Goal: Task Accomplishment & Management: Use online tool/utility

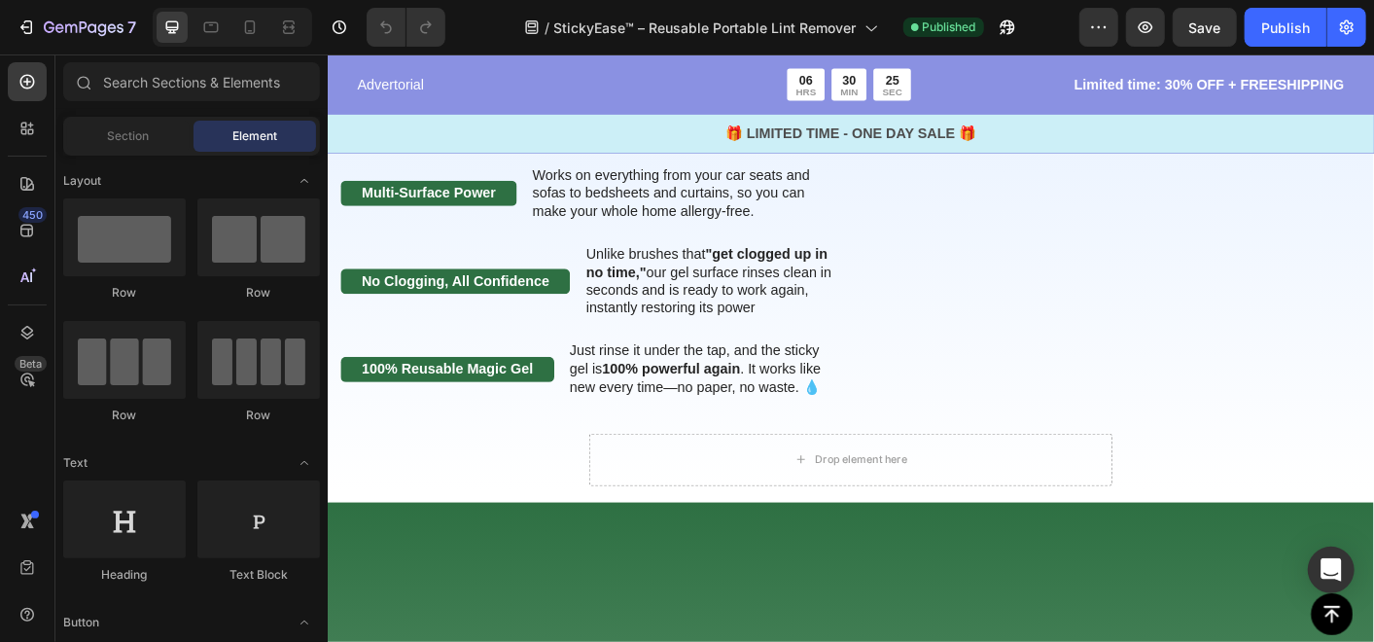
scroll to position [2916, 0]
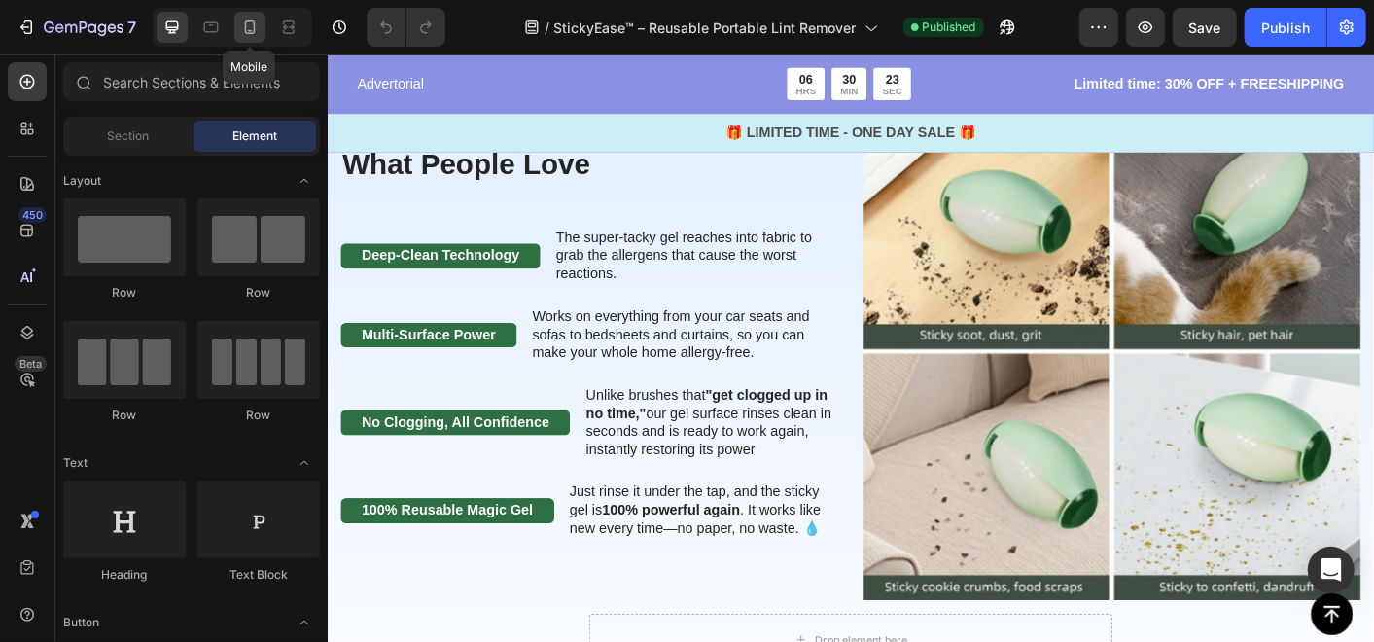
click at [246, 17] on div at bounding box center [249, 27] width 31 height 31
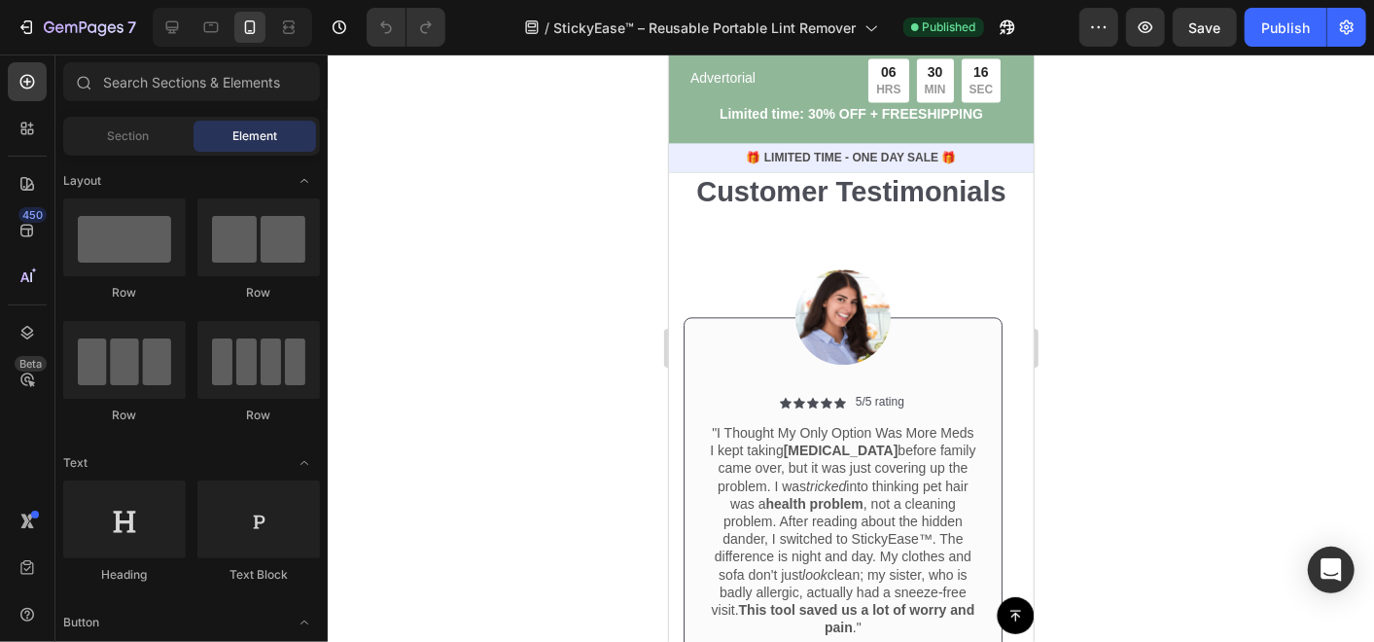
scroll to position [6588, 0]
click at [793, 162] on div "Icon Icon Icon Icon Icon" at bounding box center [778, 157] width 74 height 12
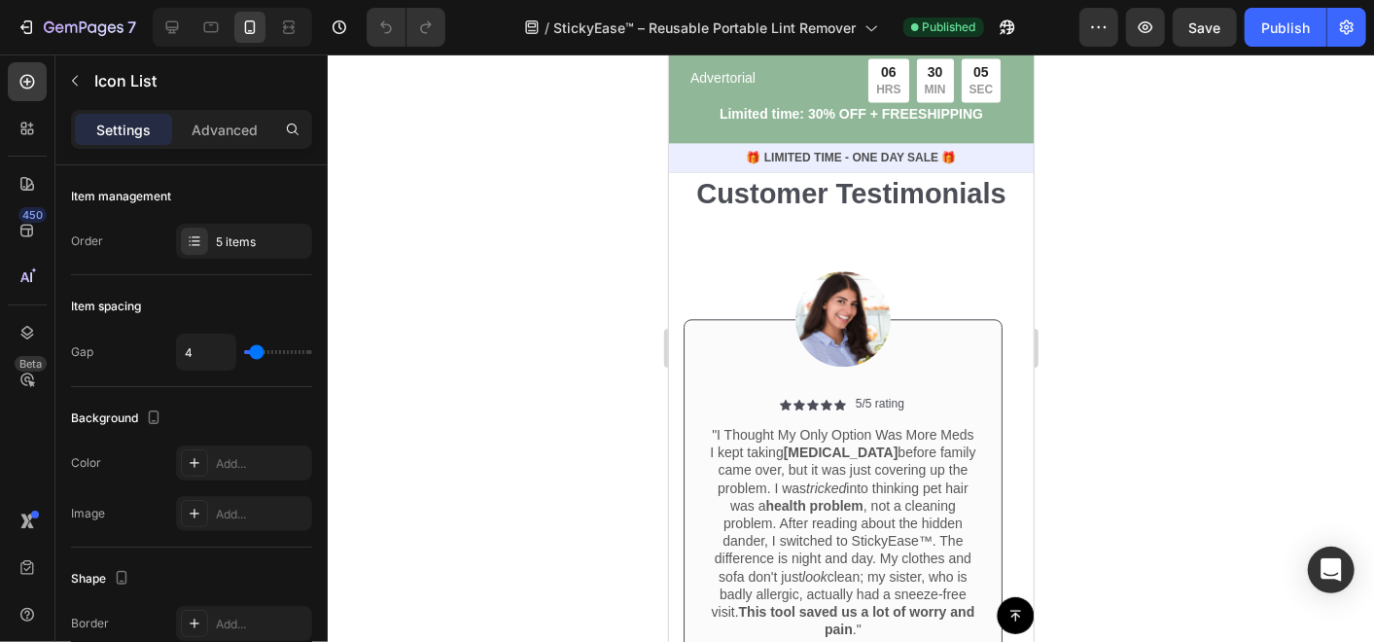
click at [775, 162] on div "Icon Icon Icon Icon Icon" at bounding box center [778, 157] width 74 height 12
click at [261, 461] on div "Add..." at bounding box center [261, 463] width 91 height 17
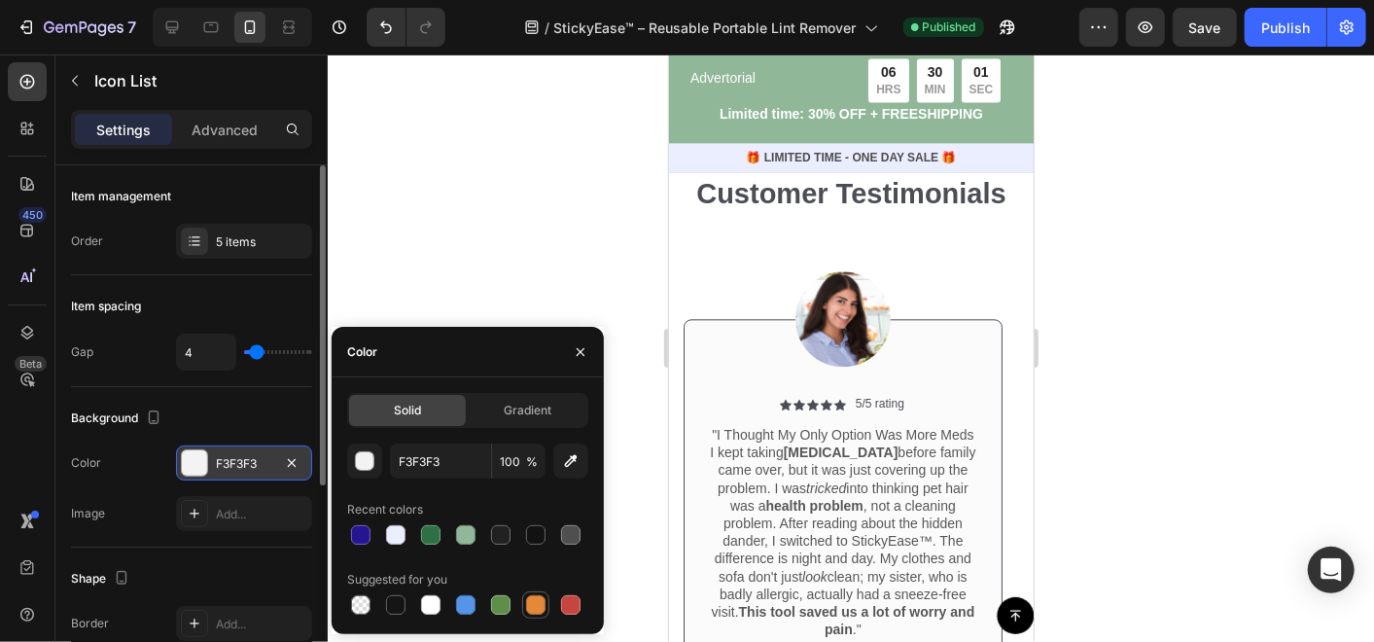
click at [537, 612] on div at bounding box center [535, 604] width 19 height 19
type input "E4893A"
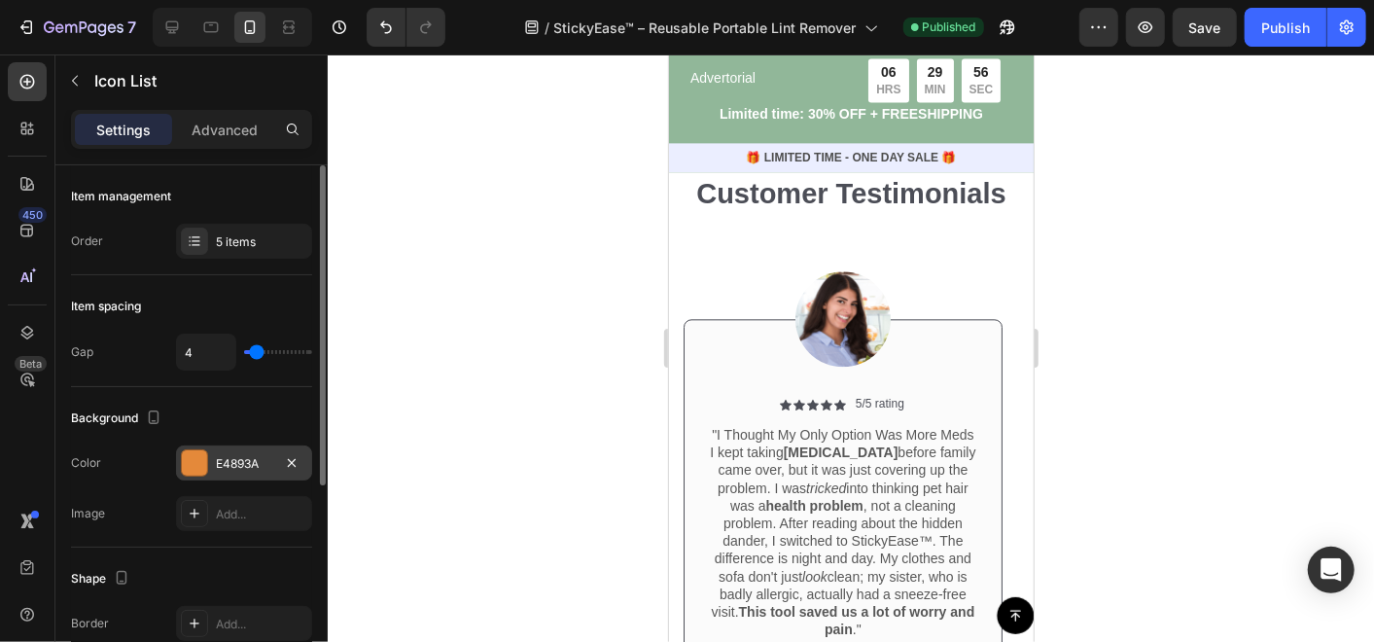
click at [644, 529] on div at bounding box center [851, 347] width 1046 height 587
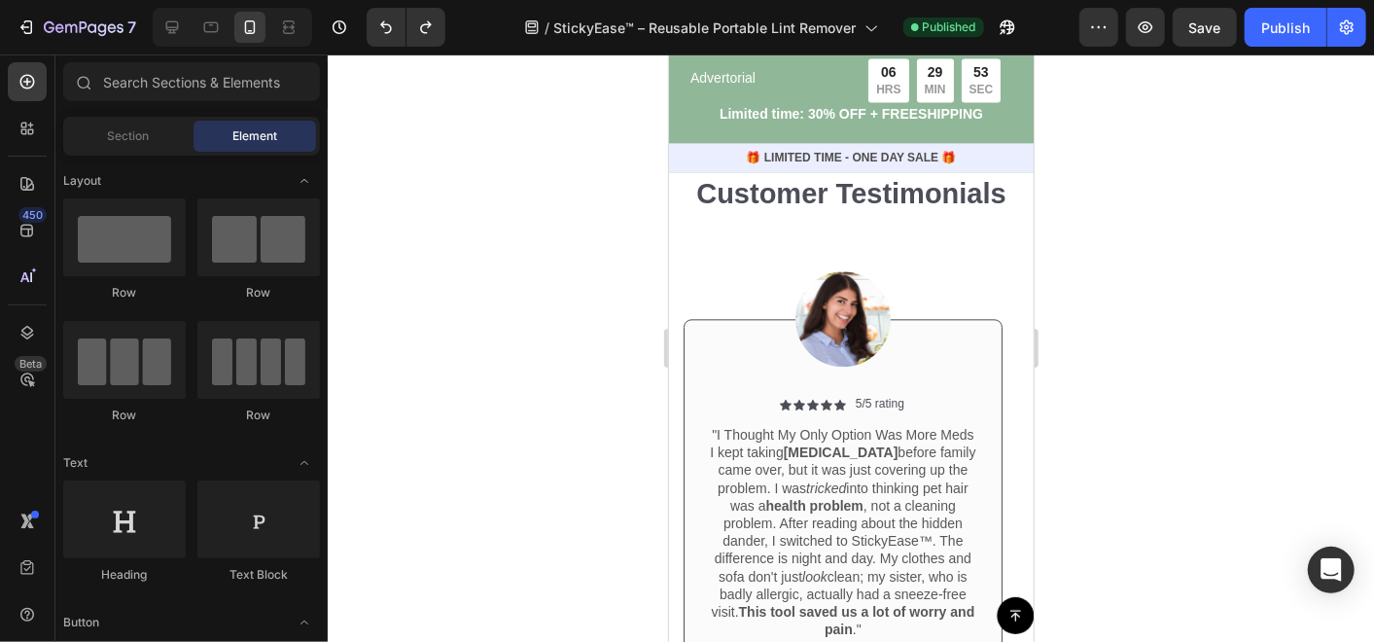
click at [778, 162] on div "Icon Icon Icon Icon Icon" at bounding box center [778, 157] width 74 height 12
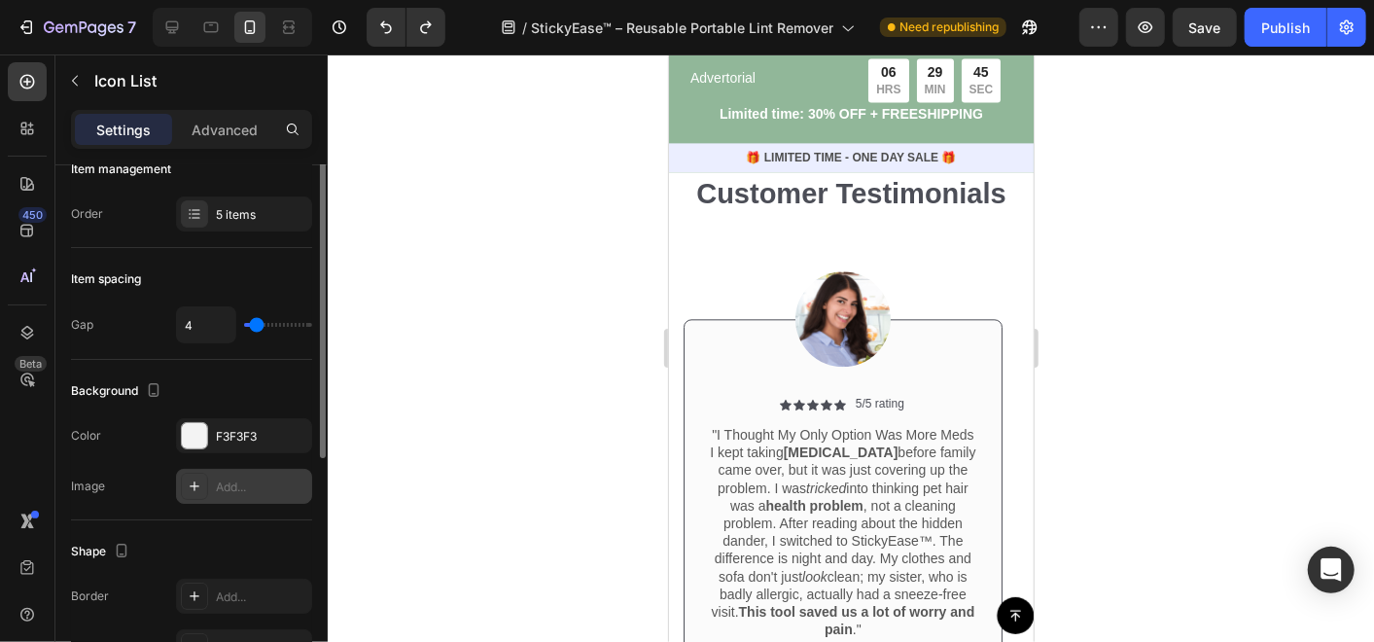
scroll to position [0, 0]
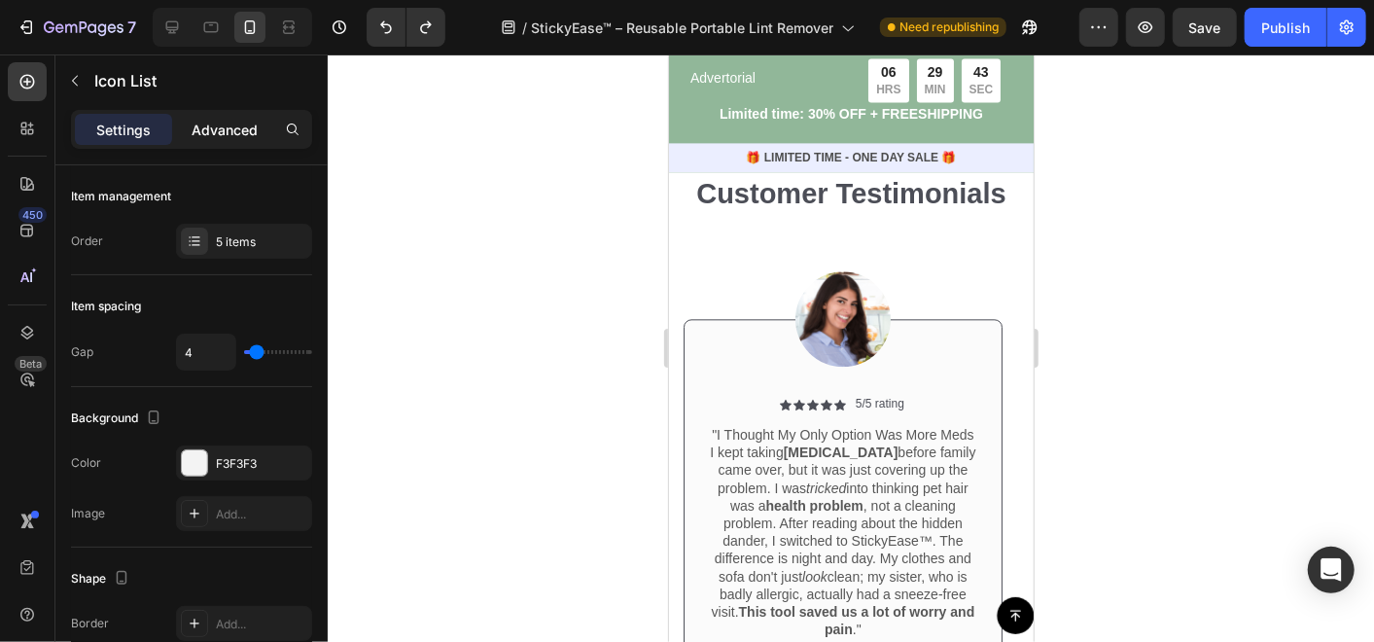
click at [240, 123] on p "Advanced" at bounding box center [225, 130] width 66 height 20
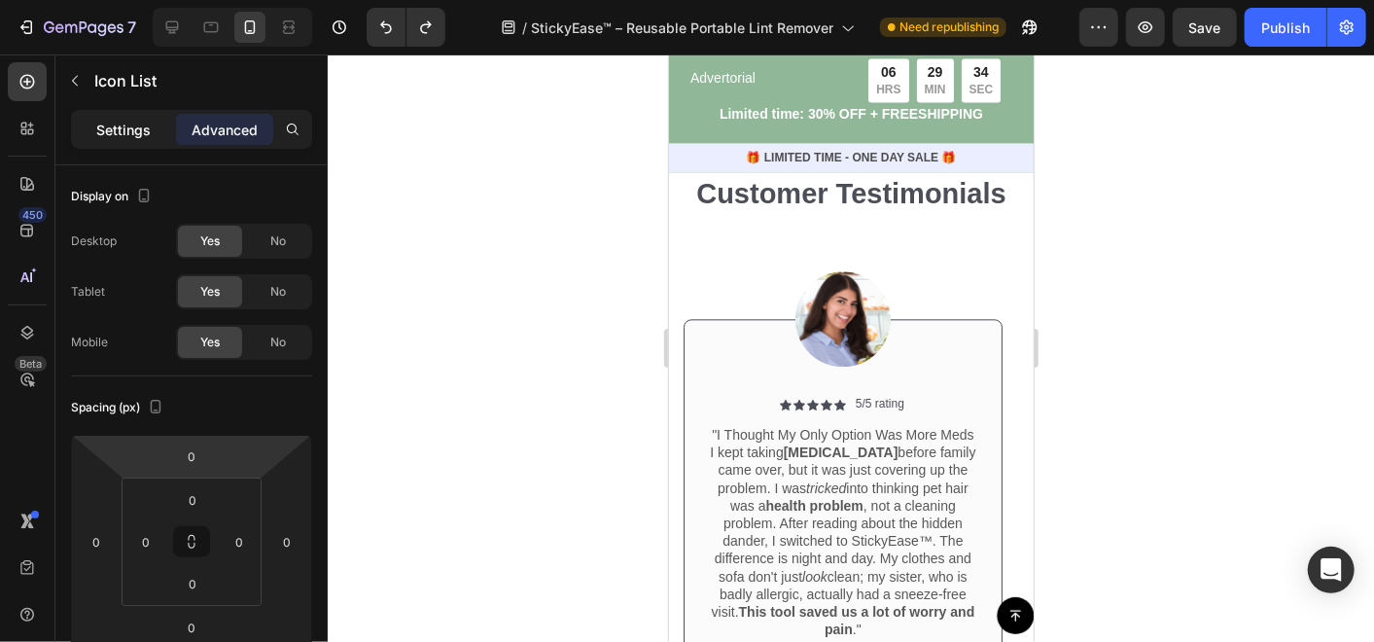
click at [131, 129] on p "Settings" at bounding box center [123, 130] width 54 height 20
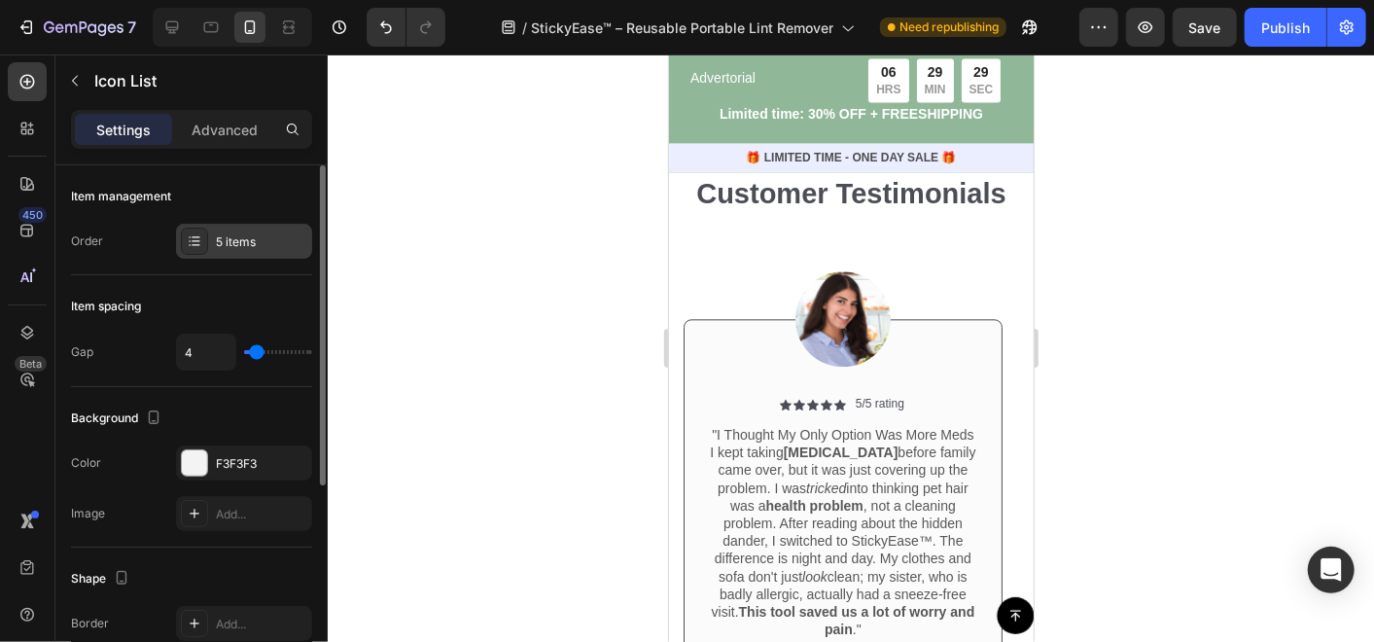
click at [225, 238] on div "5 items" at bounding box center [261, 241] width 91 height 17
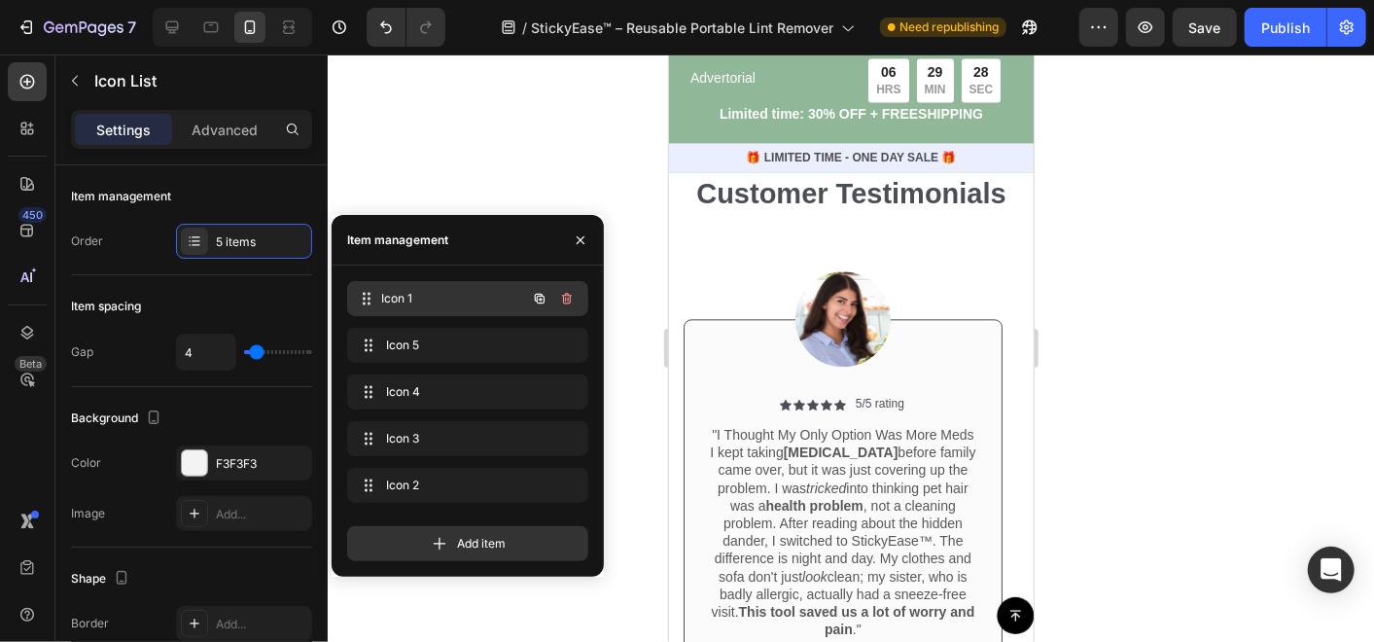
click at [413, 296] on span "Icon 1" at bounding box center [454, 298] width 144 height 17
click at [413, 296] on span "Icon 1" at bounding box center [441, 298] width 110 height 17
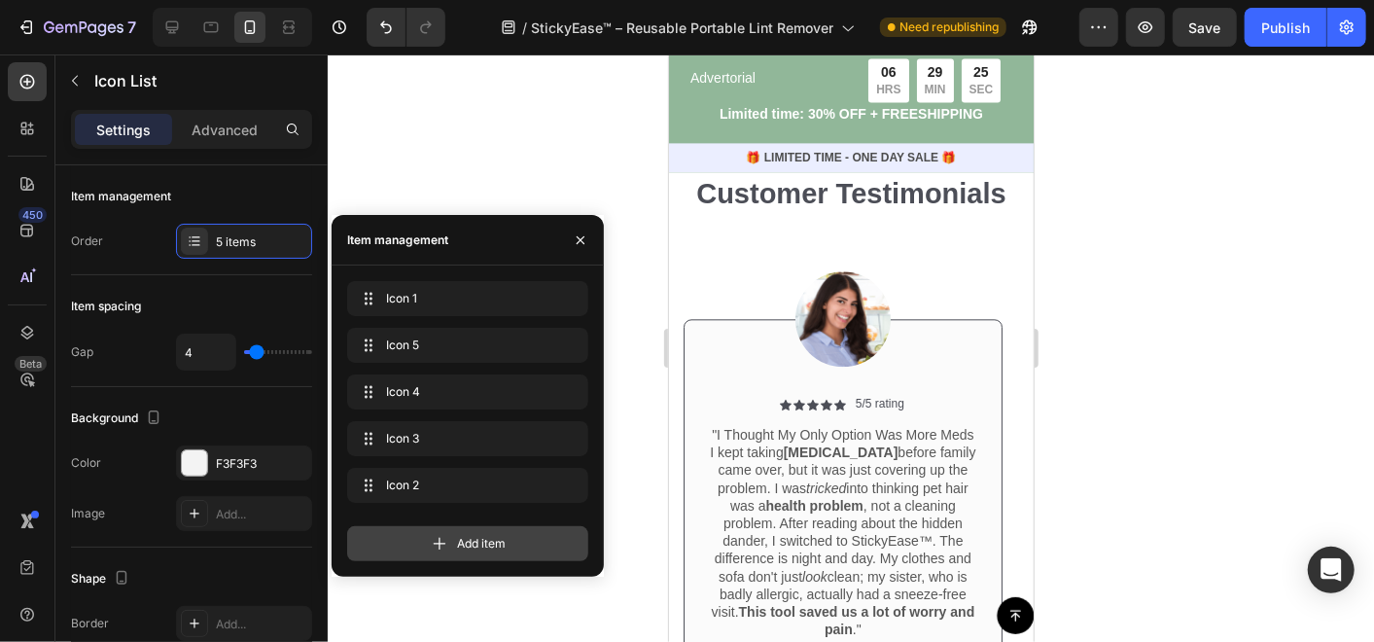
click at [461, 547] on span "Add item" at bounding box center [481, 543] width 49 height 17
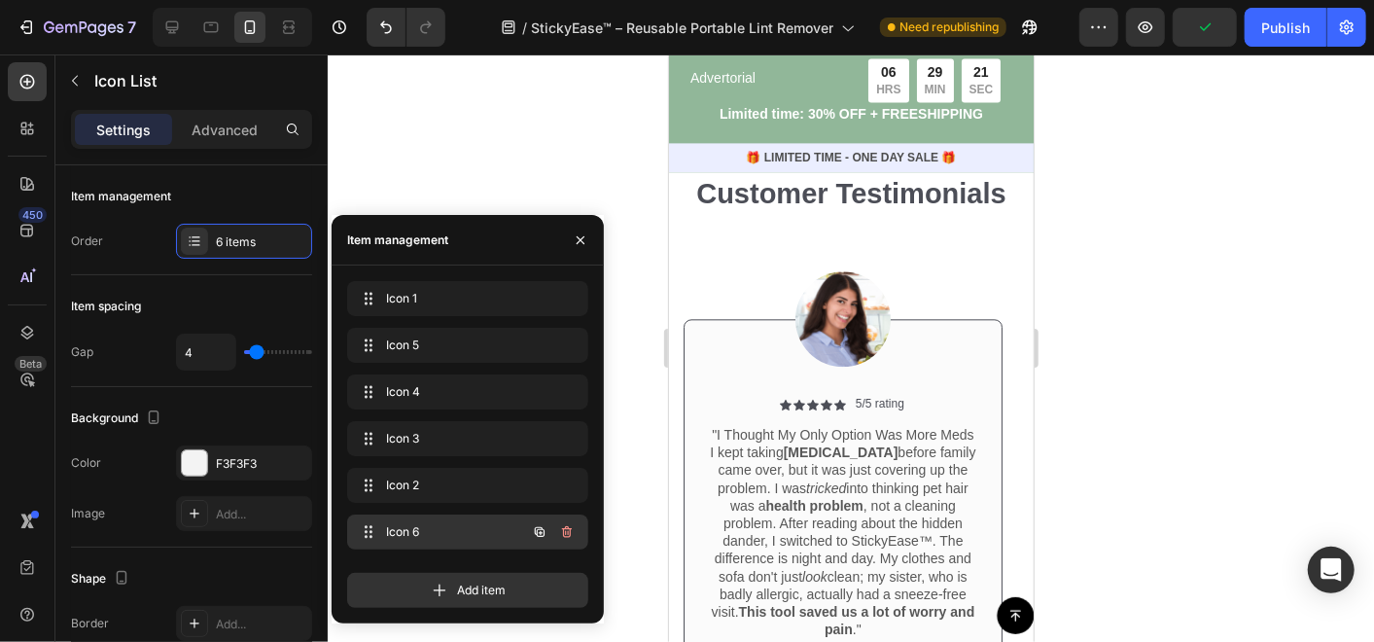
click at [414, 537] on span "Icon 6" at bounding box center [441, 531] width 110 height 17
click at [572, 536] on icon "button" at bounding box center [567, 532] width 16 height 16
click at [549, 539] on div "Delete" at bounding box center [554, 531] width 36 height 17
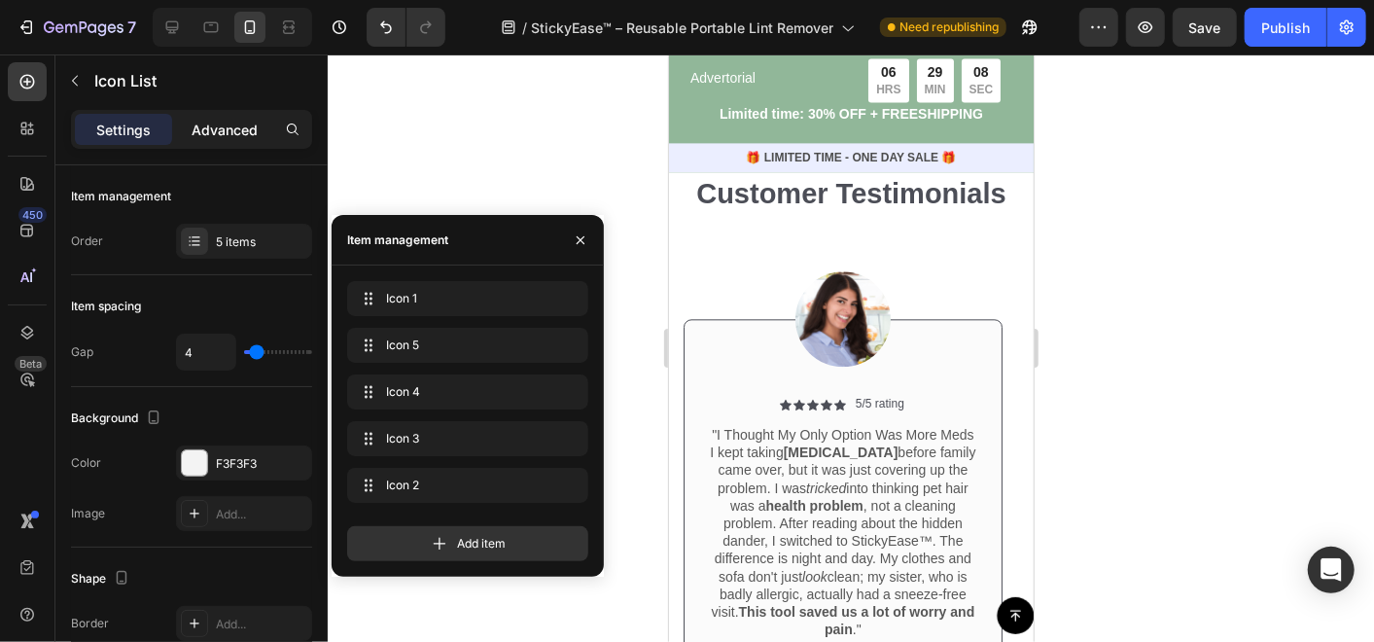
click at [250, 138] on p "Advanced" at bounding box center [225, 130] width 66 height 20
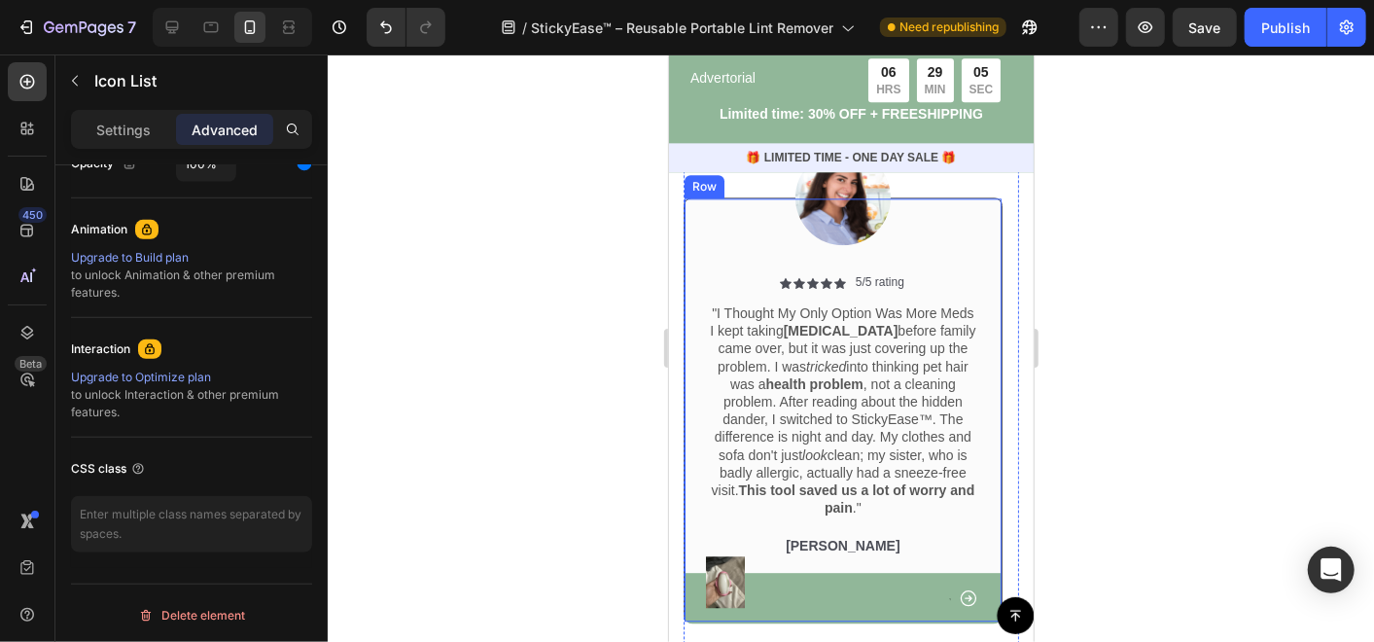
scroll to position [6805, 0]
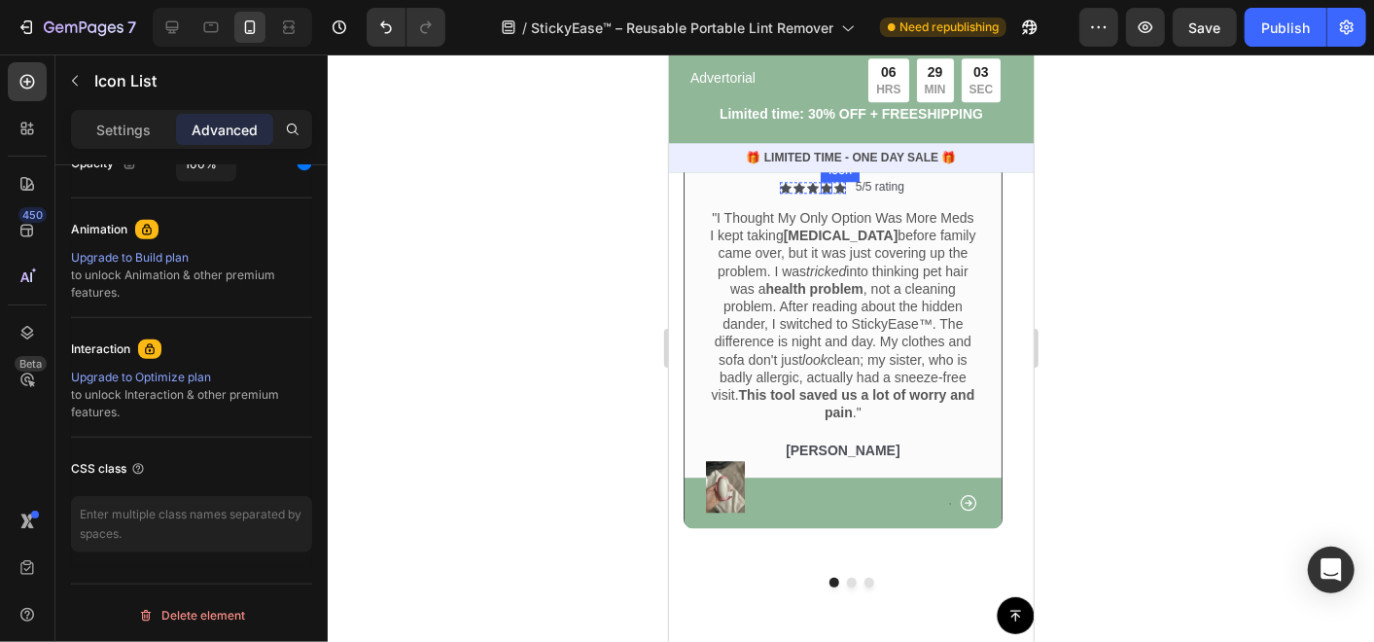
click at [827, 192] on icon at bounding box center [825, 187] width 12 height 11
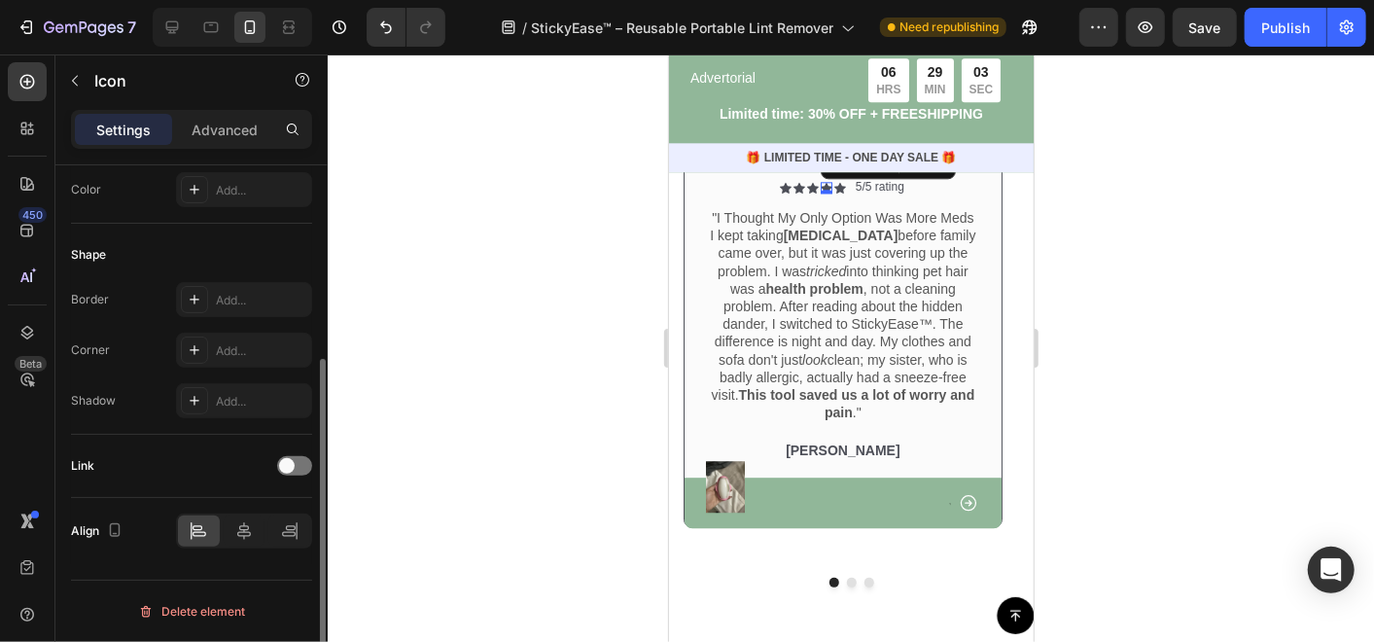
scroll to position [0, 0]
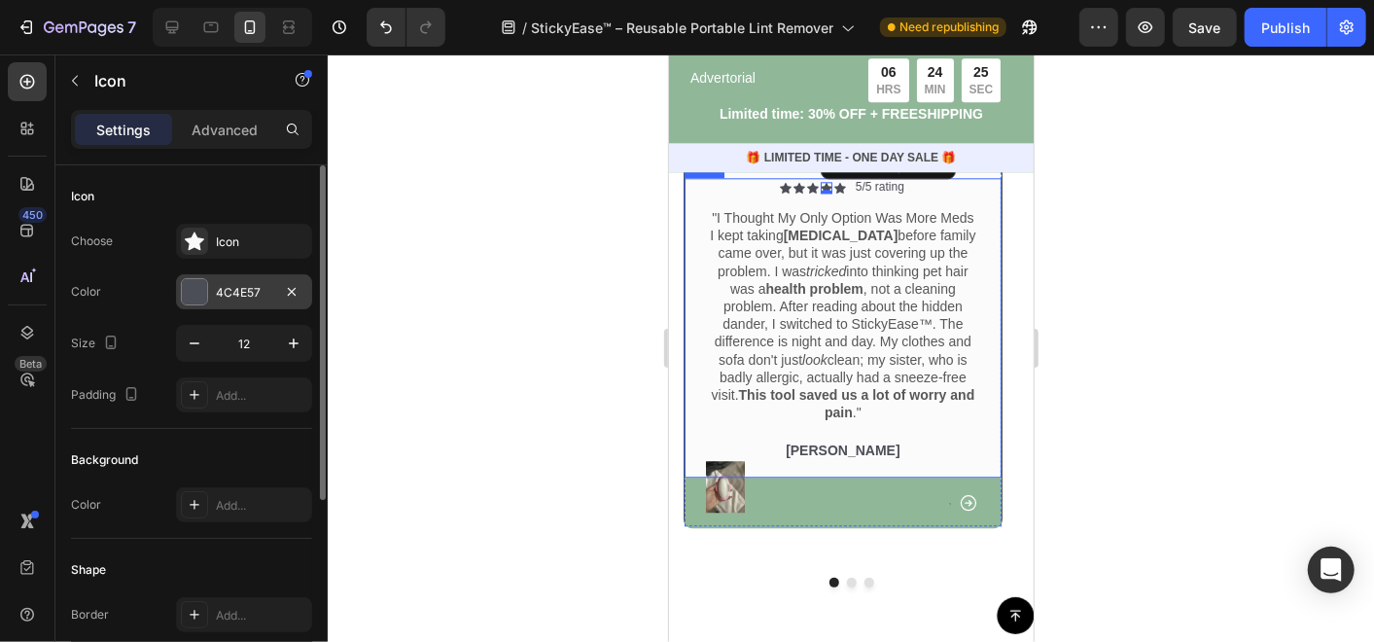
click at [269, 296] on div "4C4E57" at bounding box center [244, 292] width 56 height 17
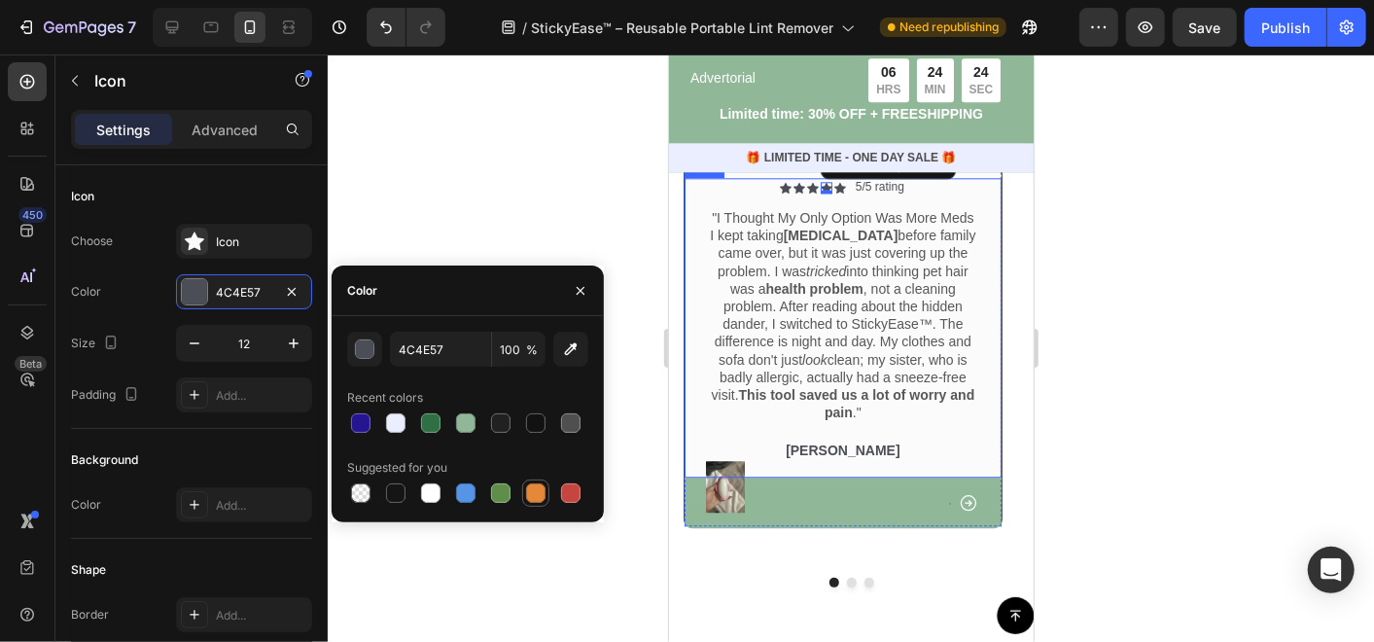
click at [545, 504] on div at bounding box center [535, 492] width 27 height 27
type input "E4893A"
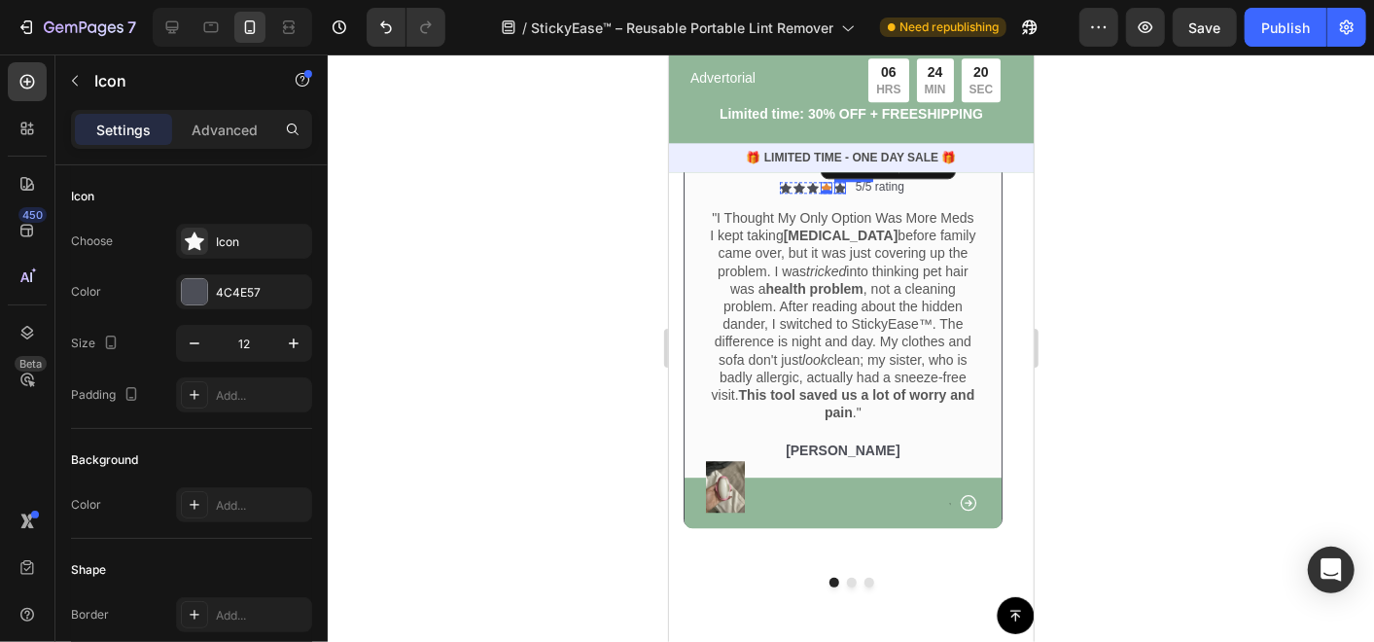
click at [838, 192] on icon at bounding box center [839, 187] width 12 height 11
click at [202, 289] on div at bounding box center [194, 291] width 25 height 25
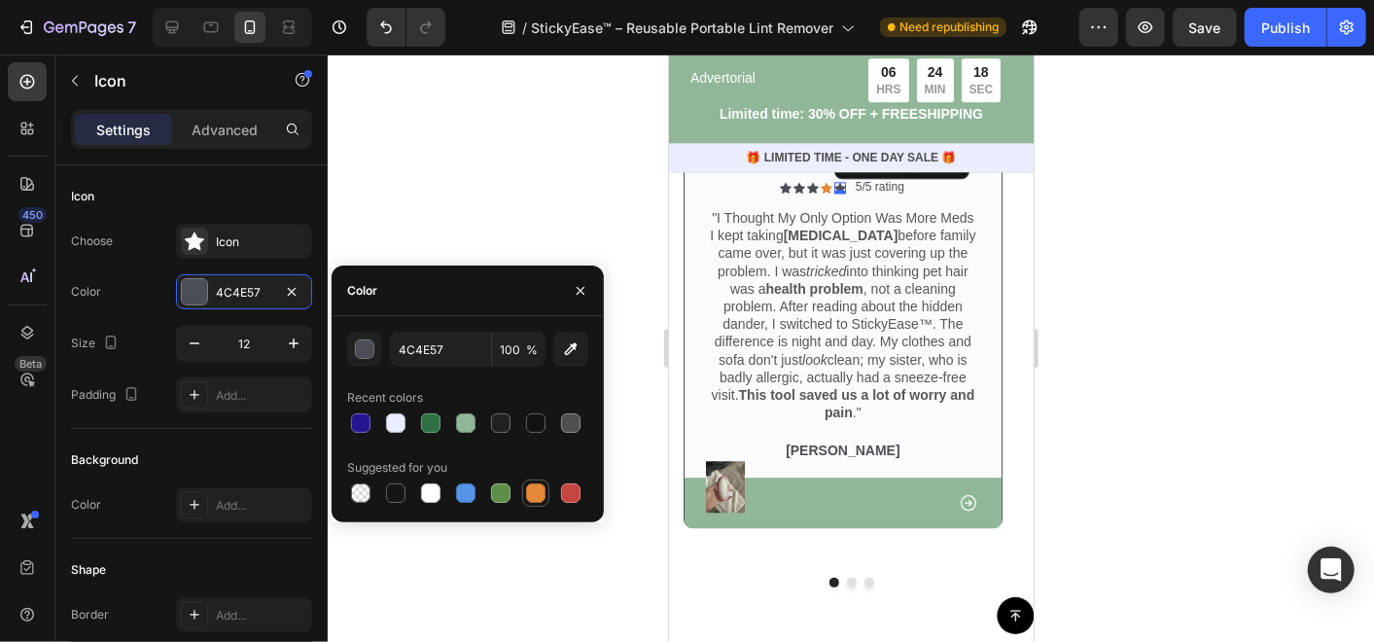
click at [530, 496] on div at bounding box center [535, 492] width 19 height 19
type input "E4893A"
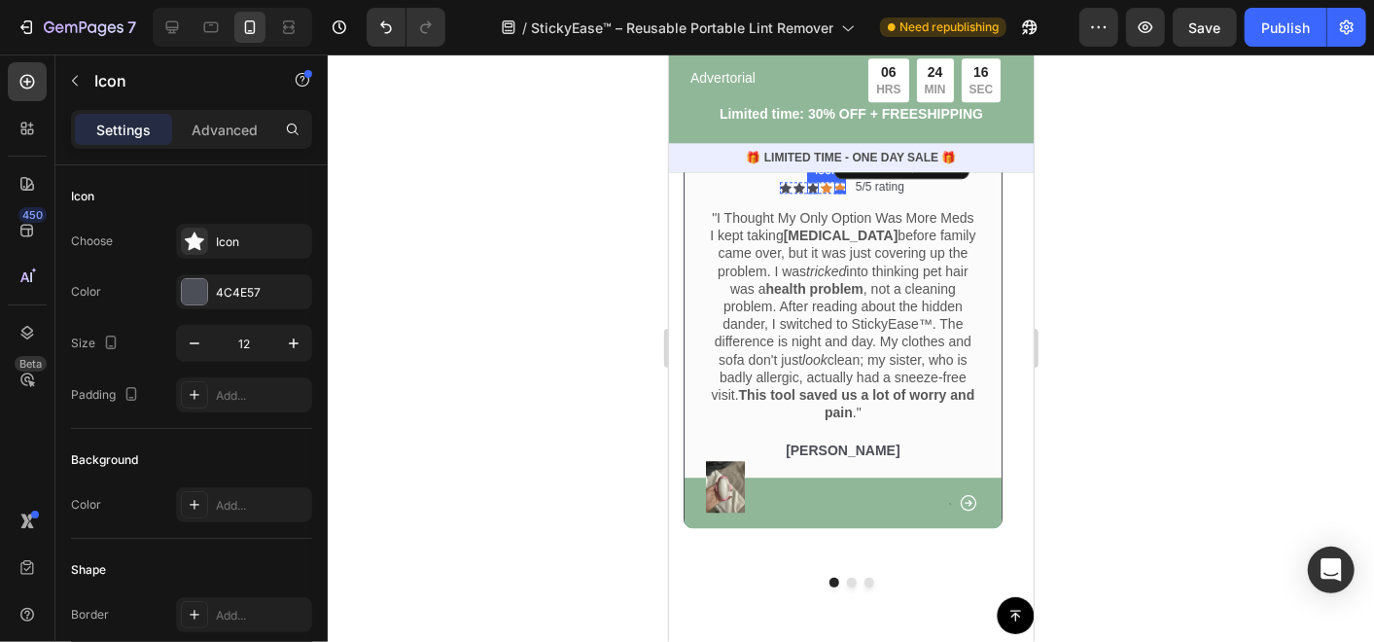
click at [810, 192] on div "Icon" at bounding box center [812, 187] width 12 height 12
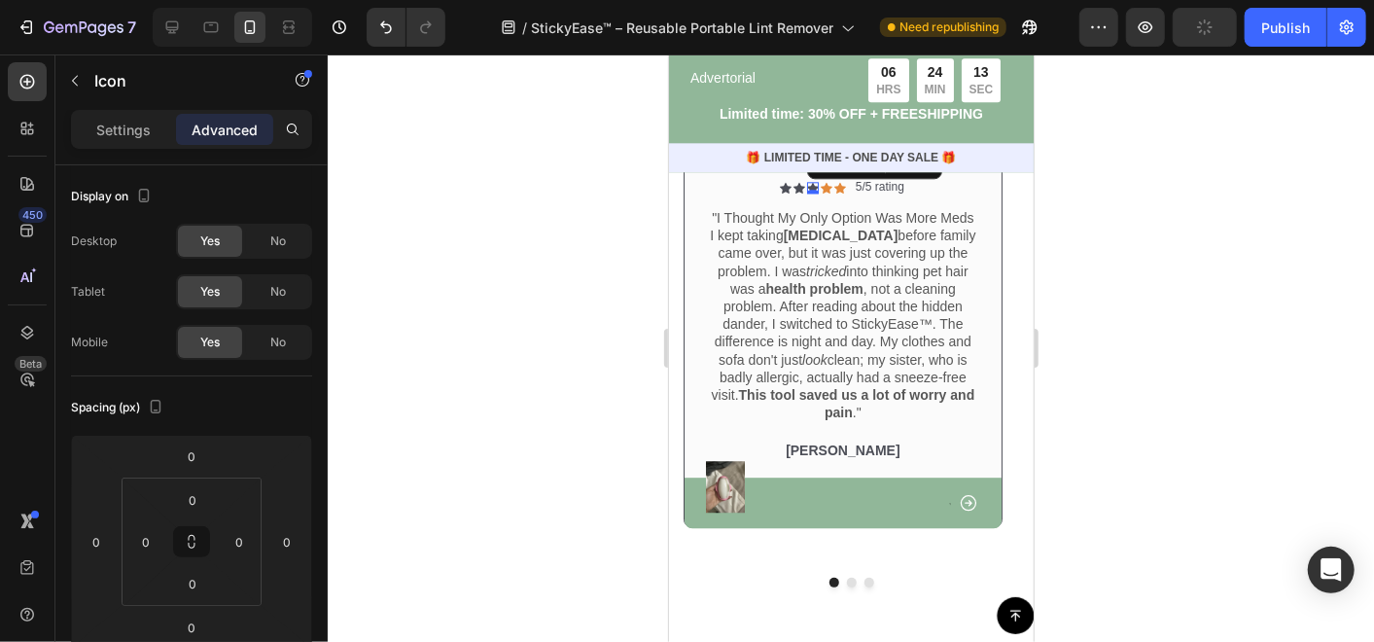
click at [810, 192] on icon at bounding box center [812, 187] width 12 height 11
click at [247, 122] on p "Advanced" at bounding box center [225, 130] width 66 height 20
click at [156, 142] on div "Settings" at bounding box center [123, 129] width 97 height 31
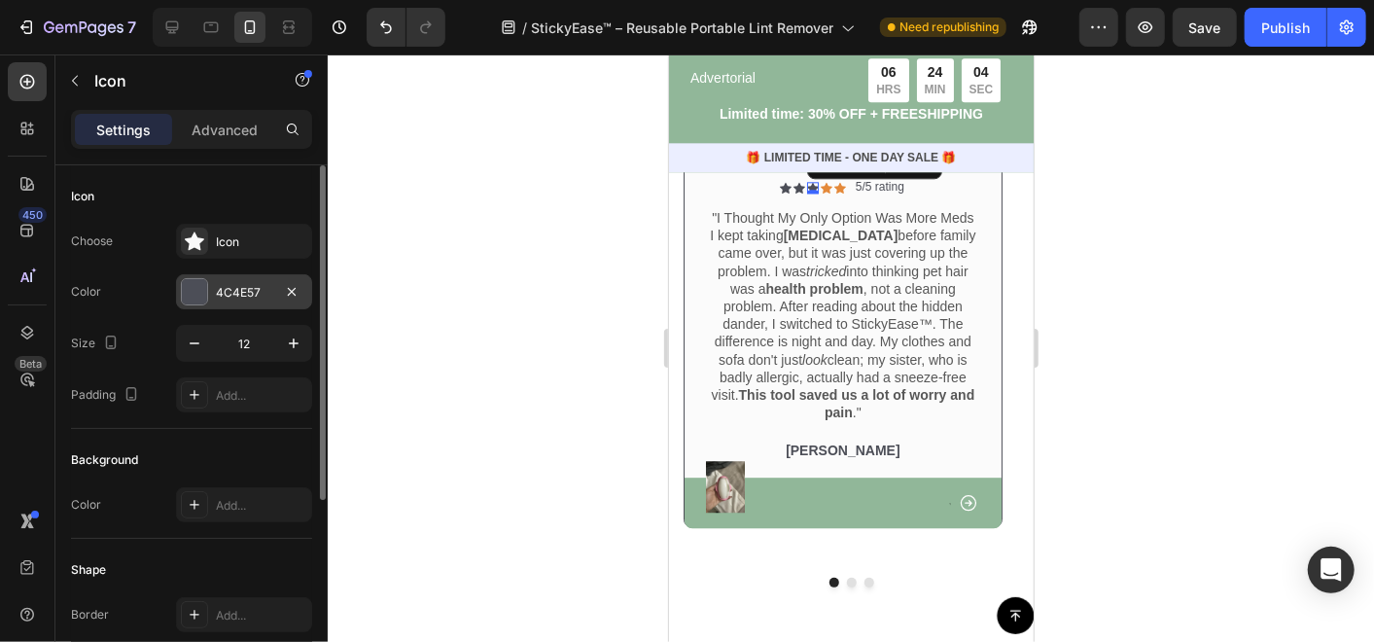
click at [213, 292] on div "4C4E57" at bounding box center [244, 291] width 136 height 35
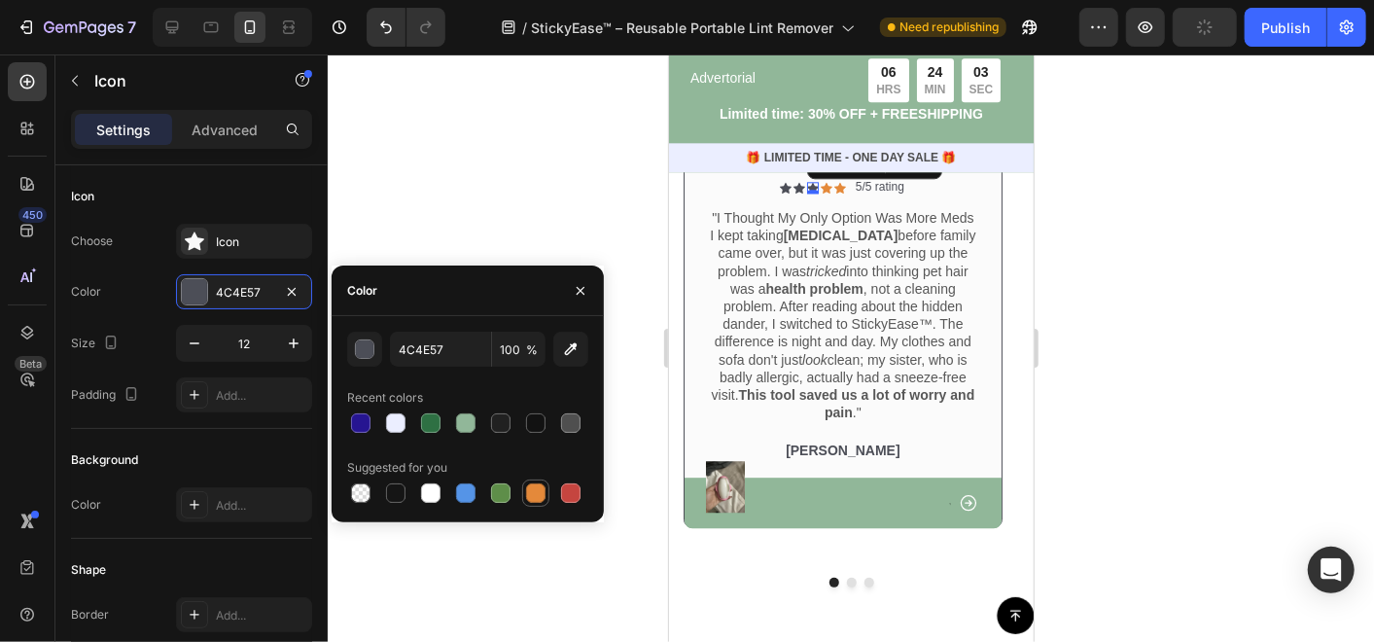
click at [531, 494] on div at bounding box center [535, 492] width 19 height 19
type input "E4893A"
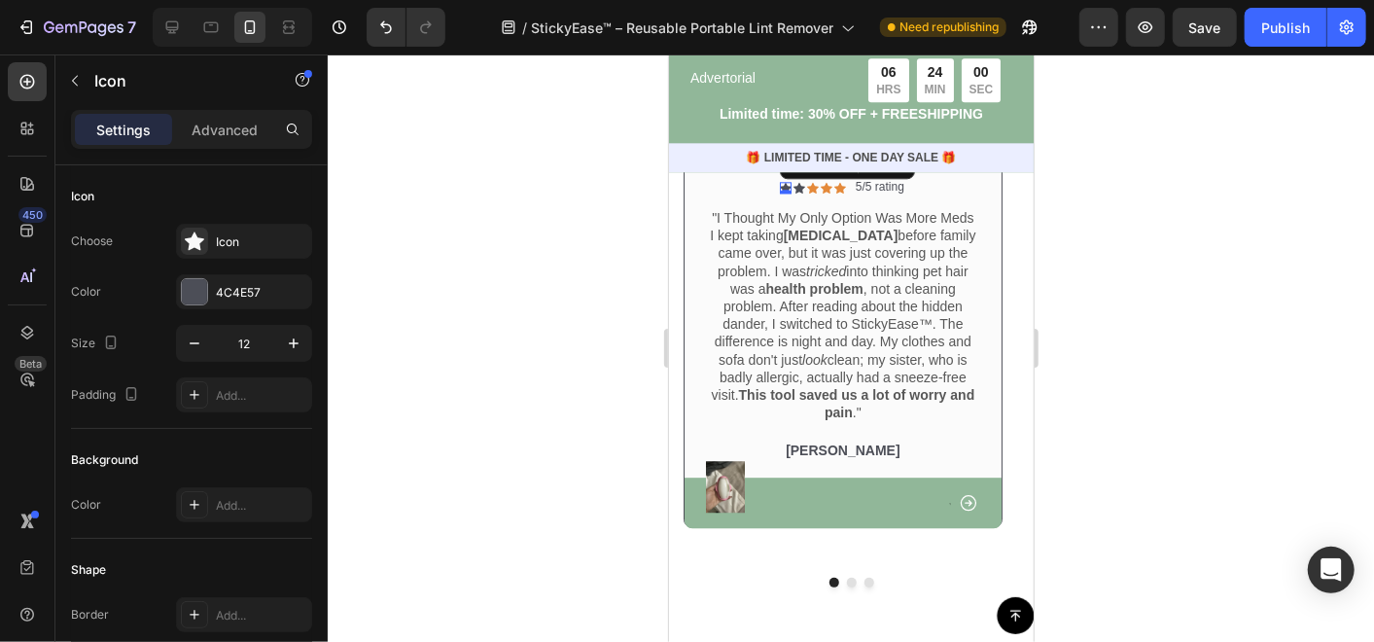
click at [784, 192] on div "Icon 0" at bounding box center [785, 187] width 12 height 12
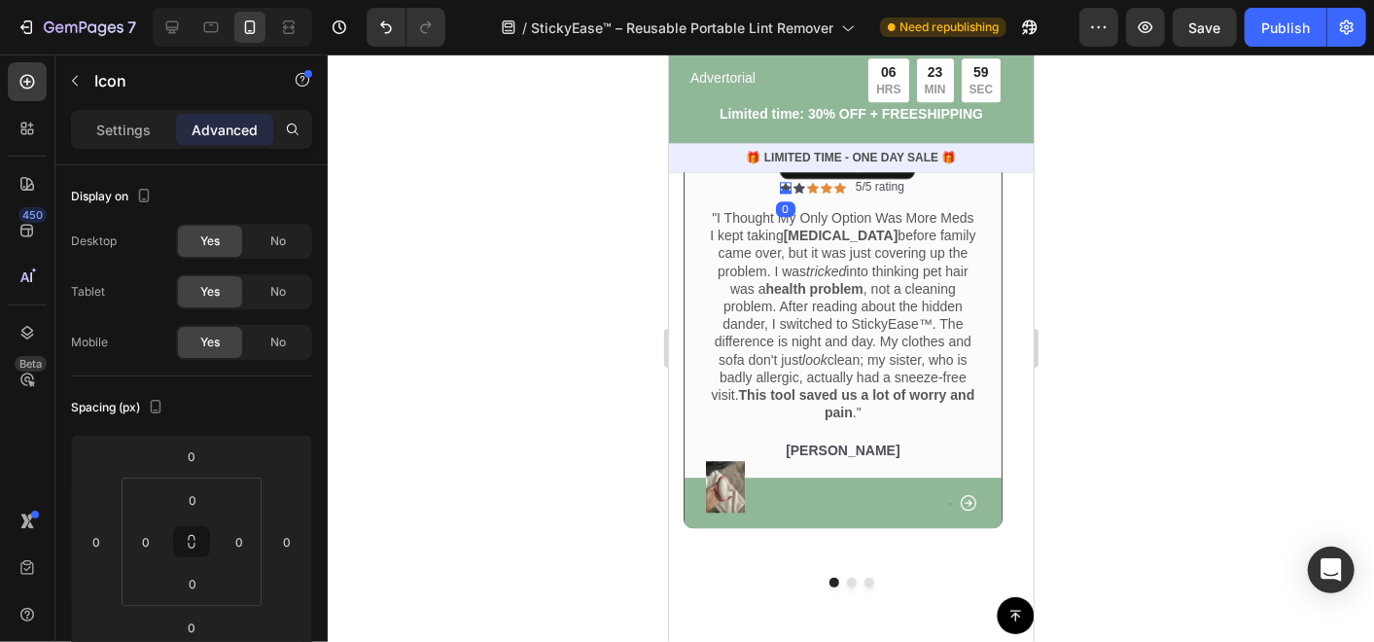
click at [147, 110] on div "Settings Advanced" at bounding box center [191, 129] width 241 height 39
click at [147, 126] on p "Settings" at bounding box center [123, 130] width 54 height 20
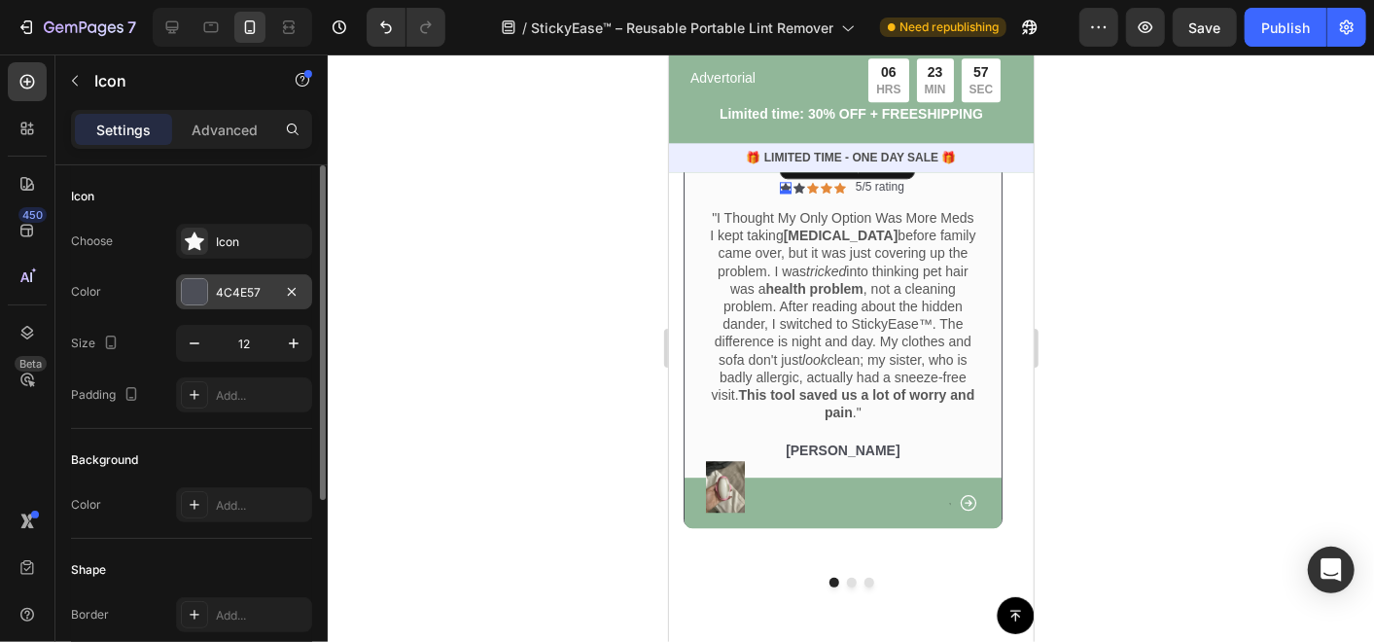
click at [224, 289] on div "4C4E57" at bounding box center [244, 292] width 56 height 17
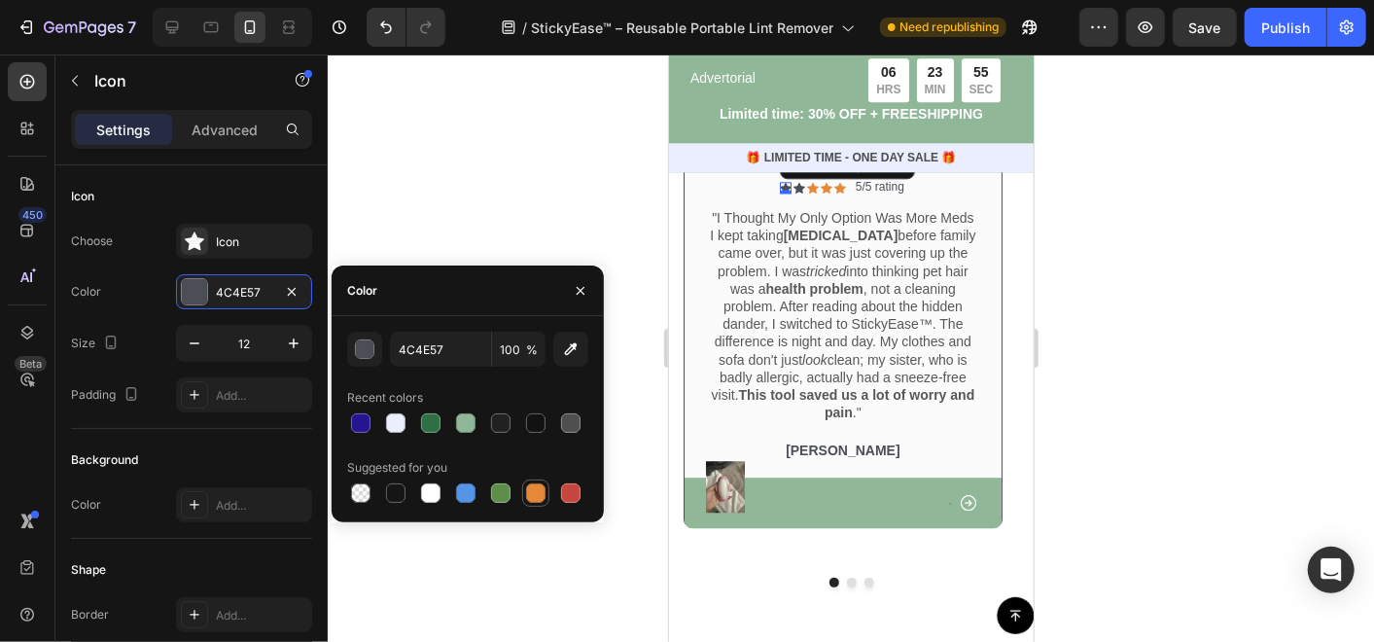
click at [531, 505] on div at bounding box center [535, 492] width 27 height 27
type input "E4893A"
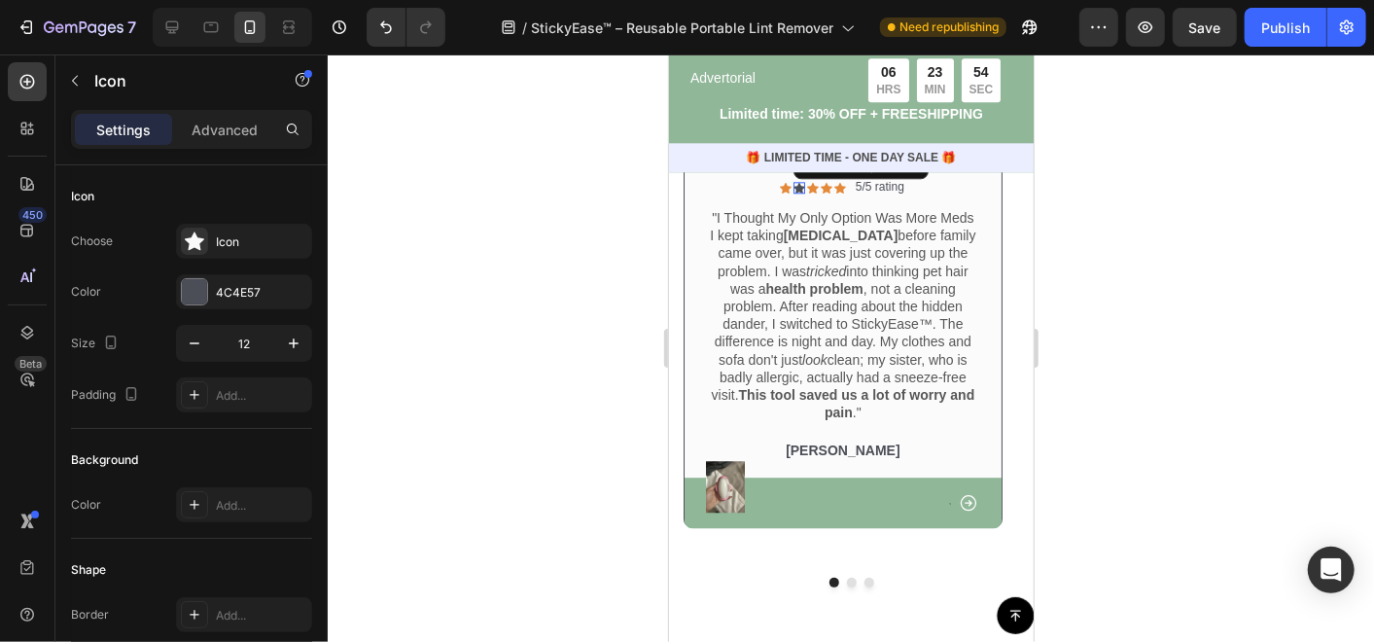
click at [799, 192] on icon at bounding box center [798, 187] width 12 height 11
click at [236, 288] on div "4C4E57" at bounding box center [244, 292] width 56 height 17
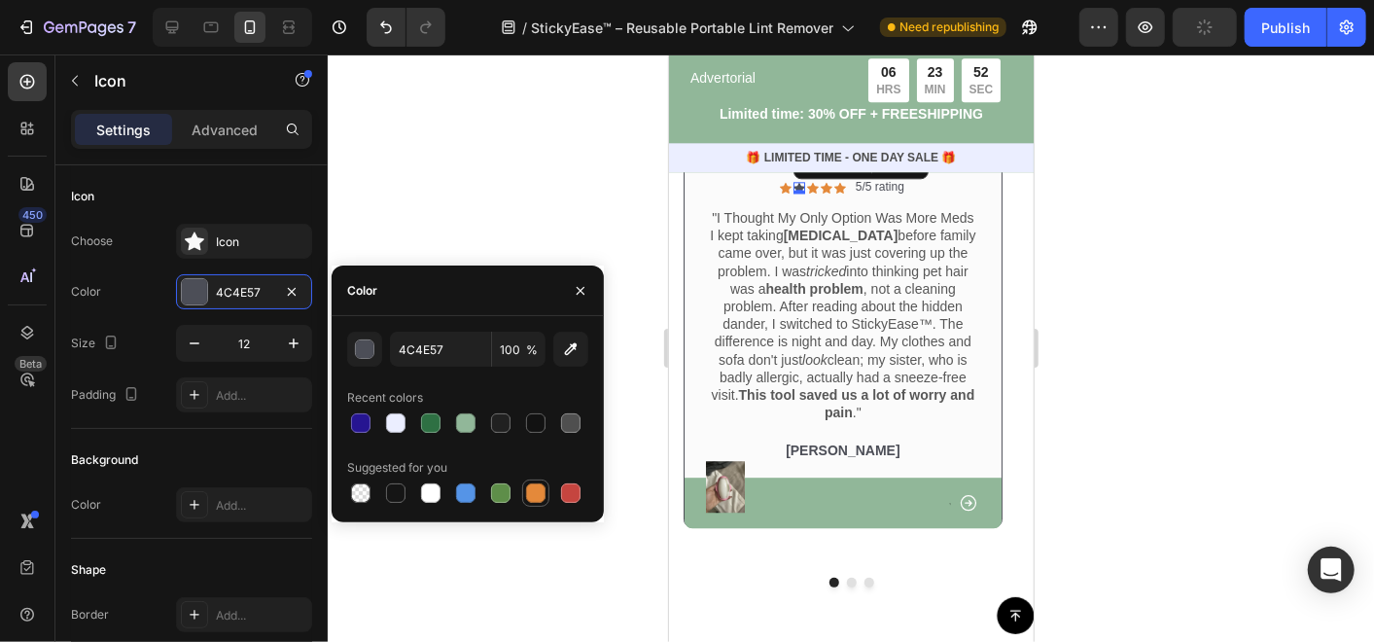
click at [530, 494] on div at bounding box center [535, 492] width 19 height 19
type input "E4893A"
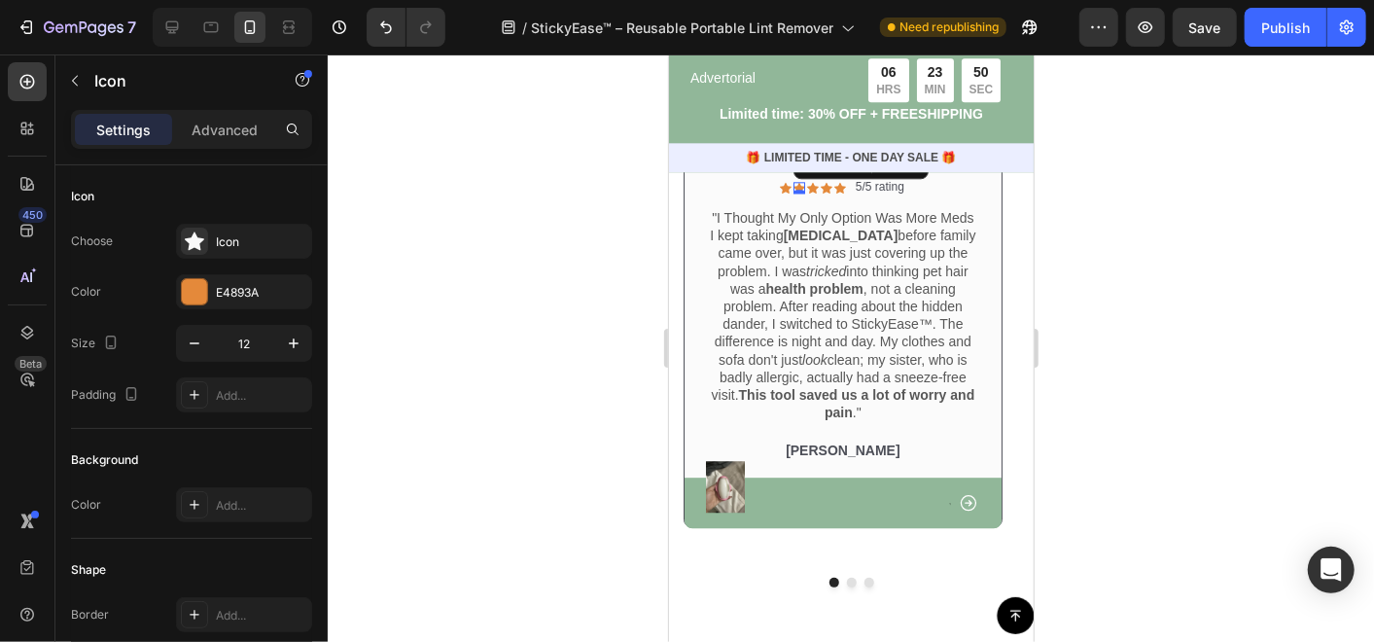
click at [629, 503] on div at bounding box center [851, 347] width 1046 height 587
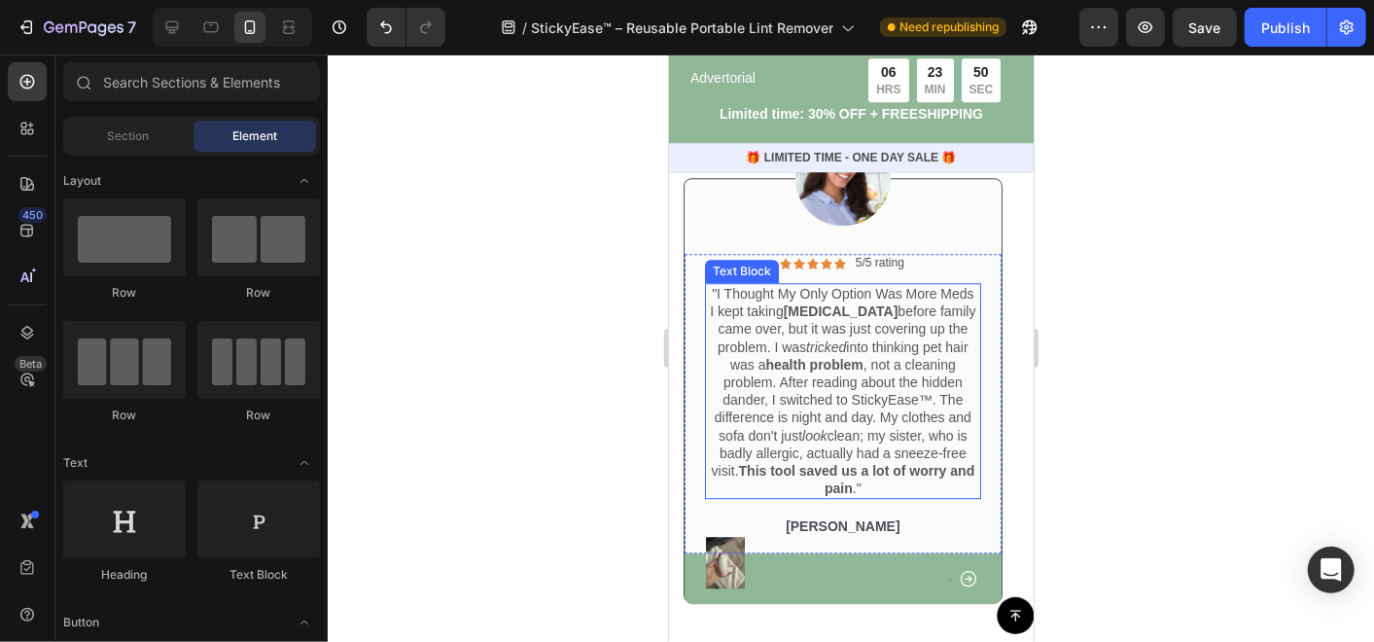
scroll to position [6912, 0]
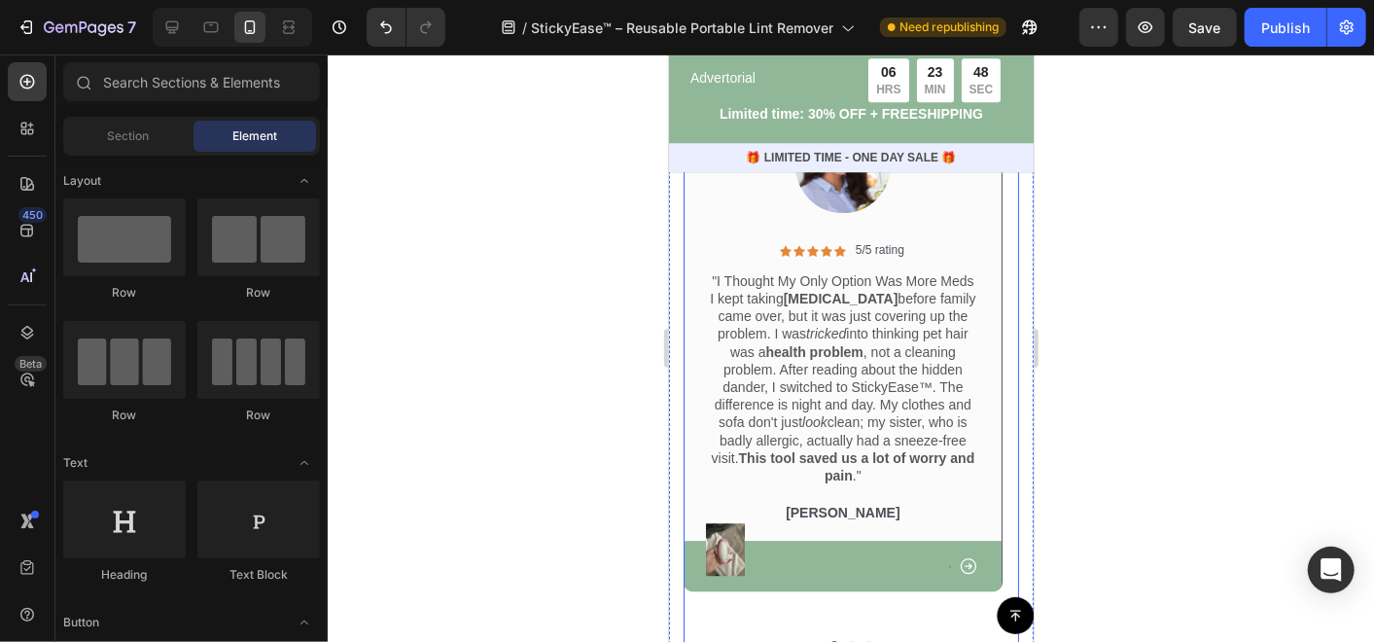
click at [846, 640] on button "Dot" at bounding box center [851, 645] width 10 height 10
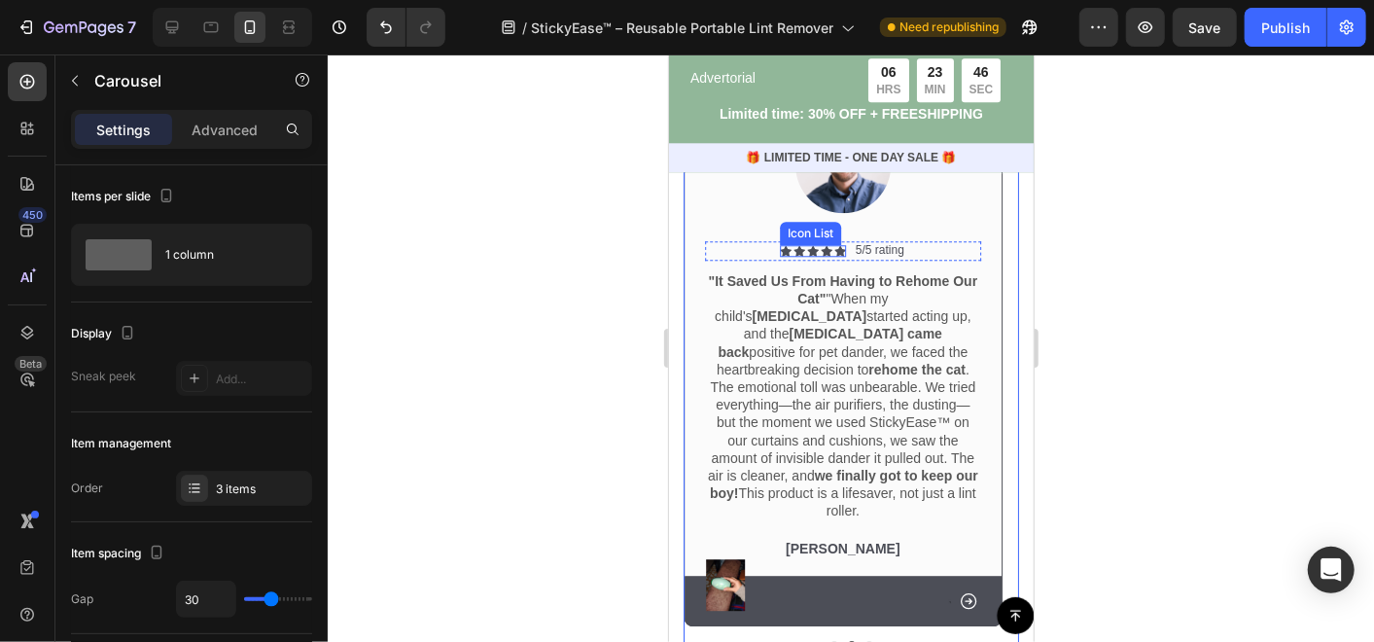
click at [804, 252] on div "Icon Icon Icon Icon Icon Icon List" at bounding box center [812, 250] width 66 height 12
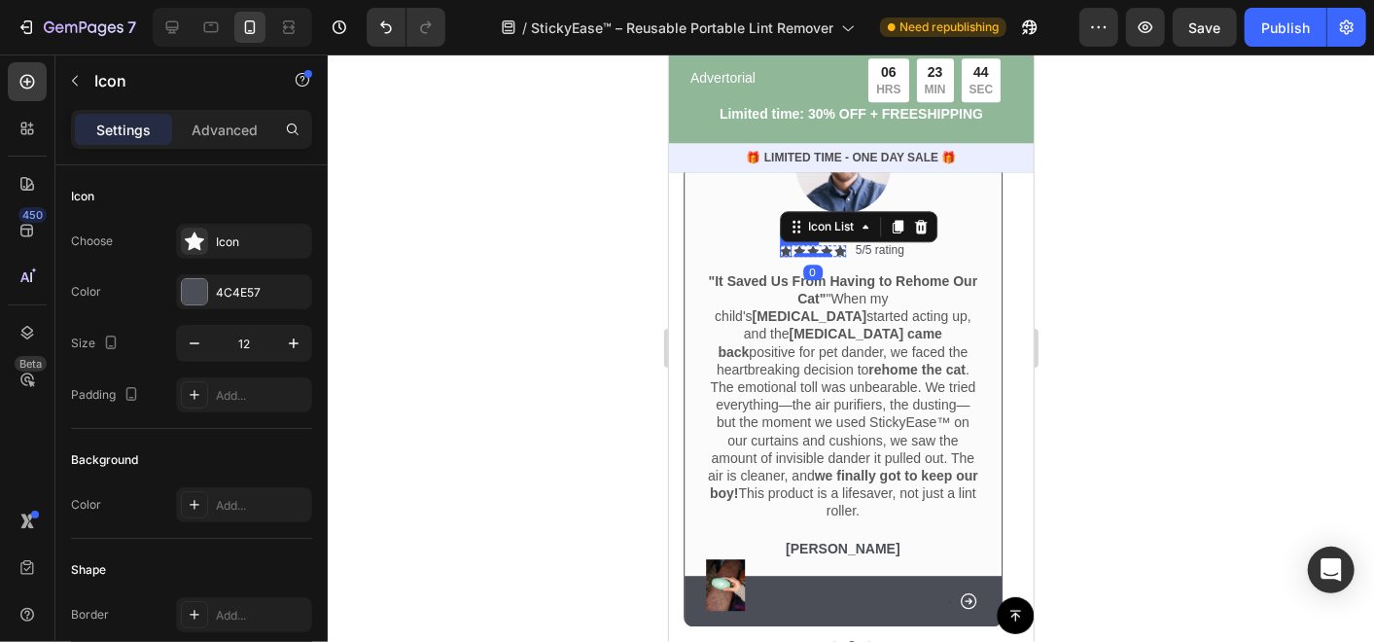
click at [786, 250] on div "Icon" at bounding box center [785, 250] width 12 height 12
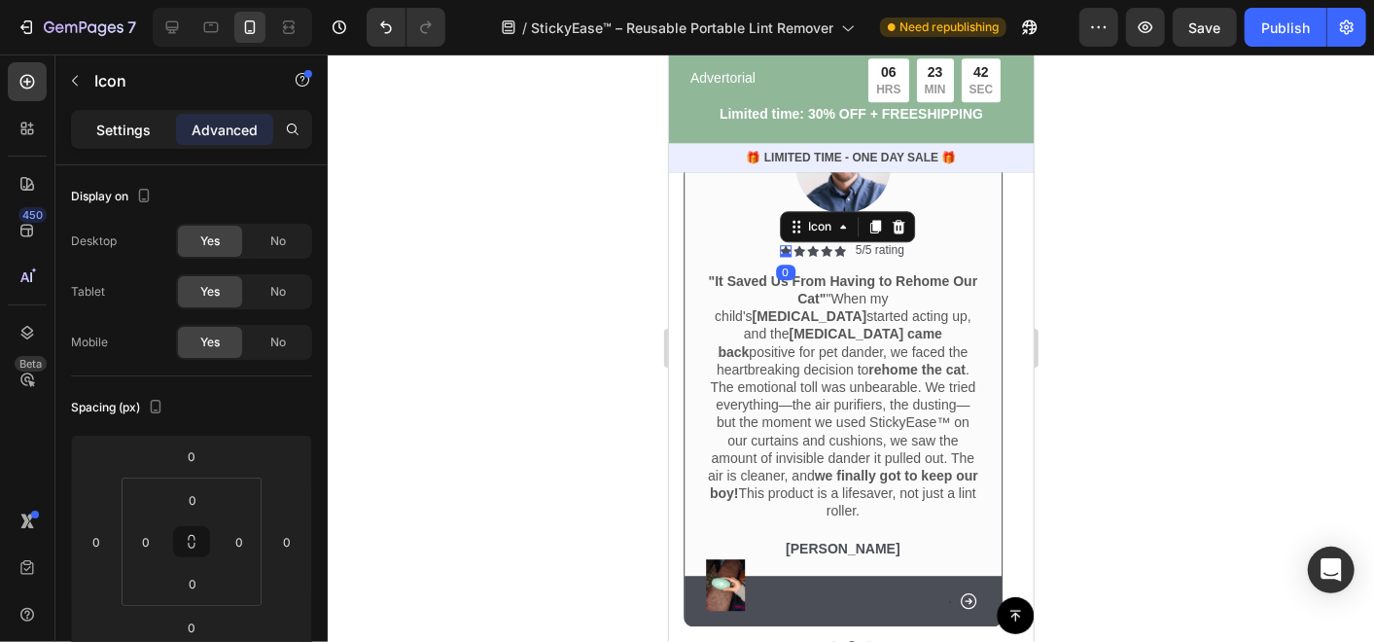
click at [138, 127] on p "Settings" at bounding box center [123, 130] width 54 height 20
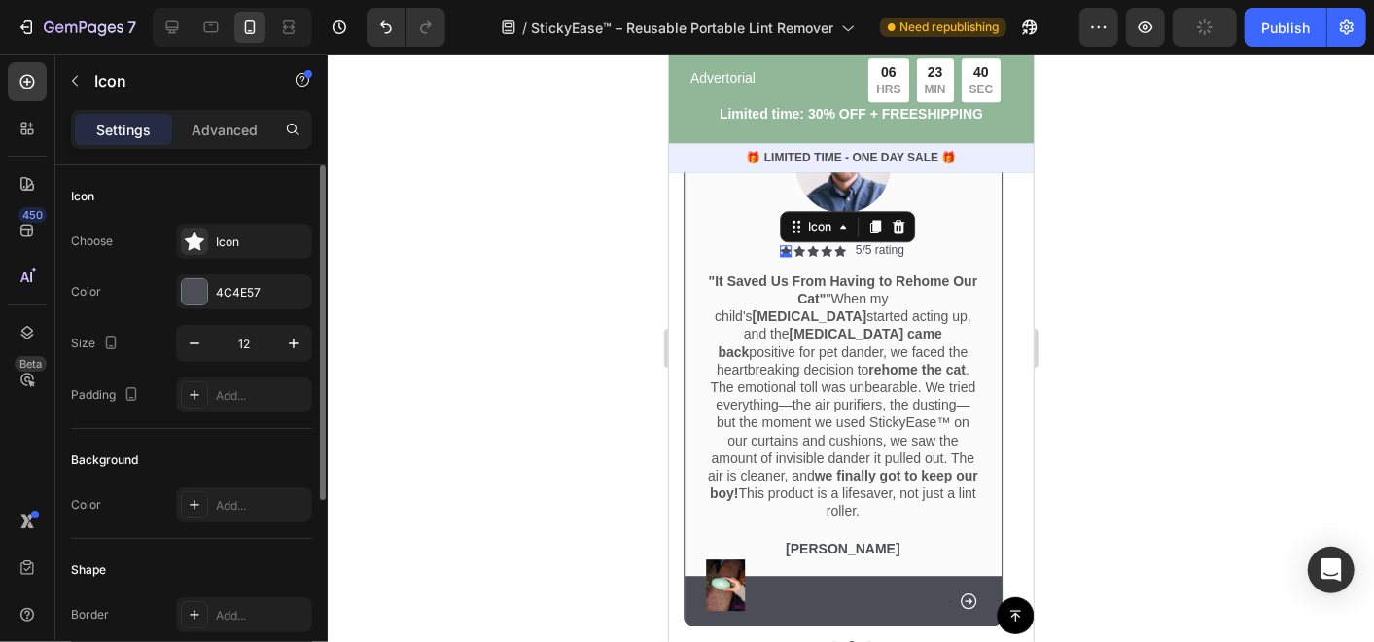
click at [216, 308] on div "Choose Icon Color 4C4E57 Size 12 Padding Add..." at bounding box center [191, 318] width 241 height 189
click at [216, 295] on div "4C4E57" at bounding box center [244, 292] width 56 height 17
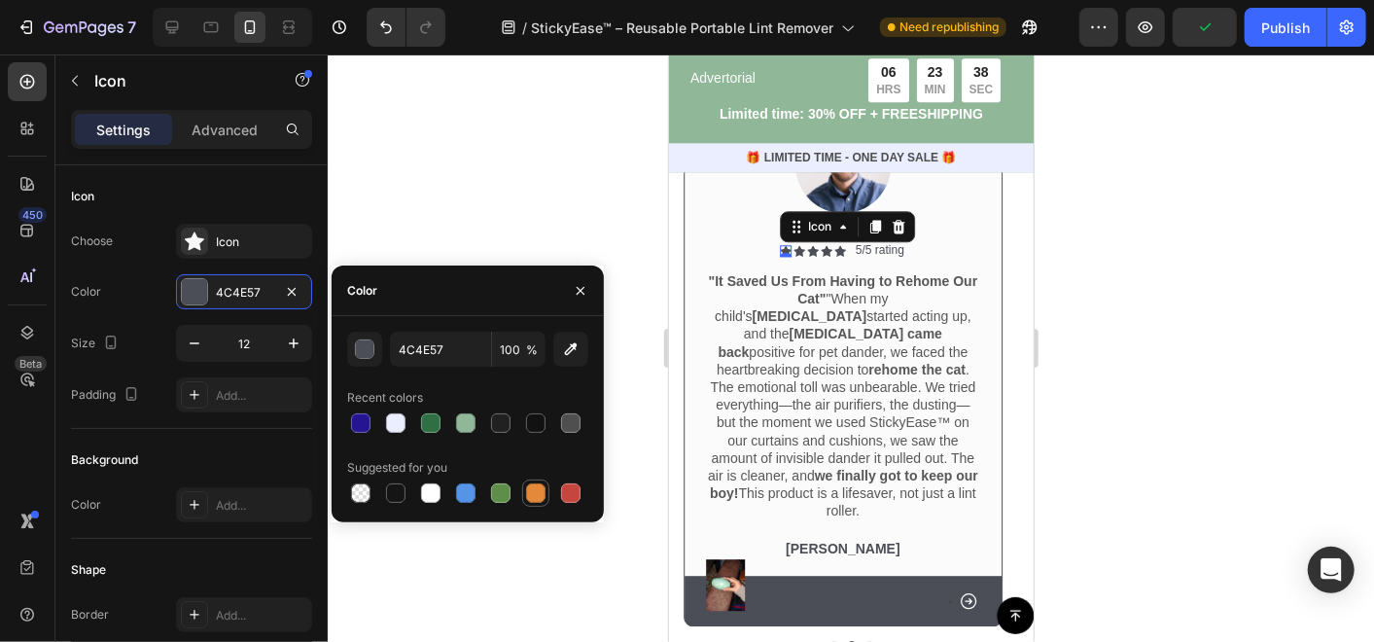
click at [534, 495] on div at bounding box center [535, 492] width 19 height 19
type input "E4893A"
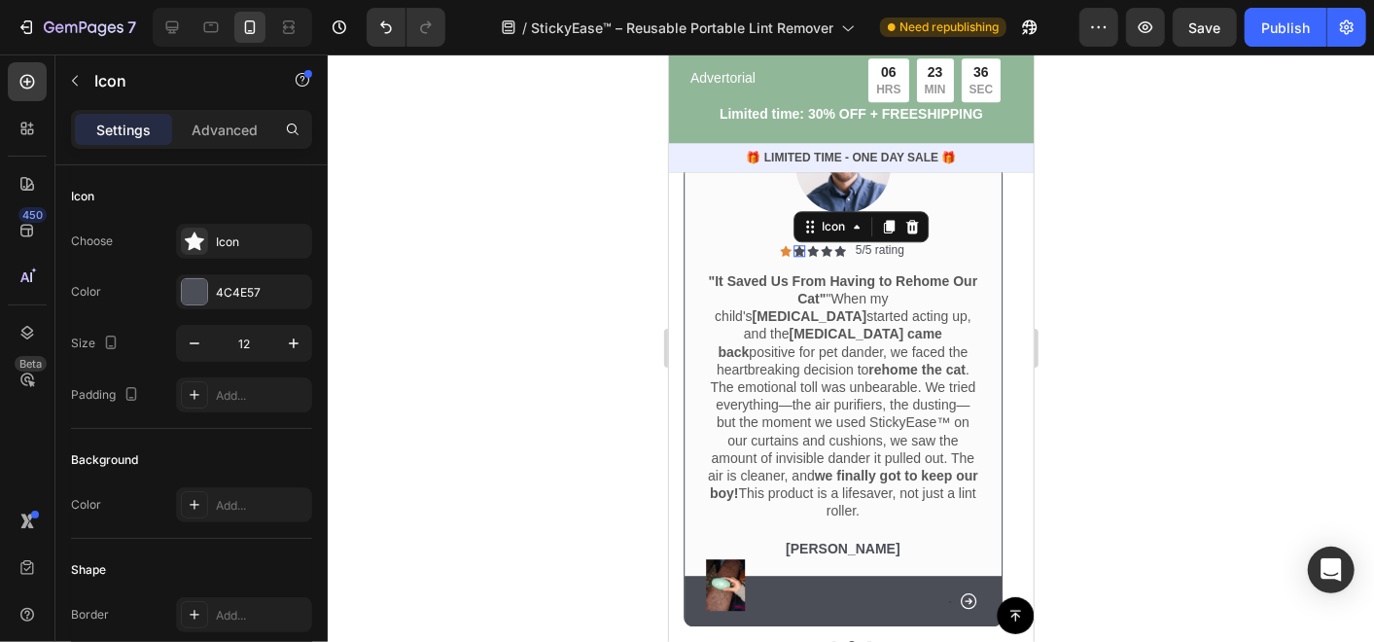
click at [796, 249] on div "Icon 0" at bounding box center [798, 250] width 12 height 12
click at [225, 292] on div "4C4E57" at bounding box center [244, 292] width 56 height 17
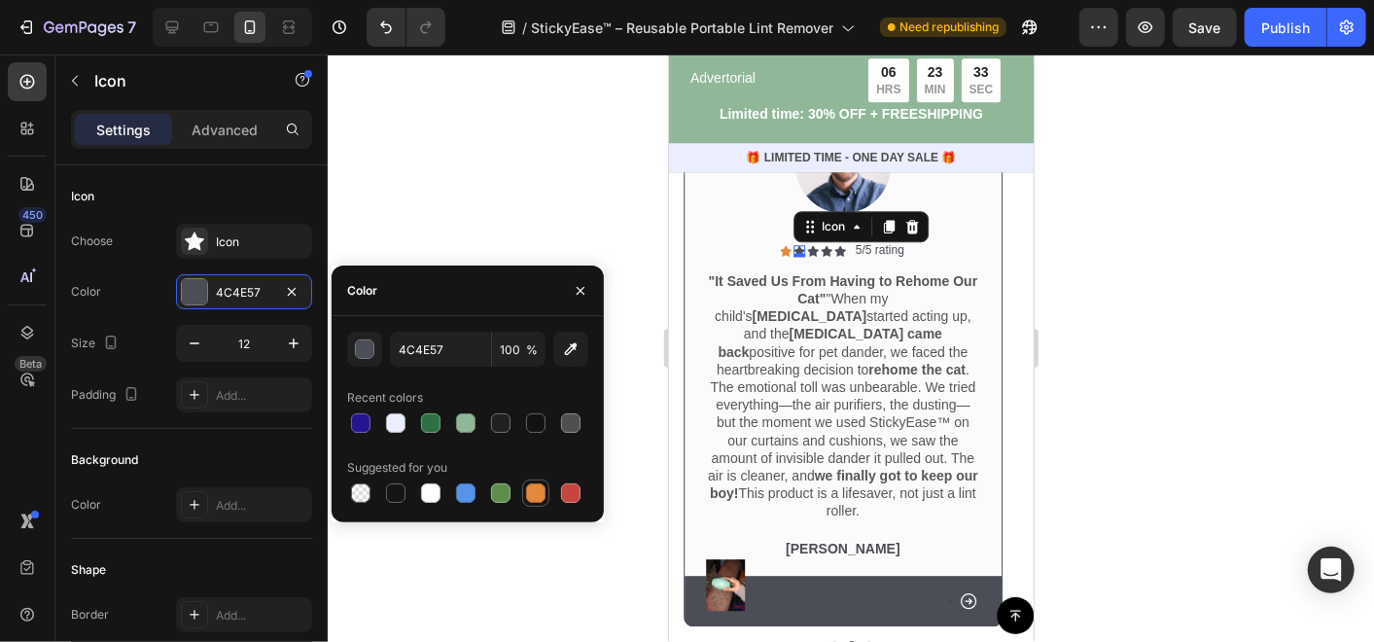
click at [526, 491] on div at bounding box center [535, 492] width 19 height 19
type input "E4893A"
click at [811, 249] on div "Icon" at bounding box center [812, 250] width 12 height 12
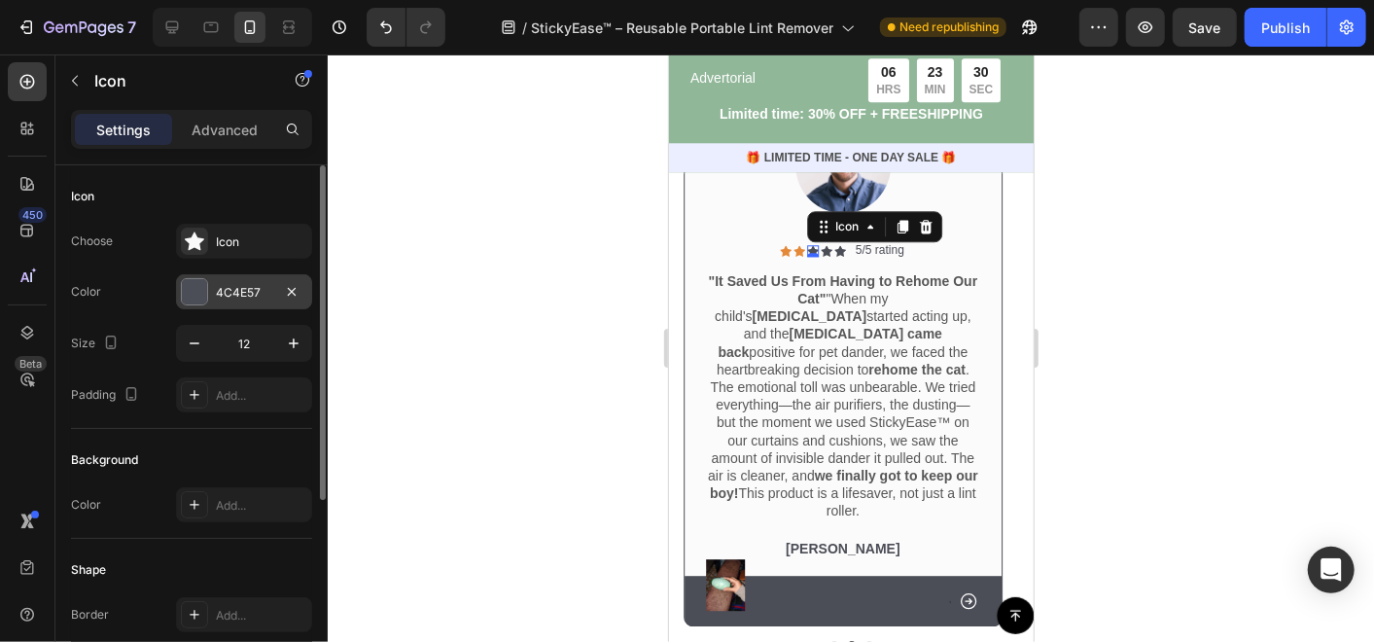
click at [205, 294] on div at bounding box center [194, 291] width 25 height 25
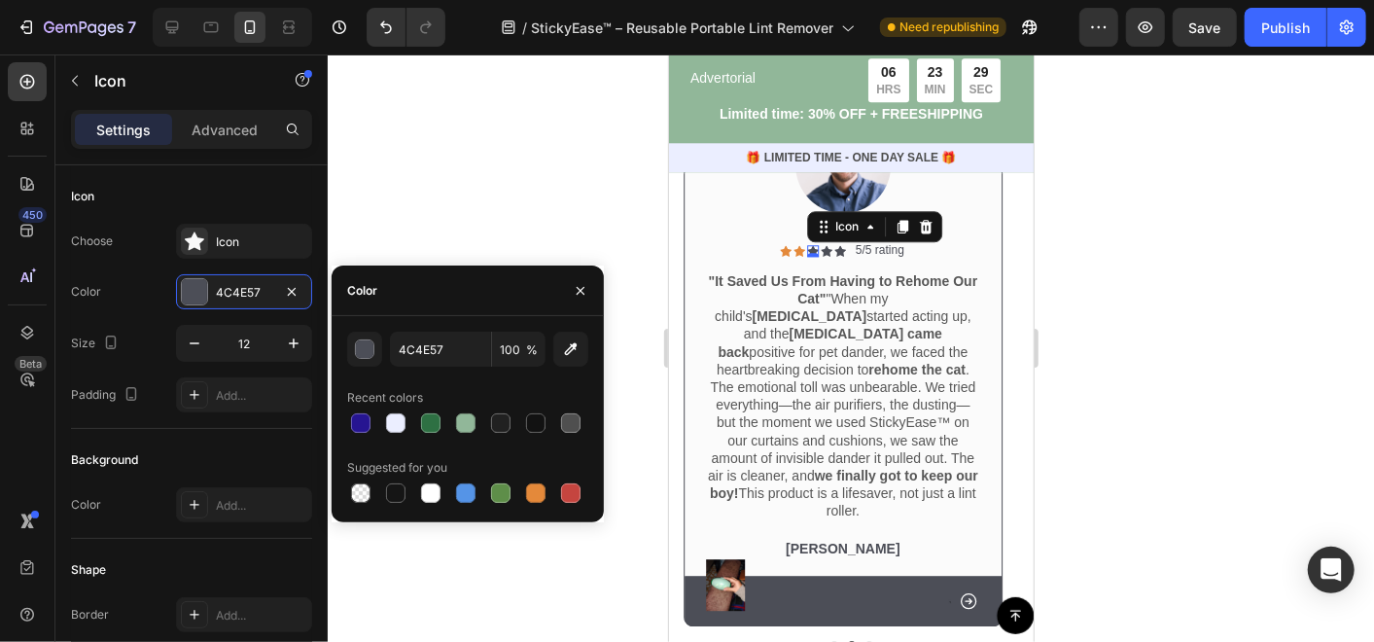
click at [549, 501] on div at bounding box center [467, 492] width 241 height 27
click at [545, 488] on div at bounding box center [535, 492] width 23 height 23
type input "E4893A"
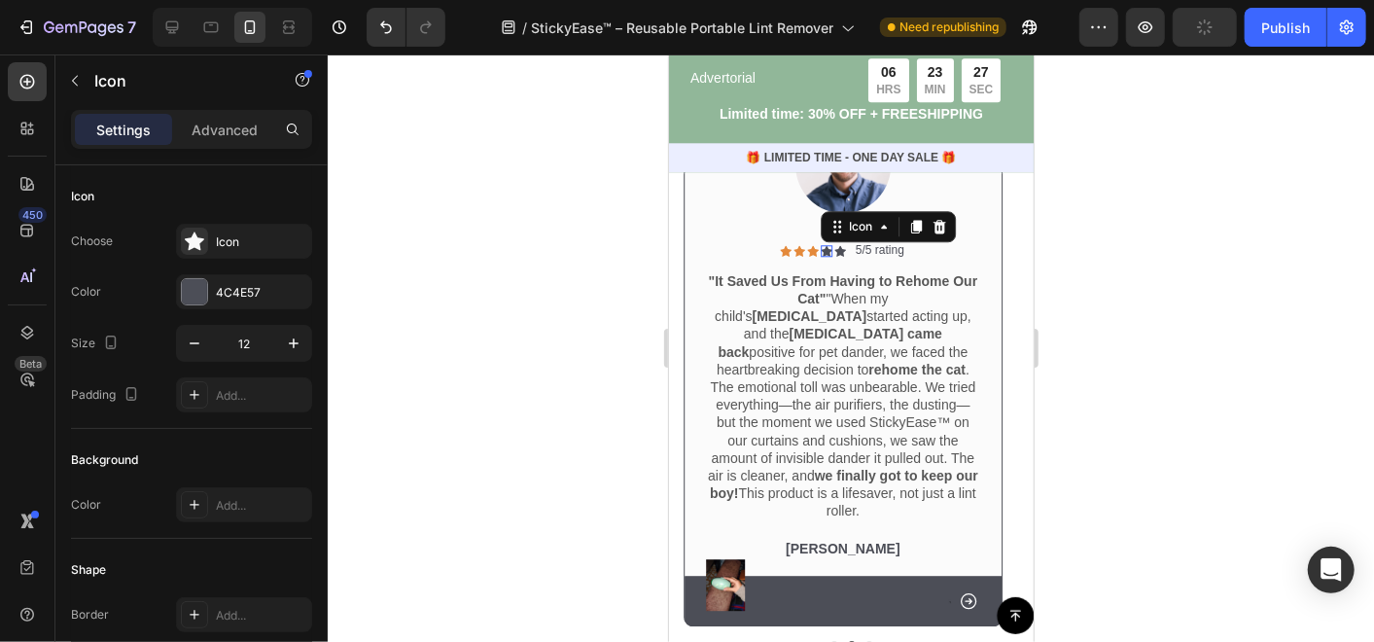
click at [823, 250] on div "Icon 0" at bounding box center [825, 250] width 12 height 12
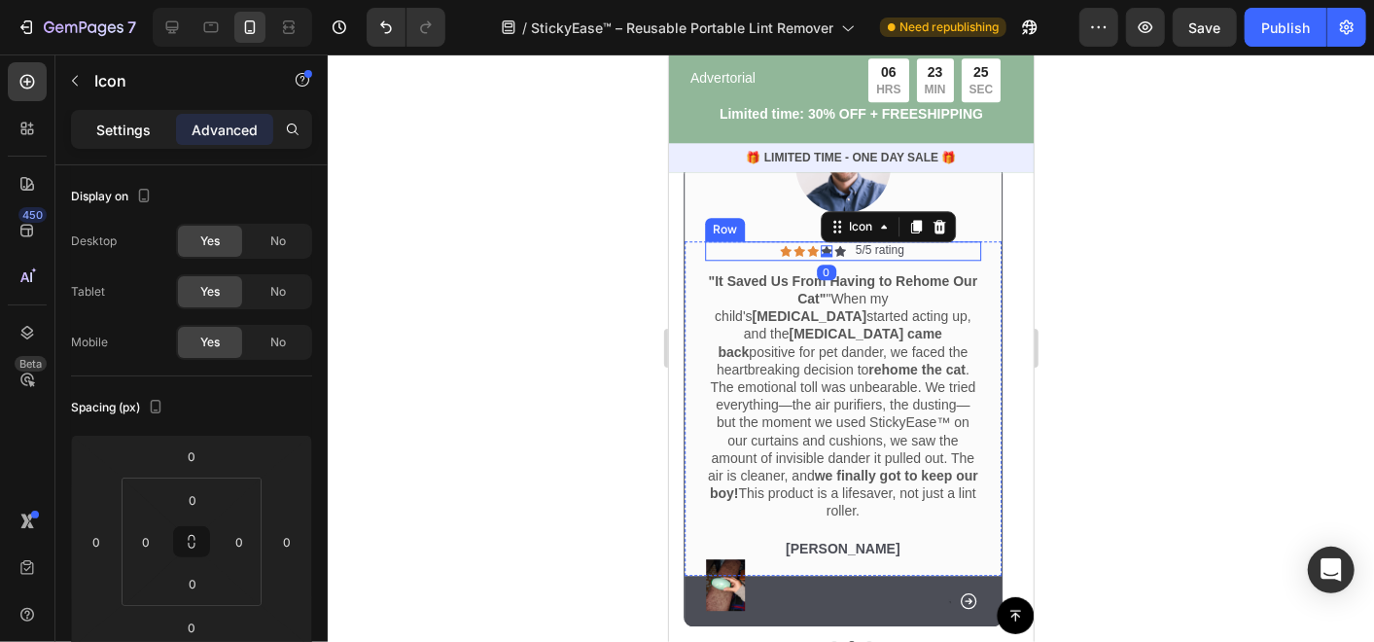
click at [118, 122] on p "Settings" at bounding box center [123, 130] width 54 height 20
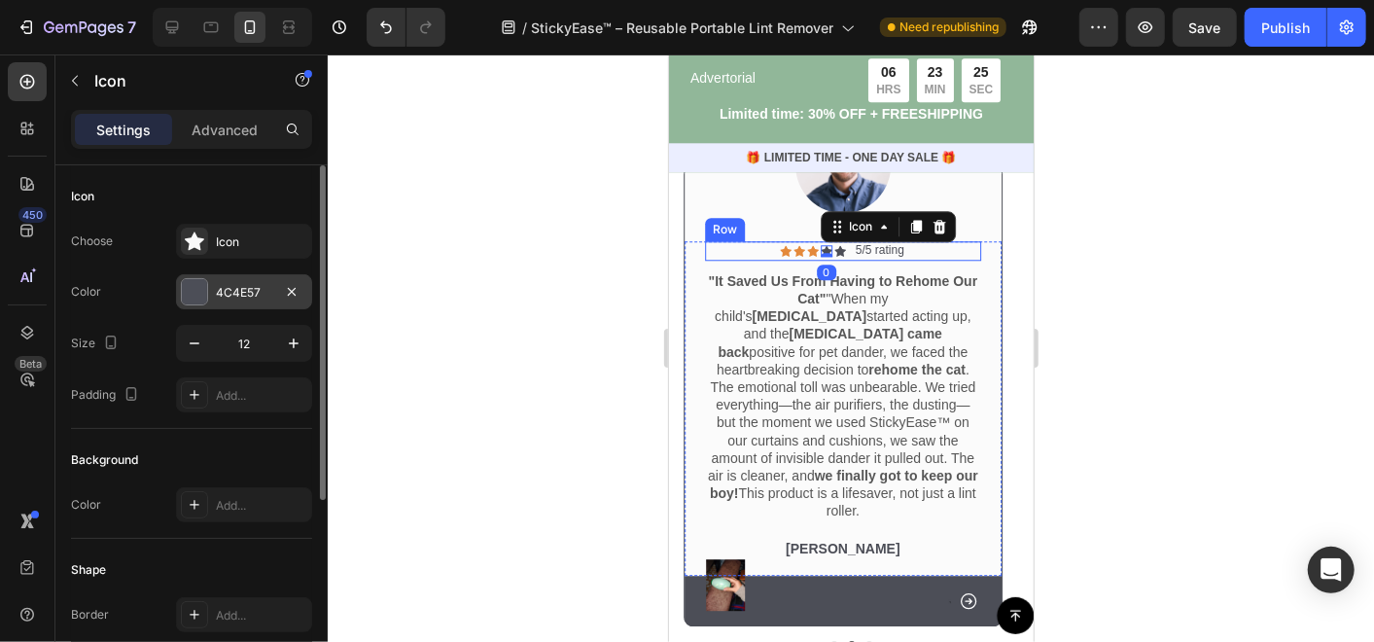
click at [202, 302] on div at bounding box center [194, 291] width 25 height 25
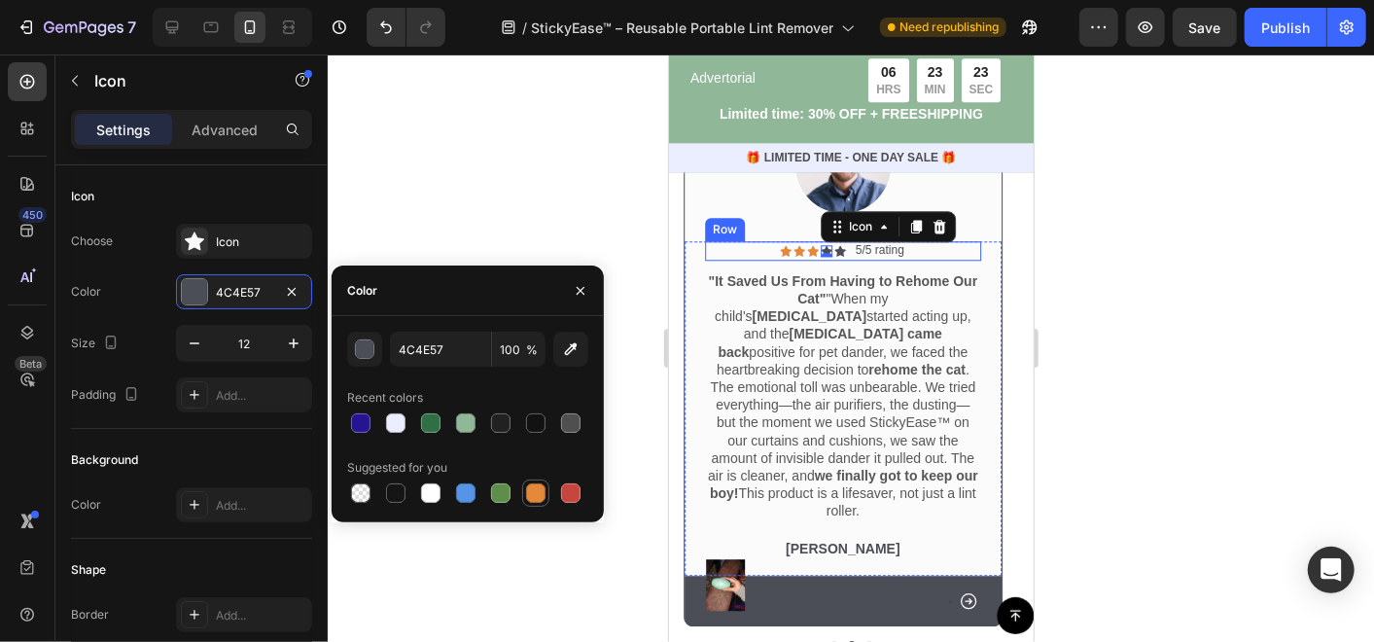
click at [526, 491] on div at bounding box center [535, 492] width 19 height 19
type input "E4893A"
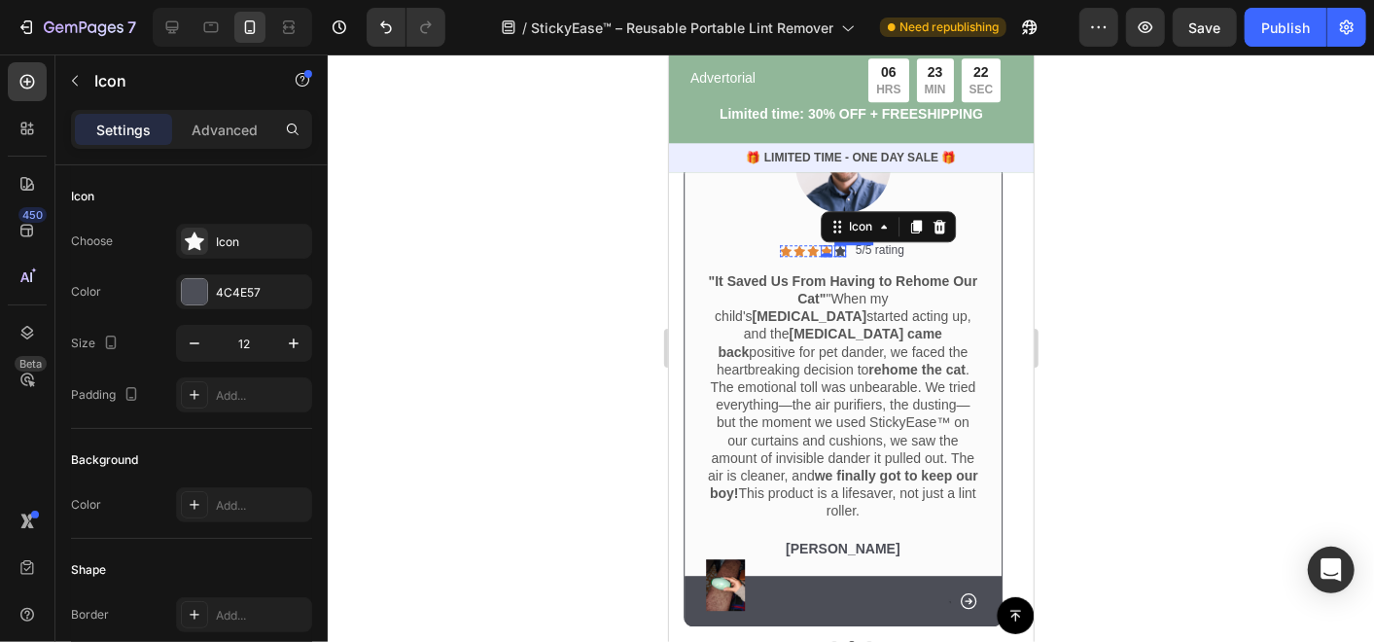
click at [840, 250] on div "Icon" at bounding box center [839, 250] width 12 height 12
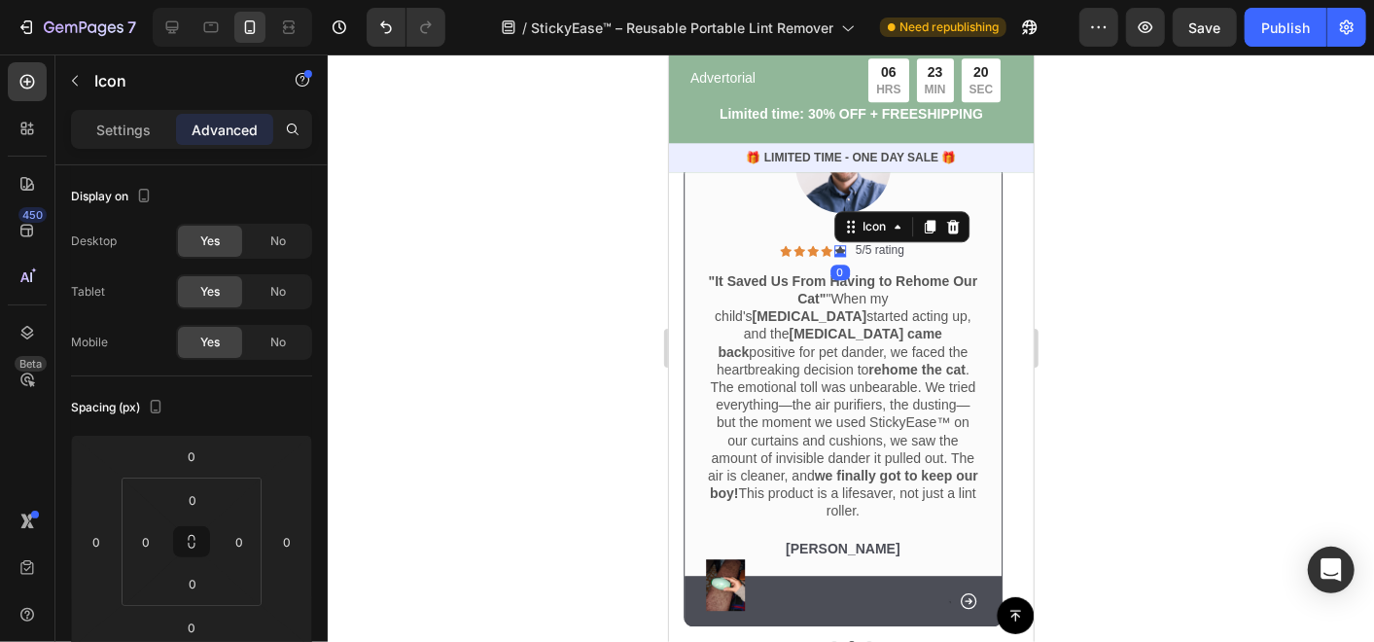
click at [134, 147] on div "Settings Advanced" at bounding box center [191, 129] width 241 height 39
click at [126, 130] on p "Settings" at bounding box center [123, 130] width 54 height 20
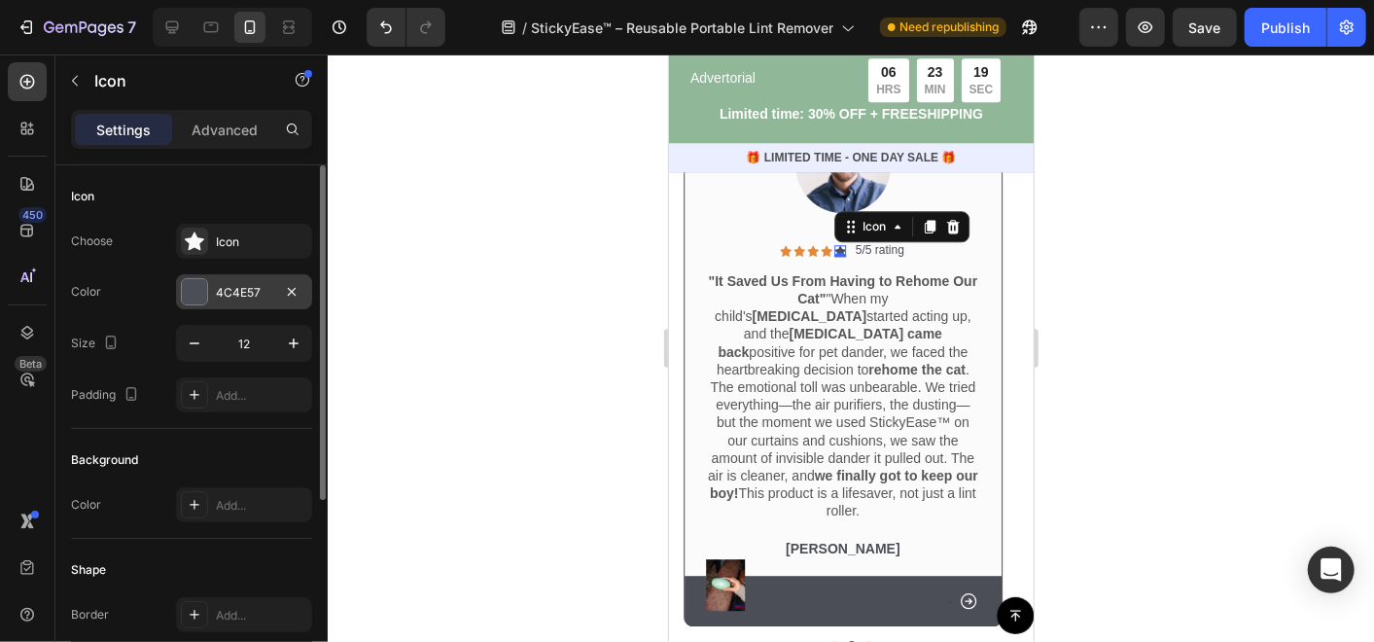
click at [245, 286] on div "4C4E57" at bounding box center [244, 292] width 56 height 17
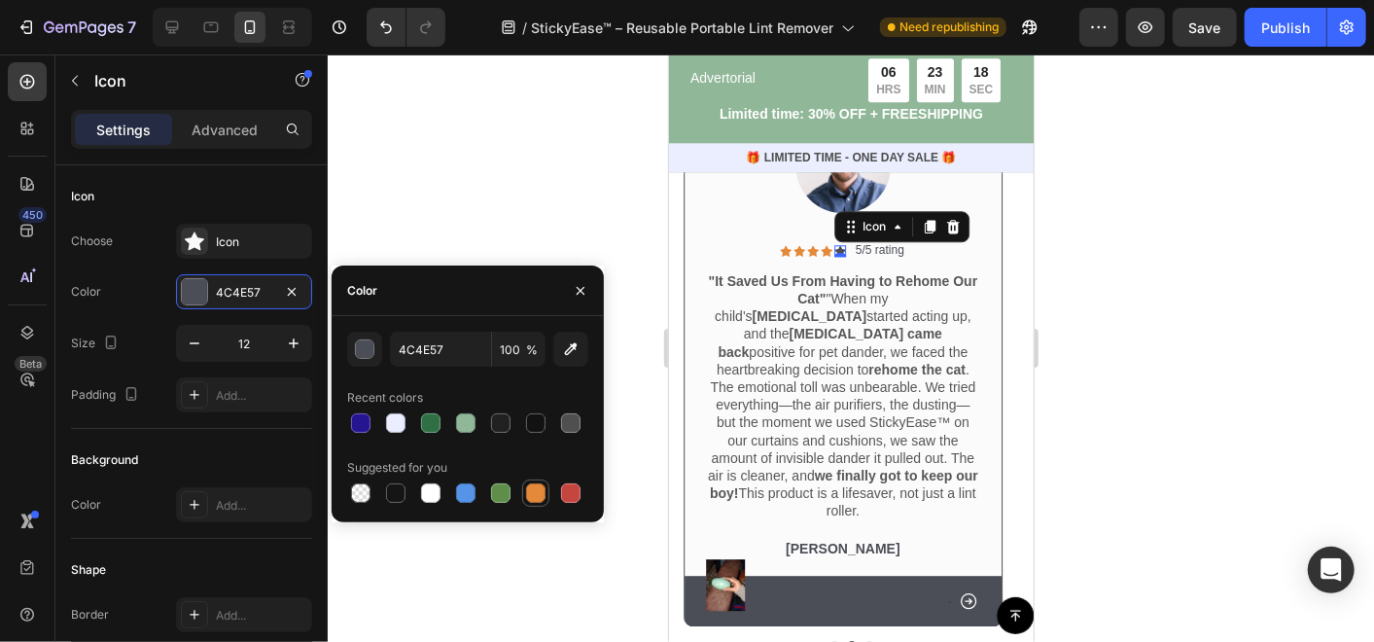
click at [531, 491] on div at bounding box center [535, 492] width 19 height 19
type input "E4893A"
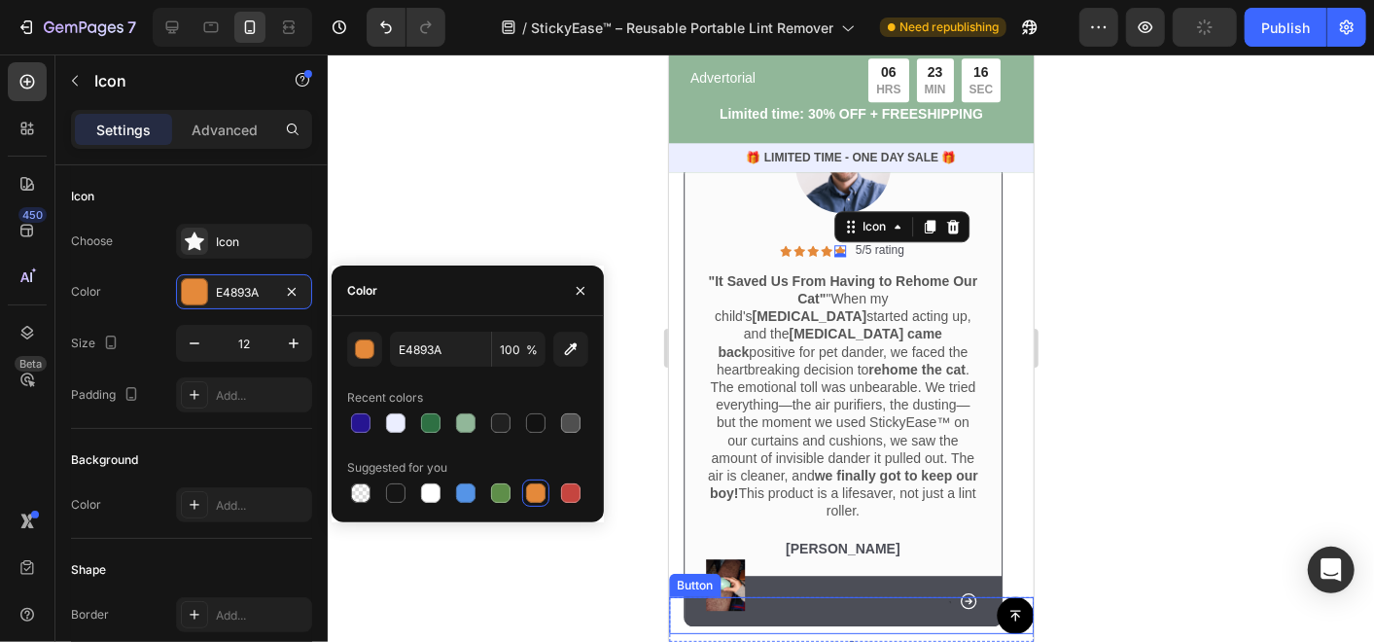
click at [861, 609] on div "Button" at bounding box center [850, 614] width 365 height 37
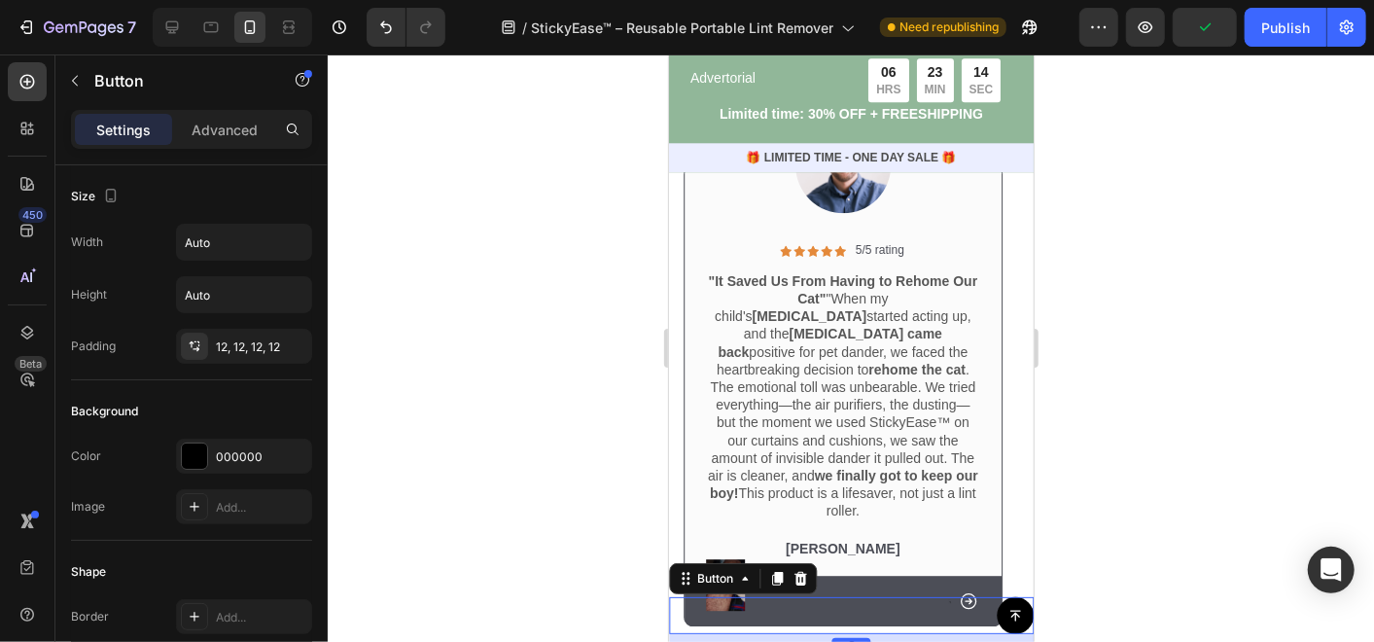
click at [856, 603] on div "Button 8" at bounding box center [850, 614] width 365 height 37
click at [858, 607] on div "Button 8" at bounding box center [850, 614] width 365 height 37
click at [576, 503] on div at bounding box center [851, 347] width 1046 height 587
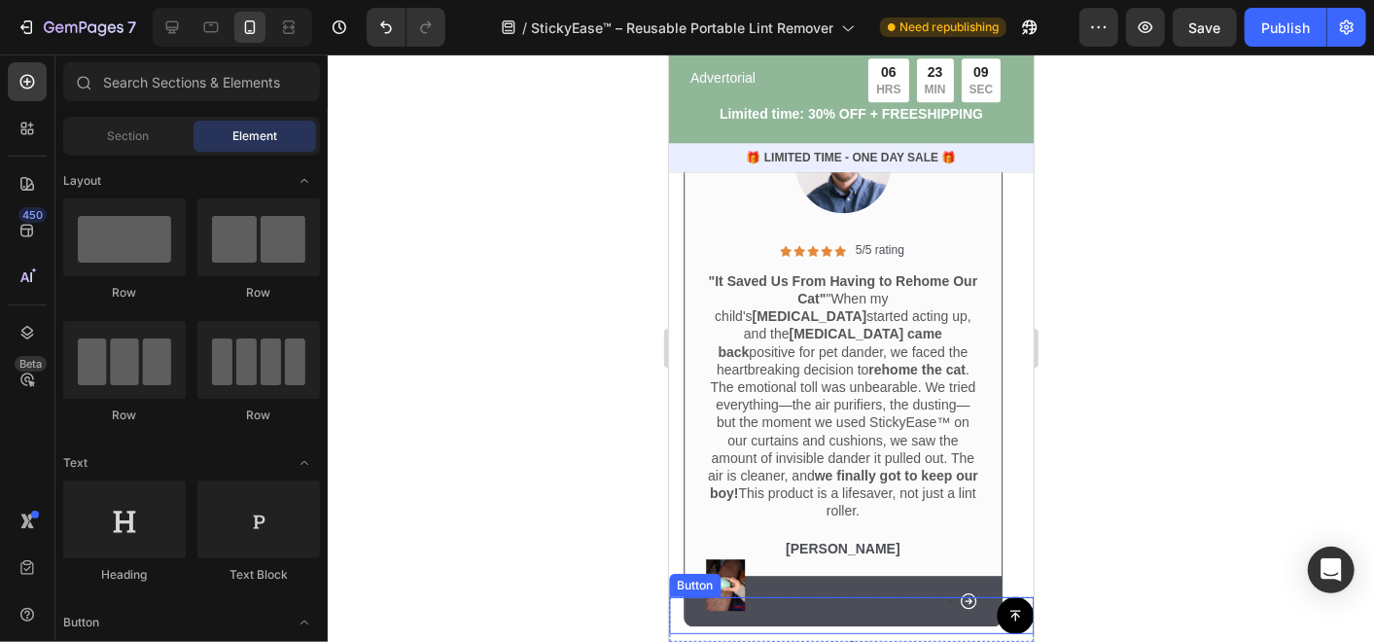
click at [861, 611] on div "Button" at bounding box center [850, 614] width 365 height 37
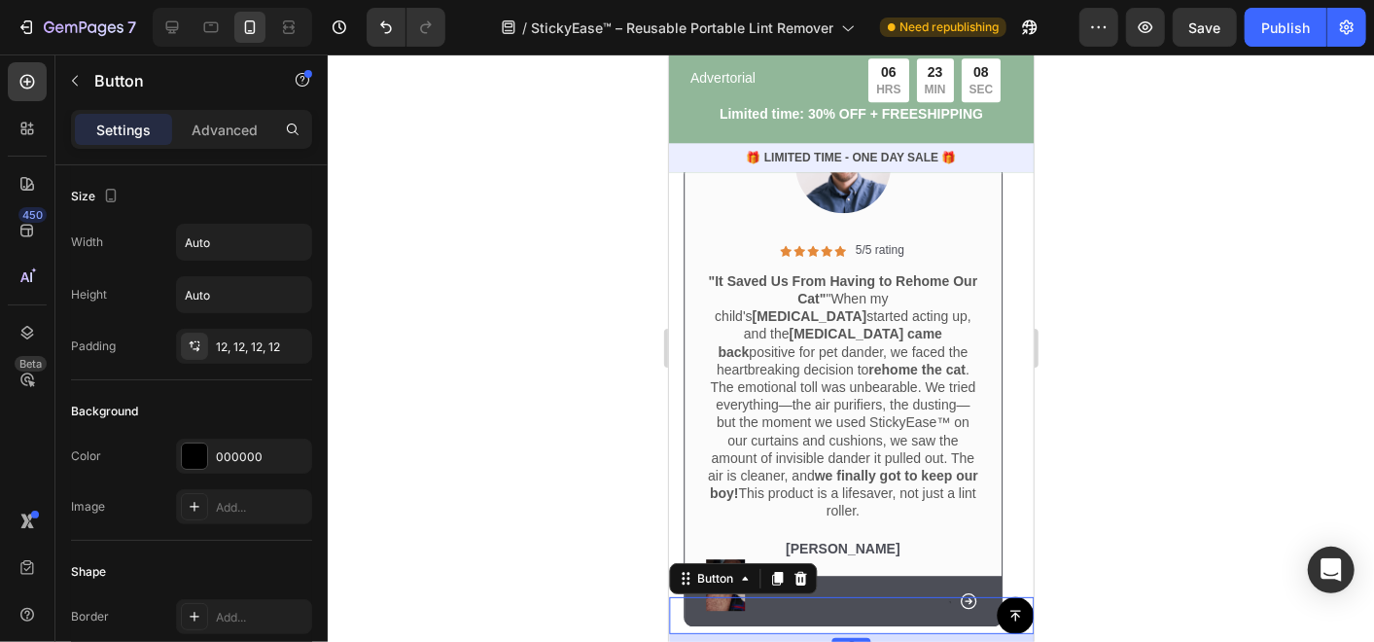
click at [861, 611] on div "Button 8" at bounding box center [850, 614] width 365 height 37
click at [860, 605] on div "Button 8" at bounding box center [850, 614] width 365 height 37
click at [863, 609] on div "Button 8" at bounding box center [850, 614] width 365 height 37
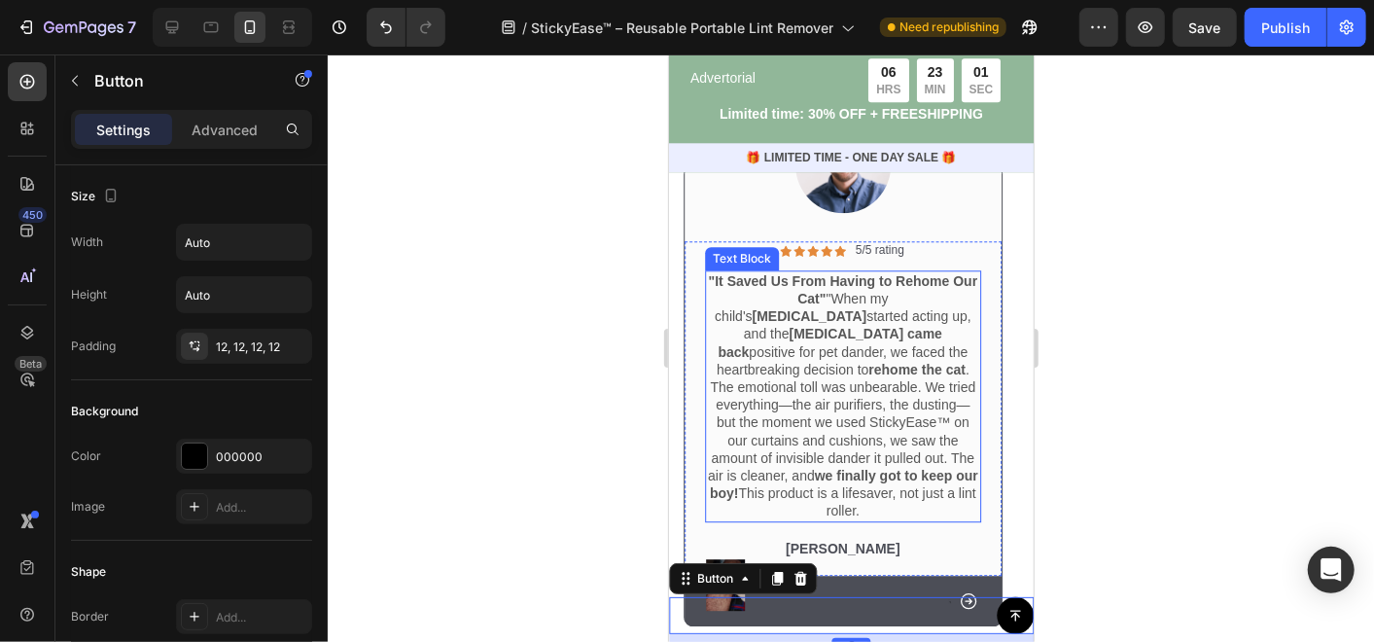
click at [945, 466] on p ""It Saved Us From Having to Rehome Our Cat" "When my child's [MEDICAL_DATA] sta…" at bounding box center [842, 395] width 272 height 248
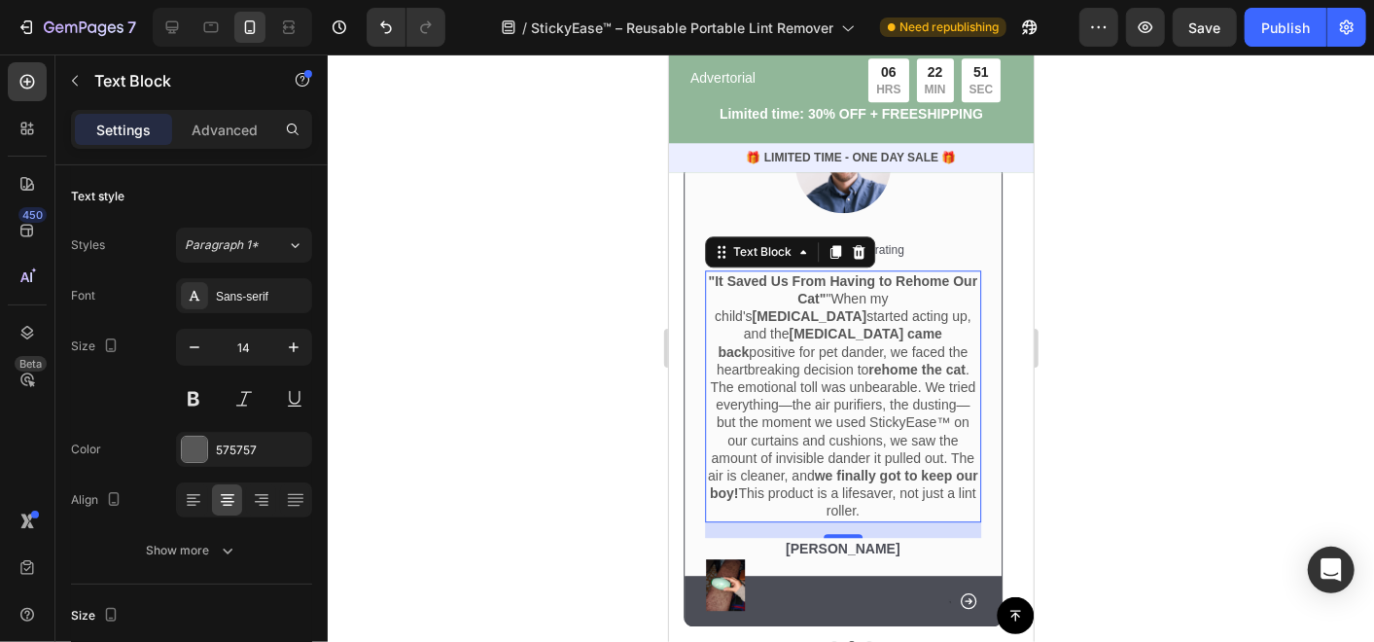
click at [567, 407] on div at bounding box center [851, 347] width 1046 height 587
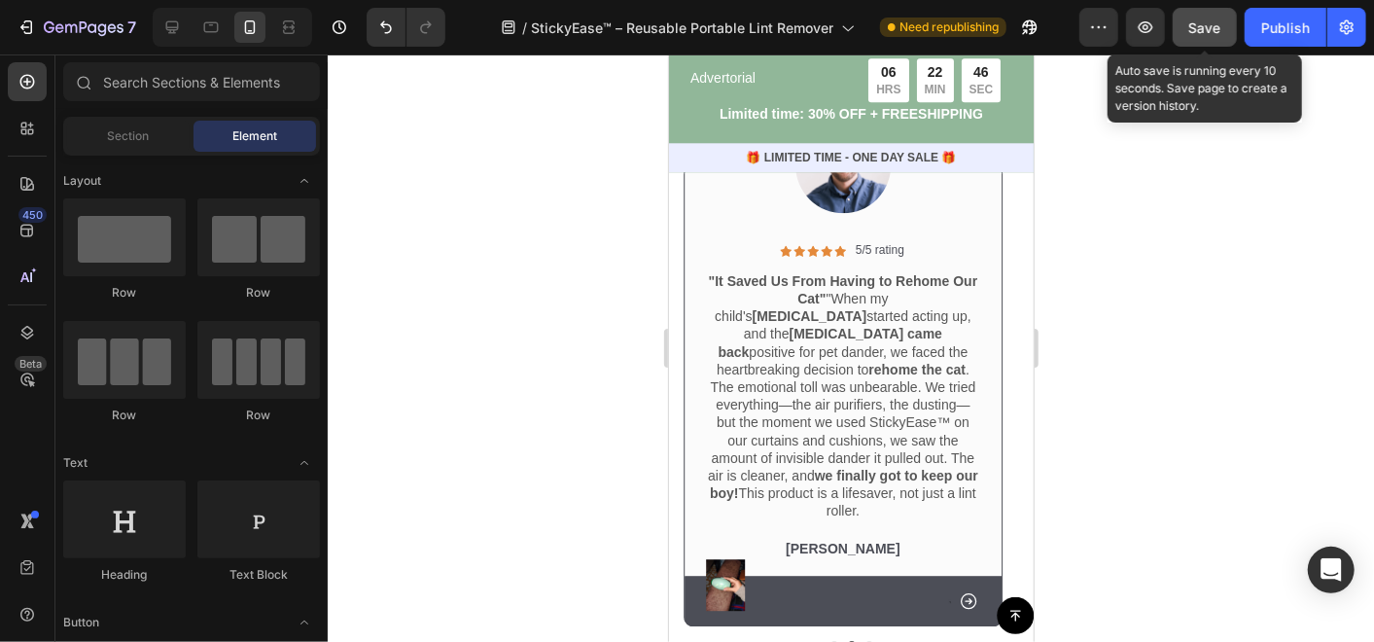
click at [1199, 17] on div "Save" at bounding box center [1205, 27] width 32 height 20
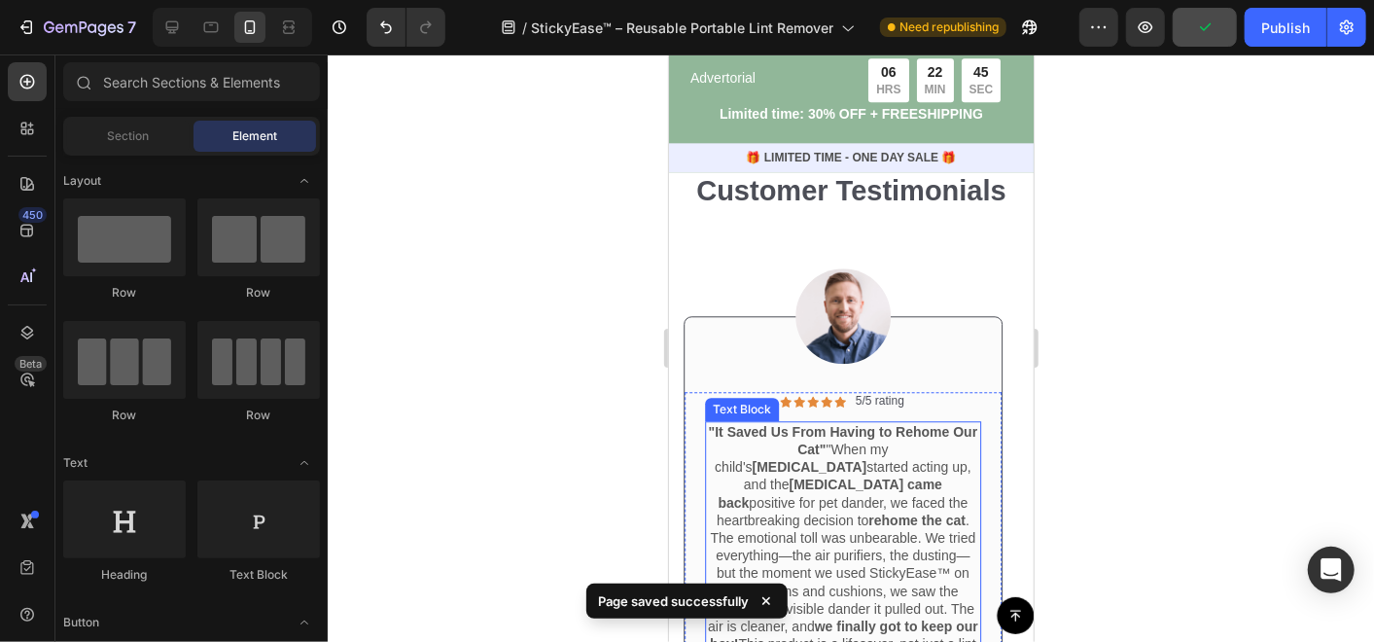
scroll to position [6696, 0]
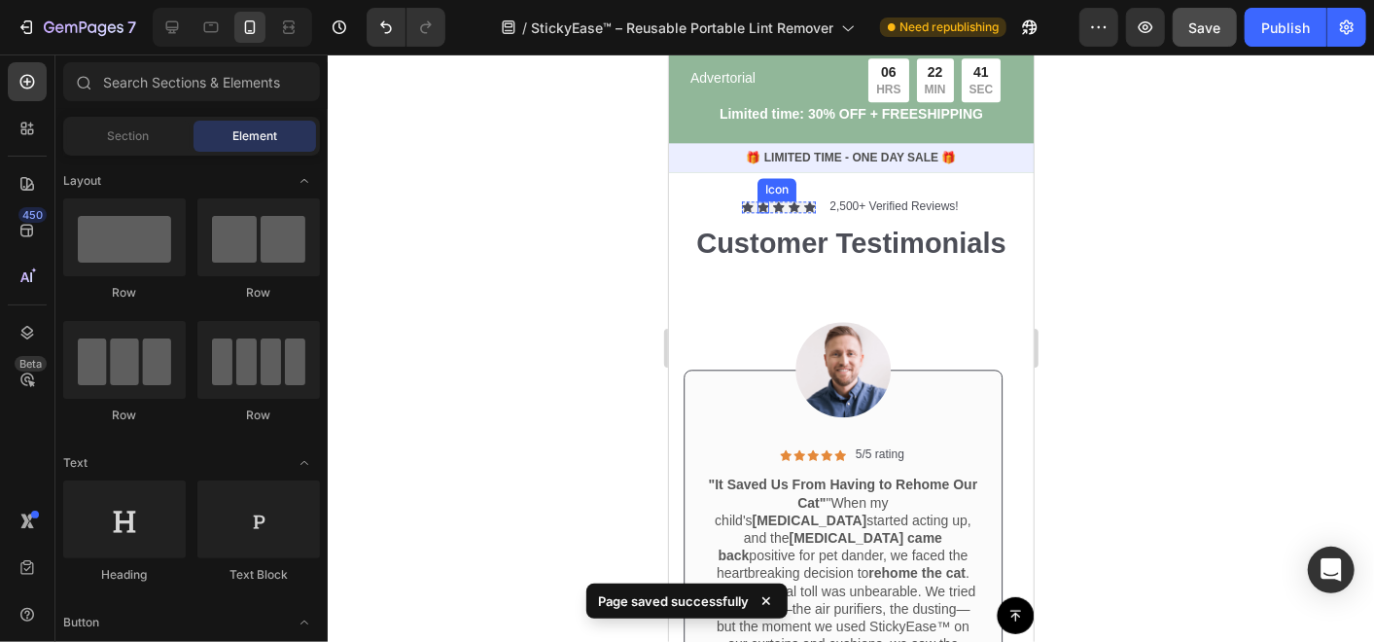
click at [756, 212] on icon at bounding box center [762, 206] width 12 height 11
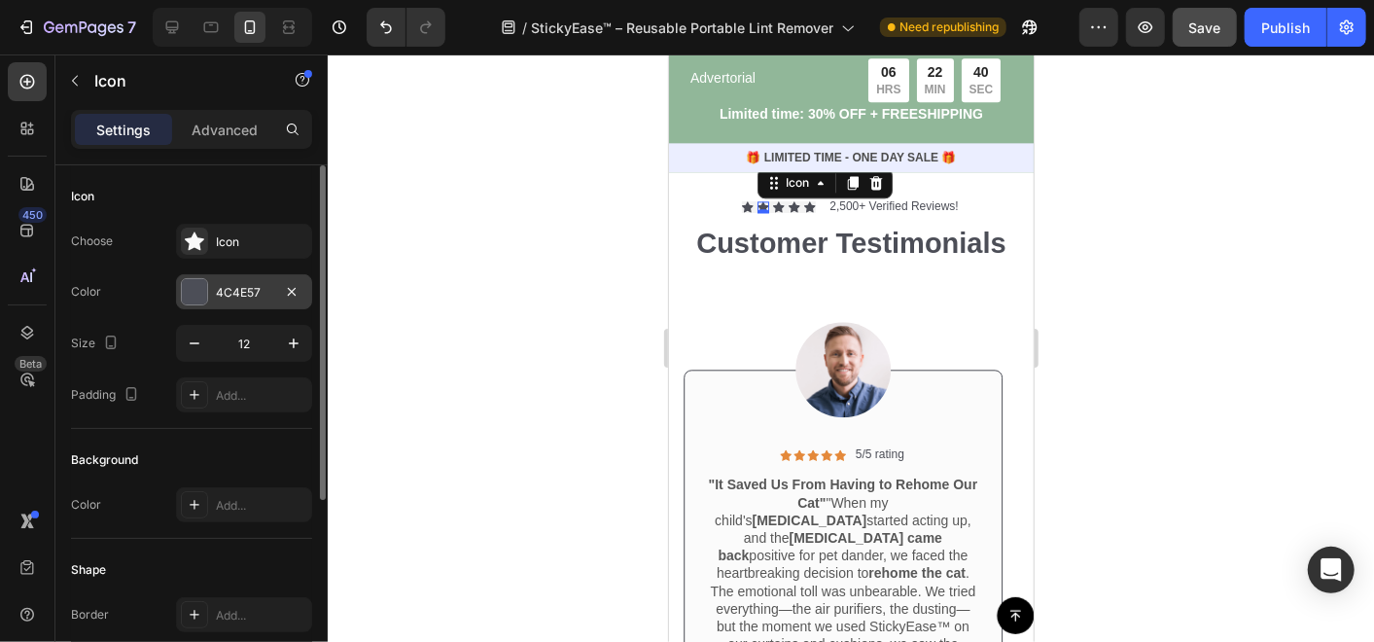
click at [194, 286] on div at bounding box center [194, 291] width 25 height 25
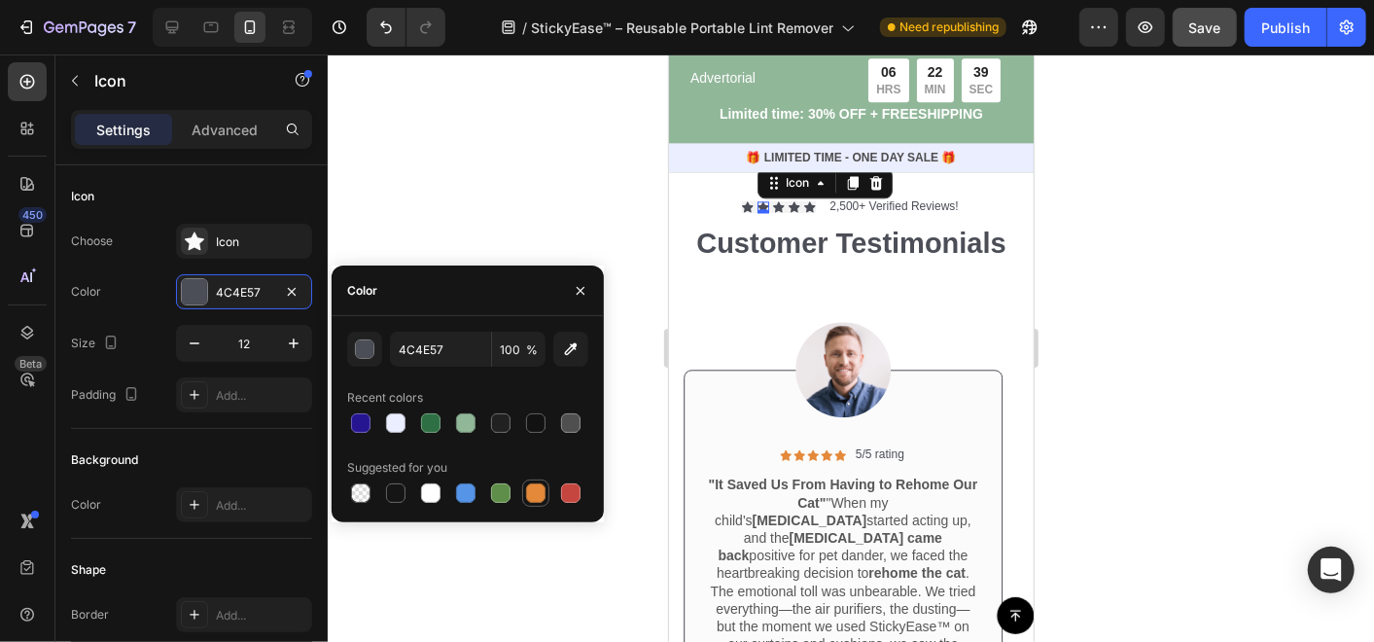
click at [539, 494] on div at bounding box center [535, 492] width 19 height 19
type input "E4893A"
click at [741, 212] on div "Icon" at bounding box center [747, 206] width 12 height 12
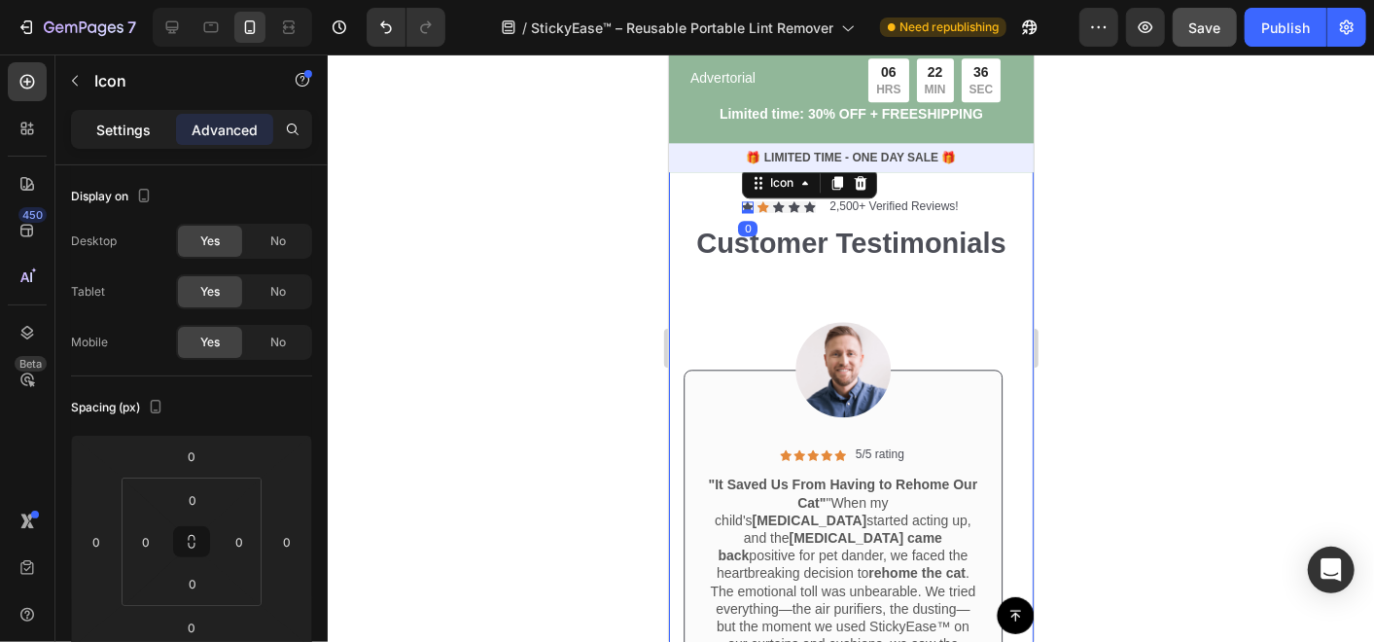
click at [131, 125] on p "Settings" at bounding box center [123, 130] width 54 height 20
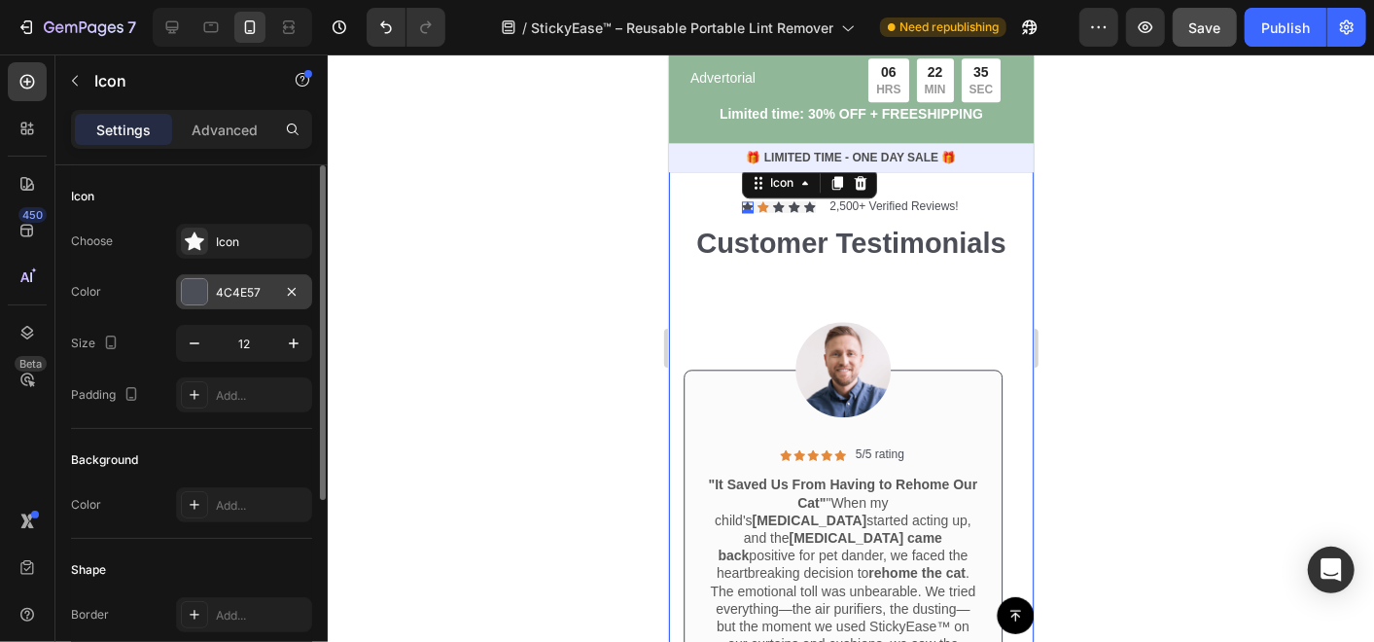
click at [228, 296] on div "4C4E57" at bounding box center [244, 292] width 56 height 17
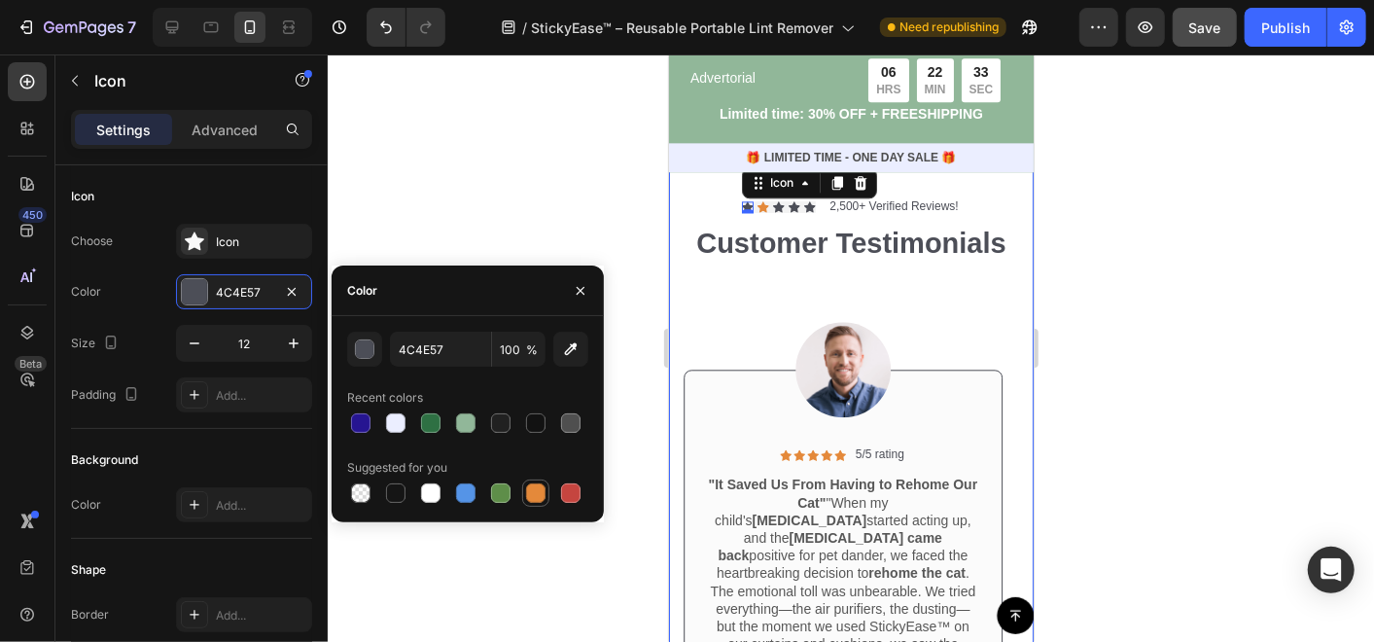
click at [537, 500] on div at bounding box center [535, 492] width 19 height 19
type input "E4893A"
click at [772, 212] on div "Icon" at bounding box center [778, 206] width 12 height 12
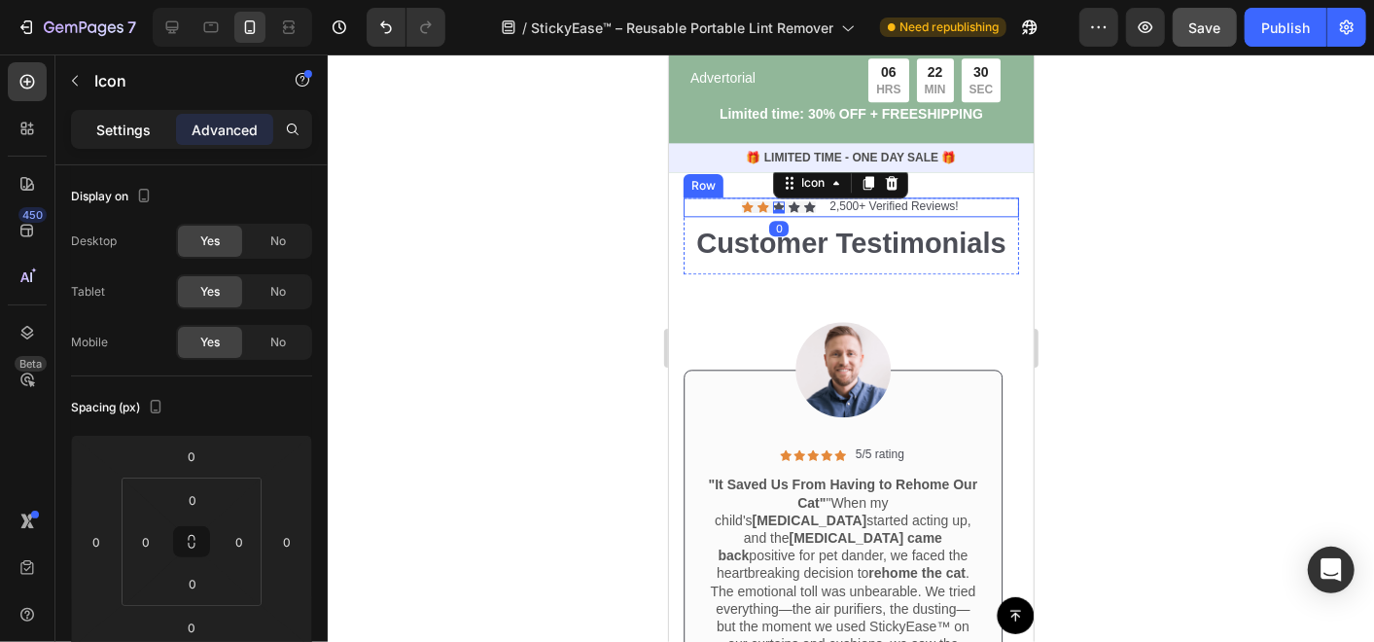
click at [142, 137] on p "Settings" at bounding box center [123, 130] width 54 height 20
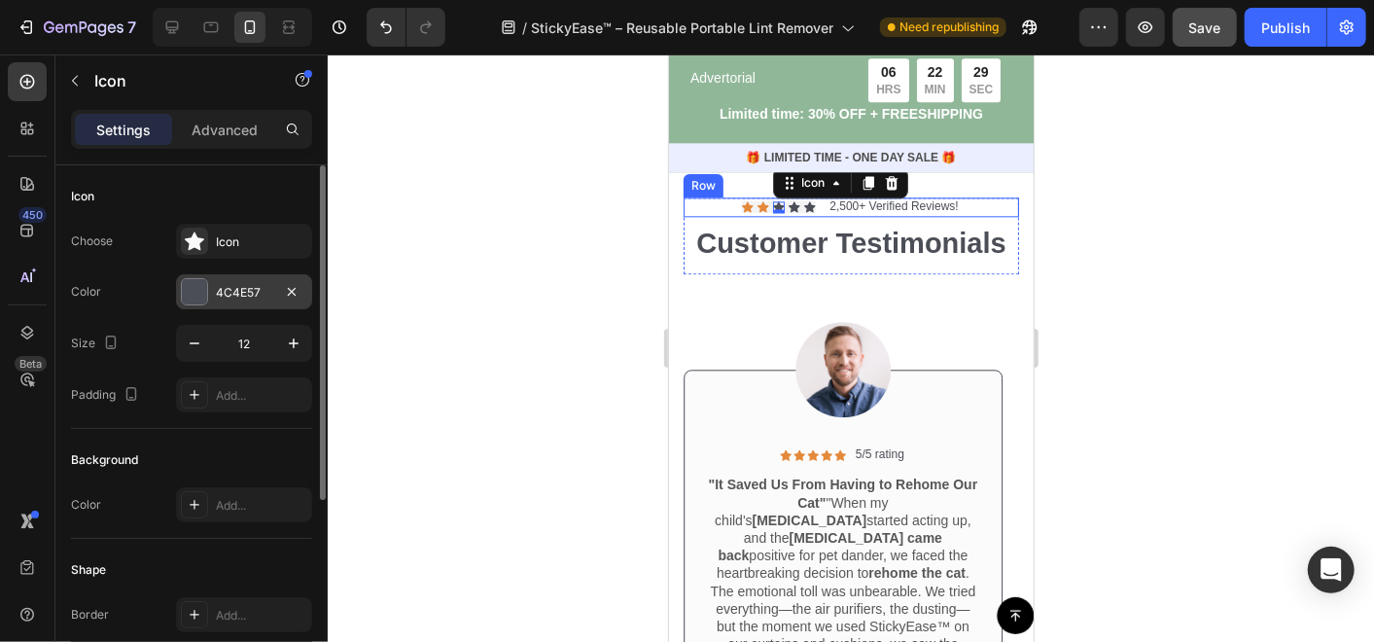
click at [221, 294] on div "4C4E57" at bounding box center [244, 292] width 56 height 17
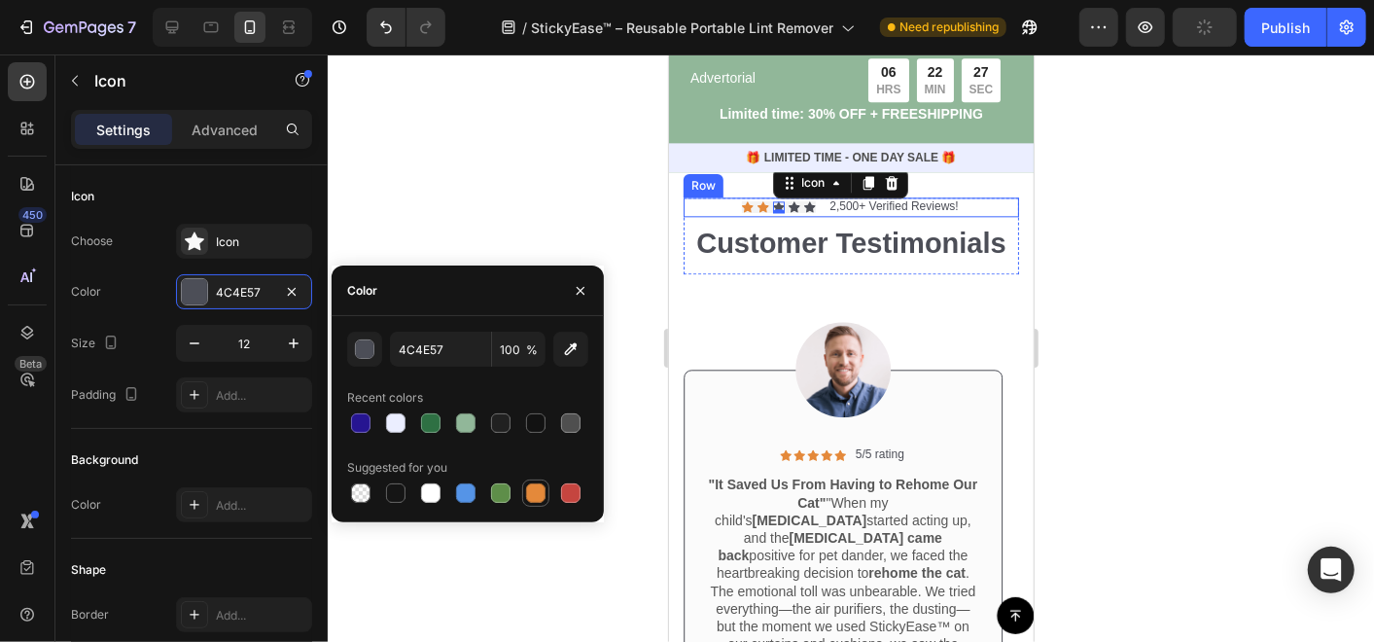
click at [543, 492] on div at bounding box center [535, 492] width 19 height 19
type input "E4893A"
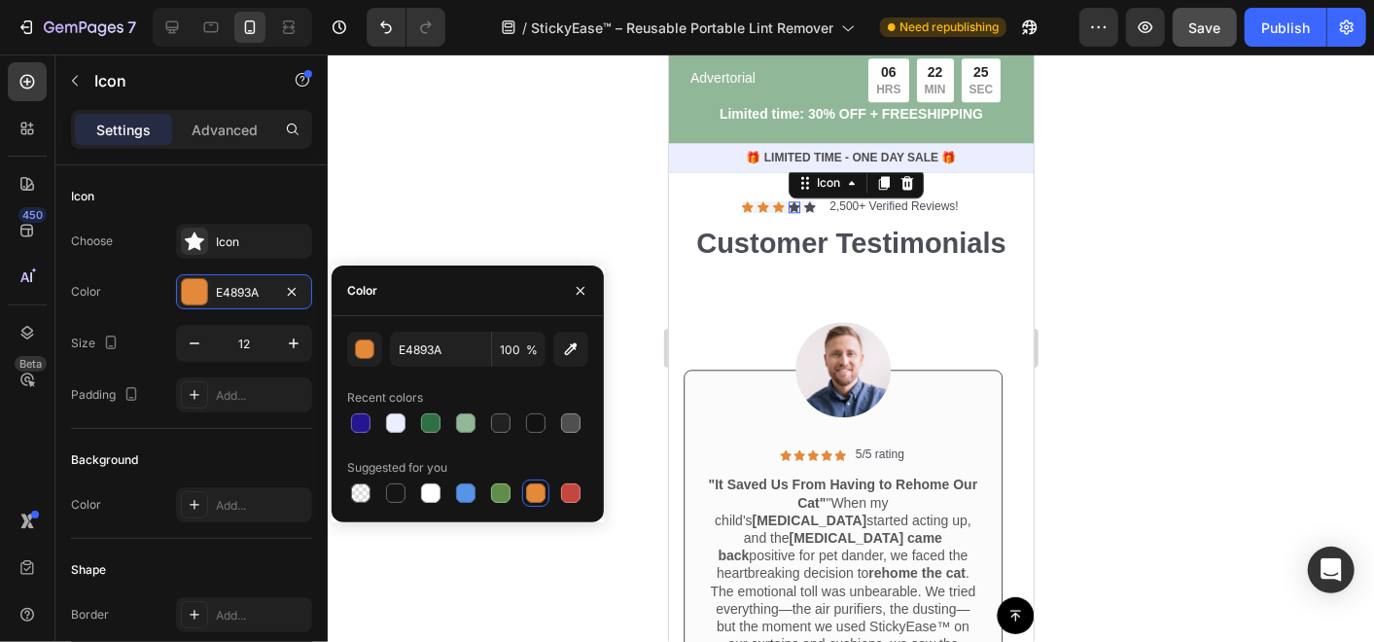
click at [787, 212] on div "Icon 0" at bounding box center [793, 206] width 12 height 12
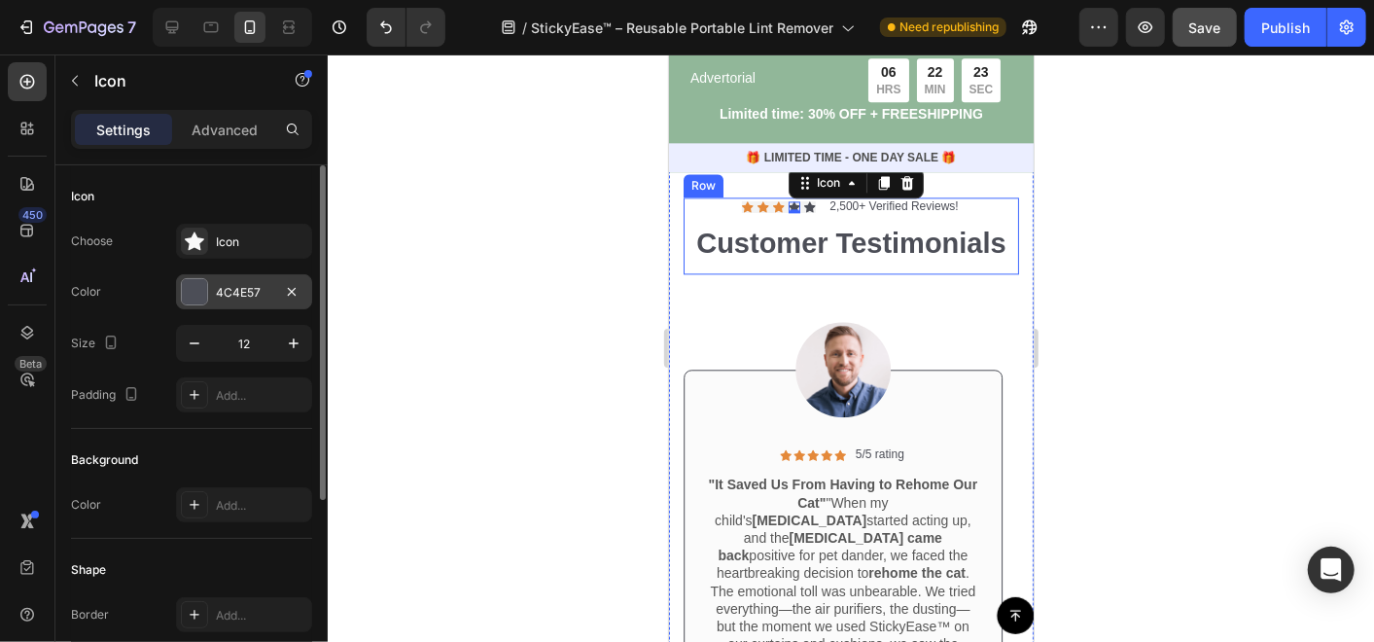
click at [247, 293] on div "4C4E57" at bounding box center [244, 292] width 56 height 17
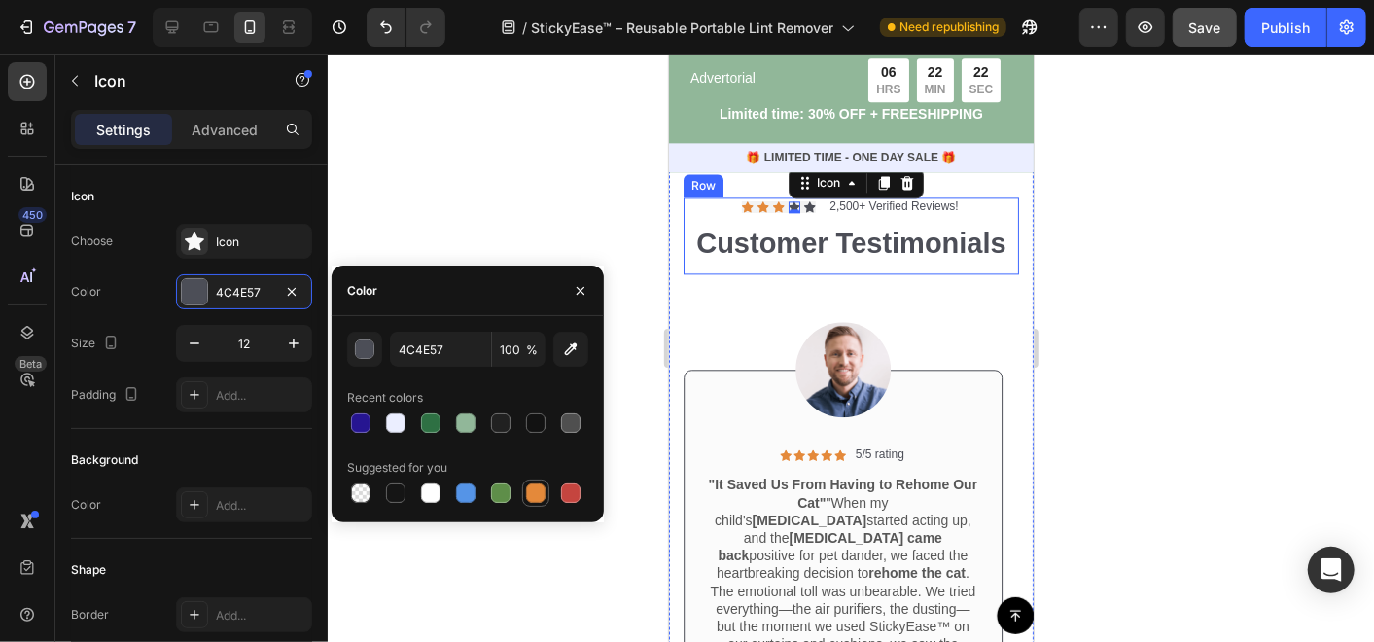
click at [540, 495] on div at bounding box center [535, 492] width 19 height 19
type input "E4893A"
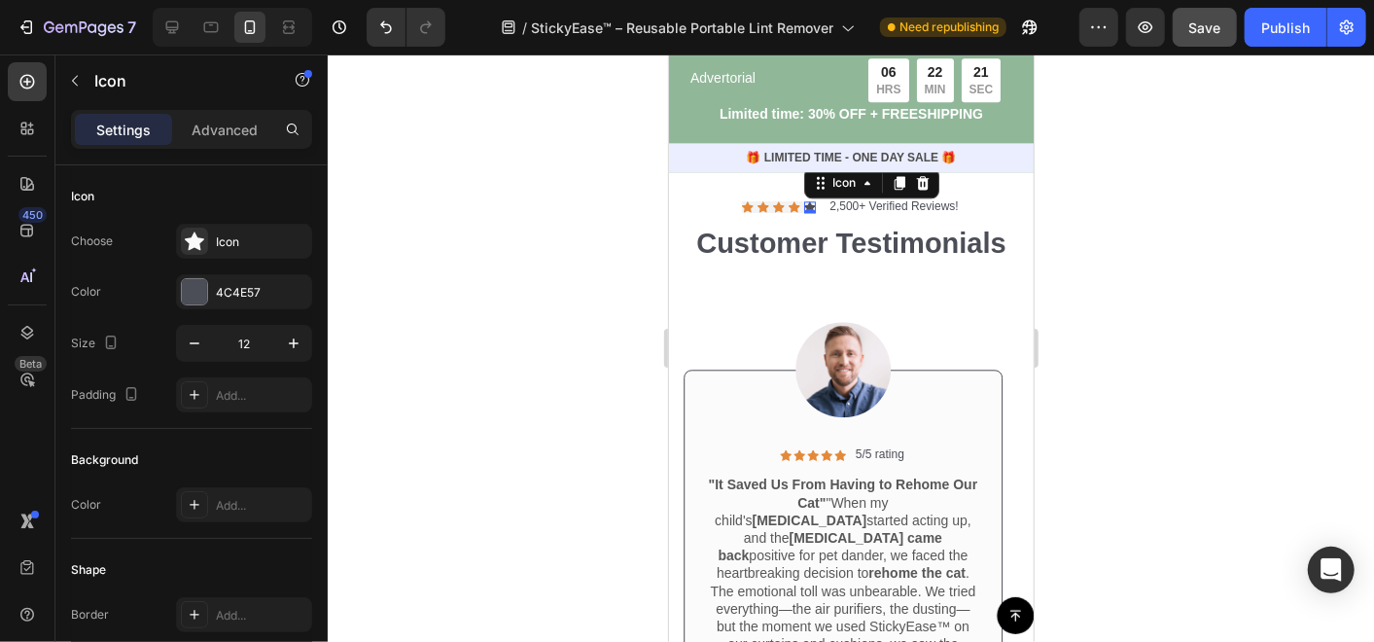
click at [803, 212] on div "Icon 0" at bounding box center [809, 206] width 12 height 12
click at [207, 289] on div at bounding box center [194, 291] width 27 height 27
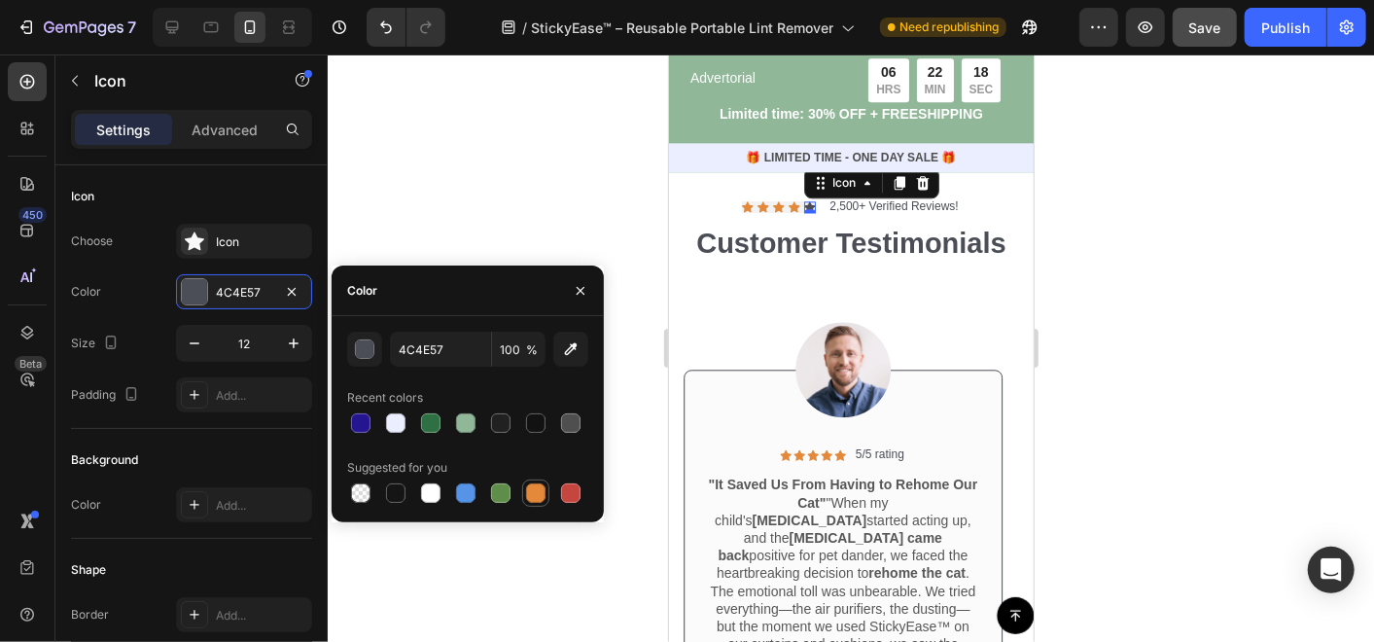
click at [531, 494] on div at bounding box center [535, 492] width 19 height 19
type input "E4893A"
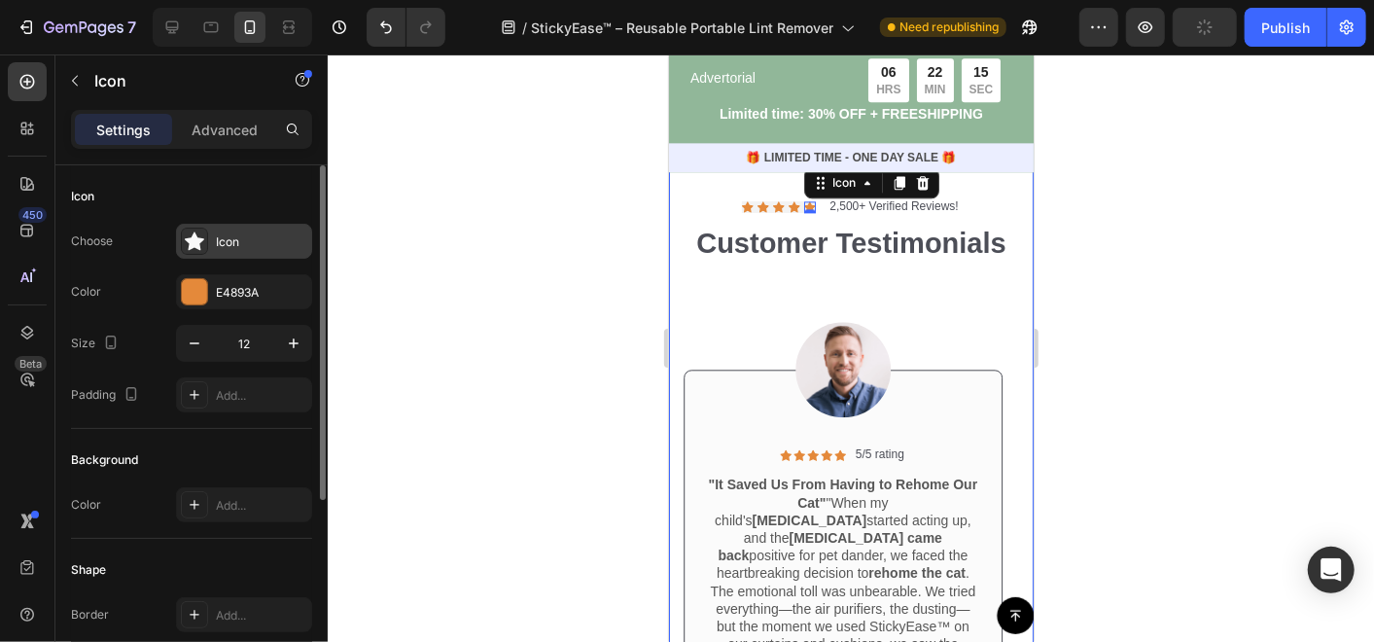
click at [186, 233] on icon at bounding box center [194, 240] width 19 height 19
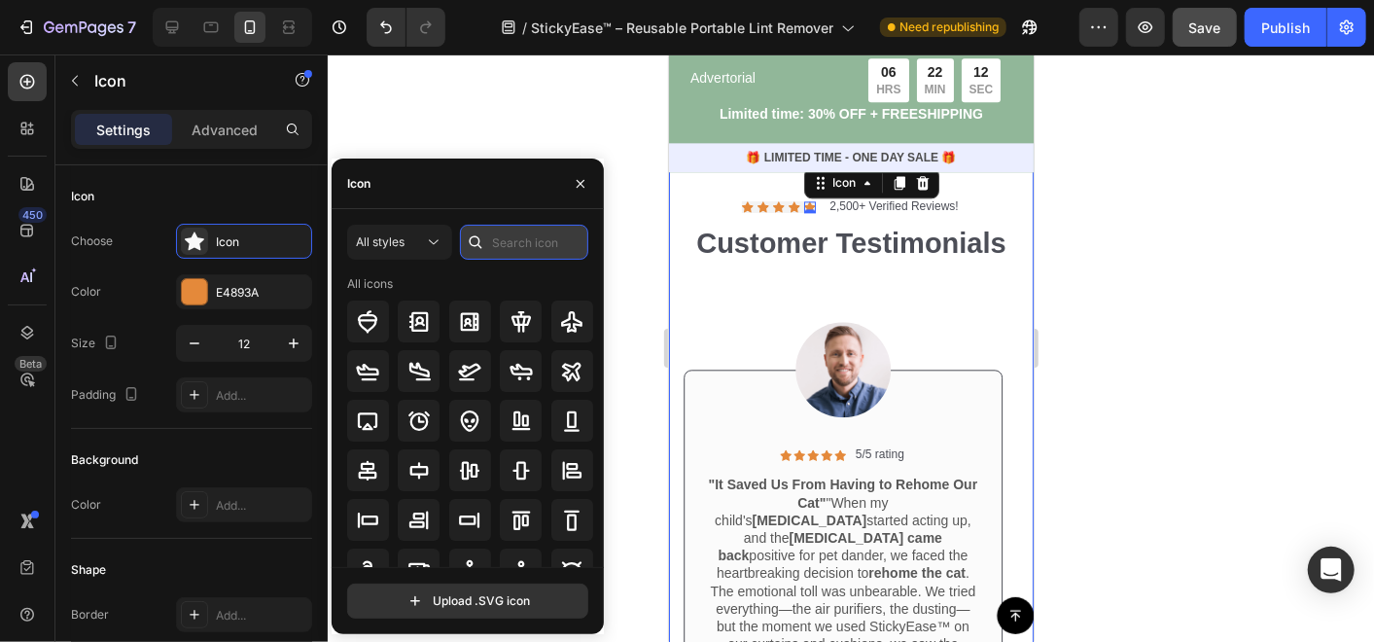
click at [509, 244] on input "text" at bounding box center [524, 242] width 128 height 35
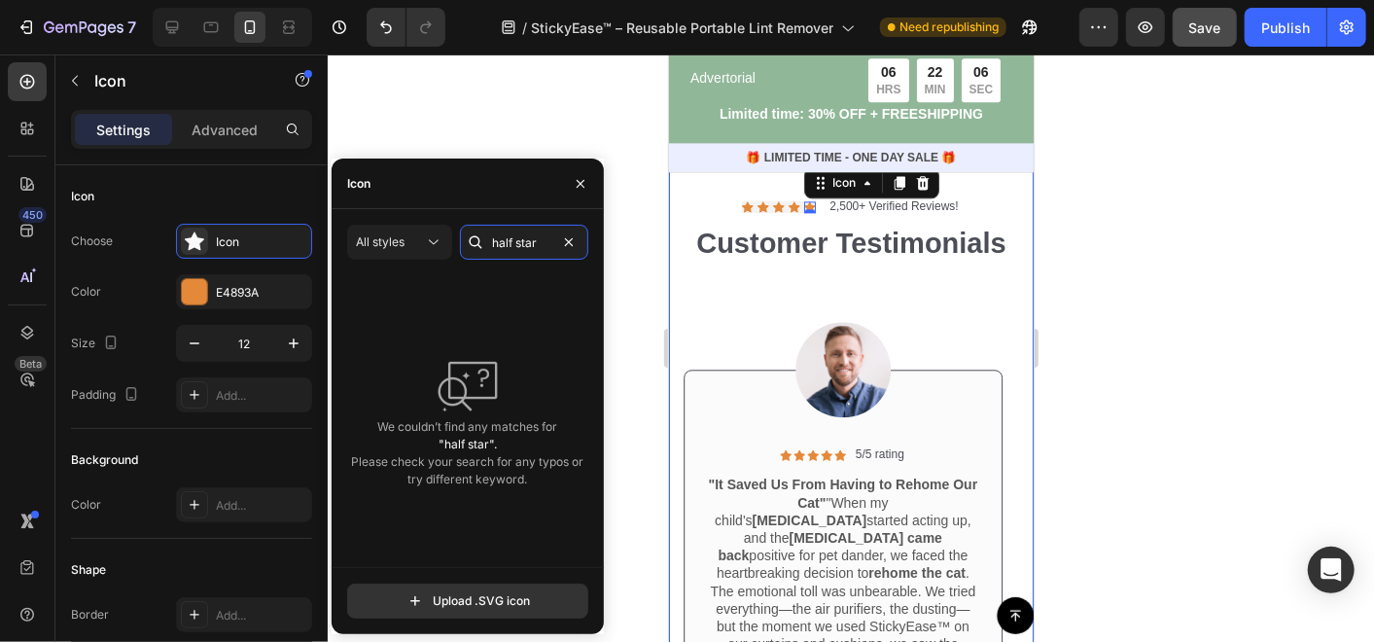
drag, startPoint x: 542, startPoint y: 238, endPoint x: 486, endPoint y: 244, distance: 56.7
click at [486, 244] on div "half star" at bounding box center [524, 242] width 128 height 35
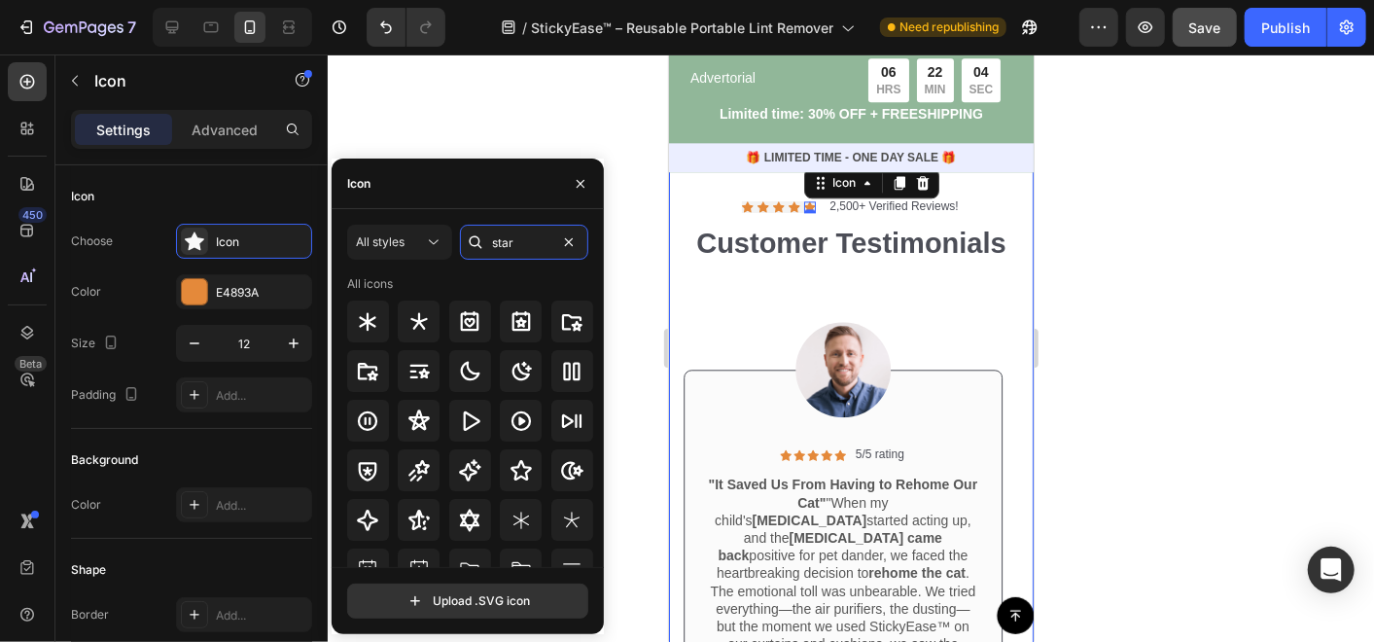
type input "star"
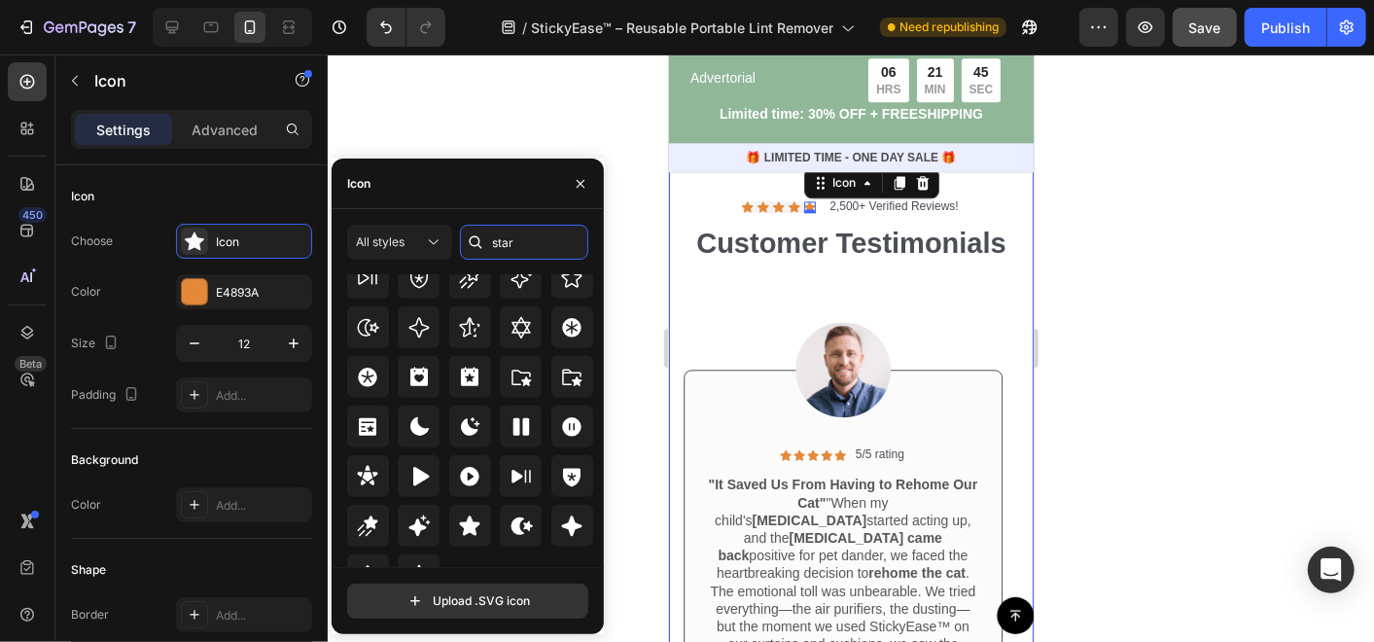
scroll to position [589, 0]
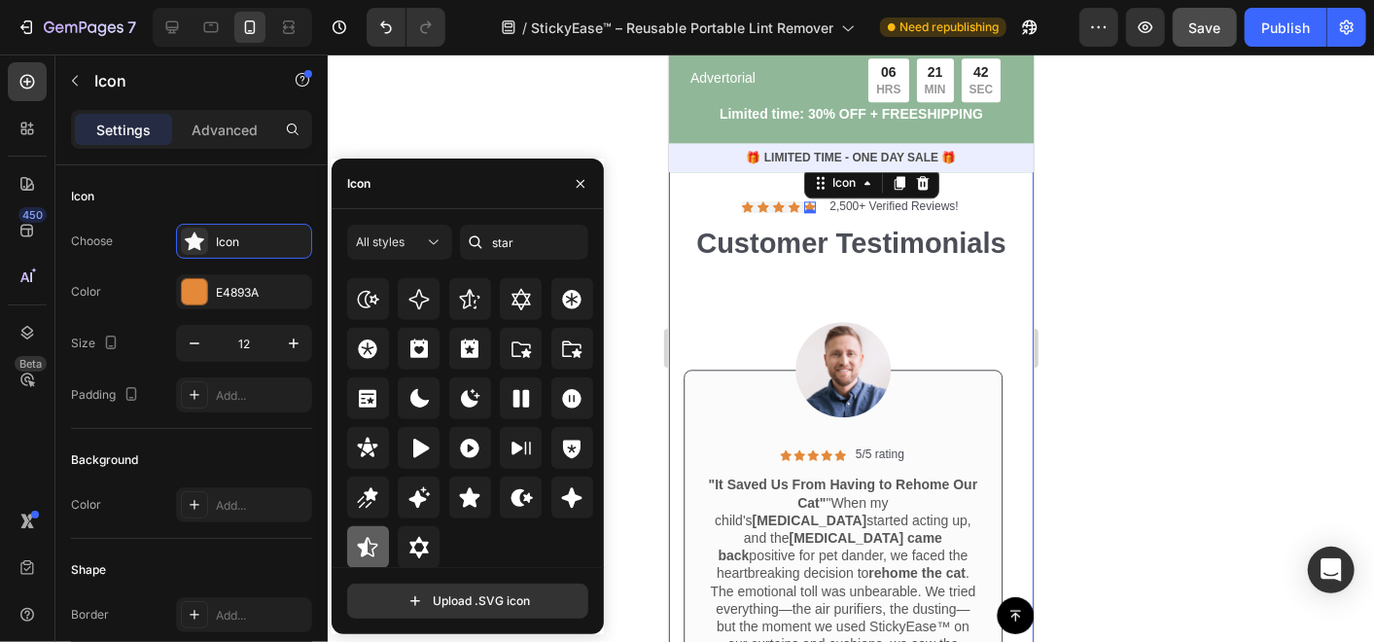
click at [353, 533] on div at bounding box center [368, 547] width 42 height 42
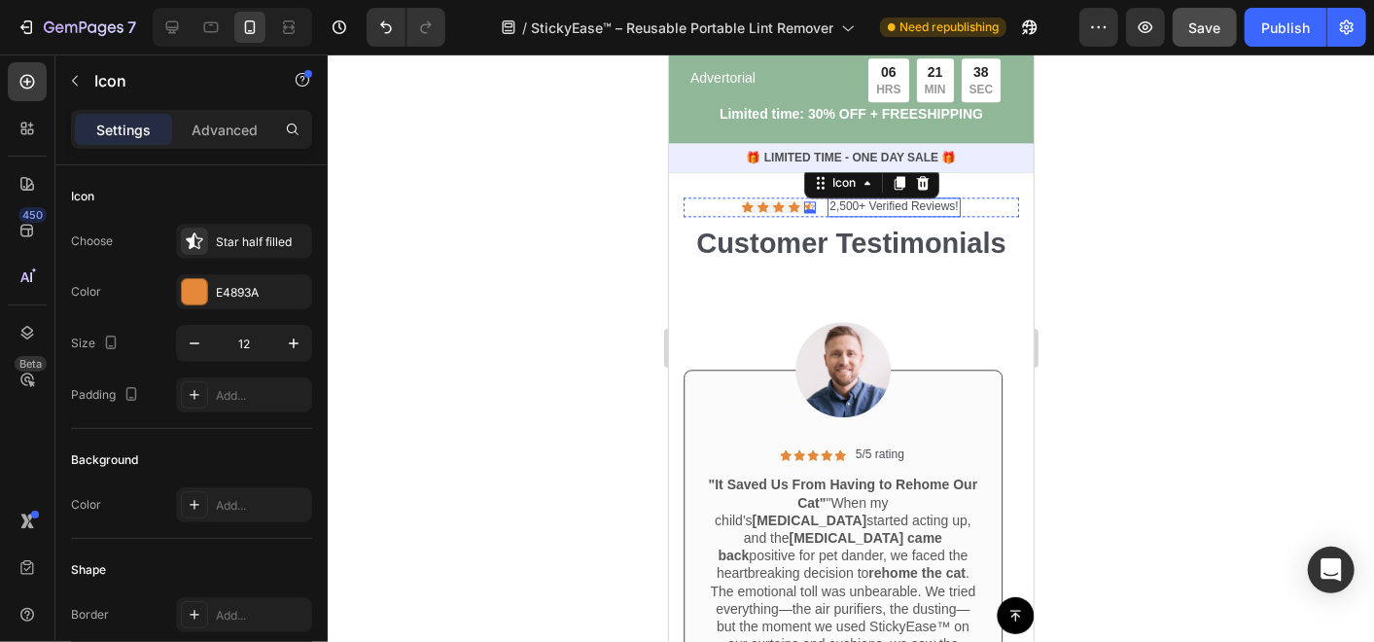
click at [828, 214] on p "2,500+ Verified Reviews!" at bounding box center [892, 206] width 128 height 16
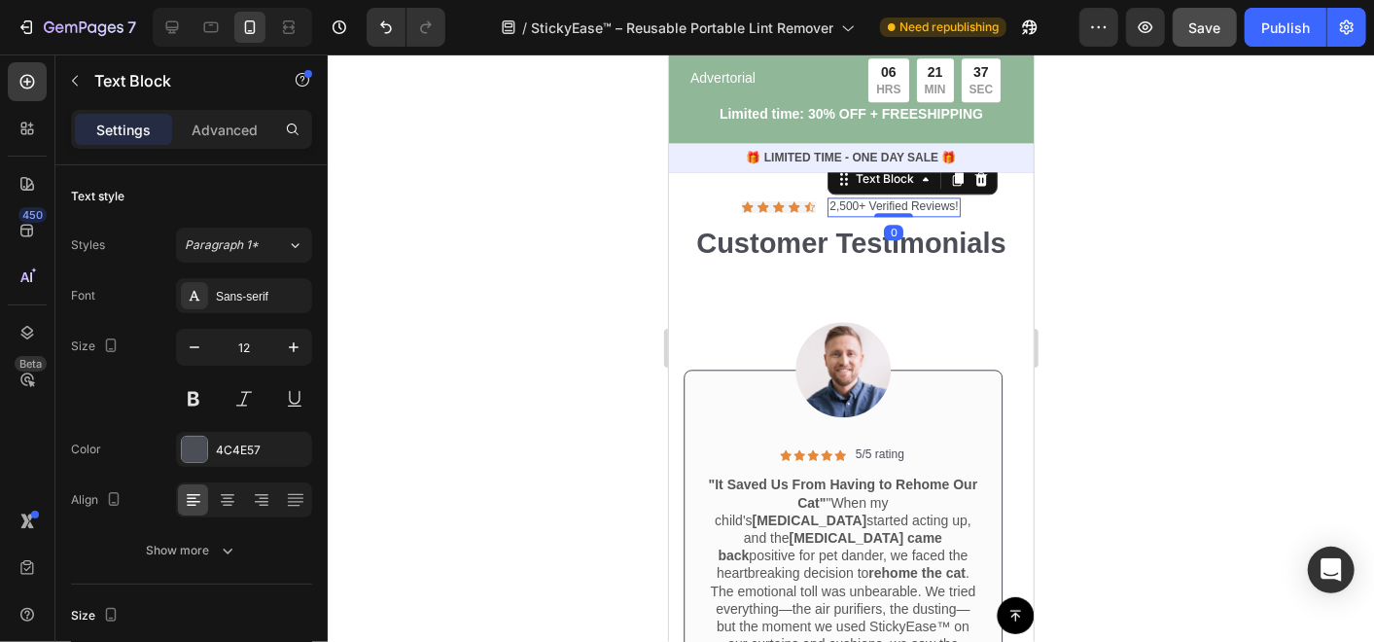
click at [828, 214] on p "2,500+ Verified Reviews!" at bounding box center [892, 206] width 128 height 16
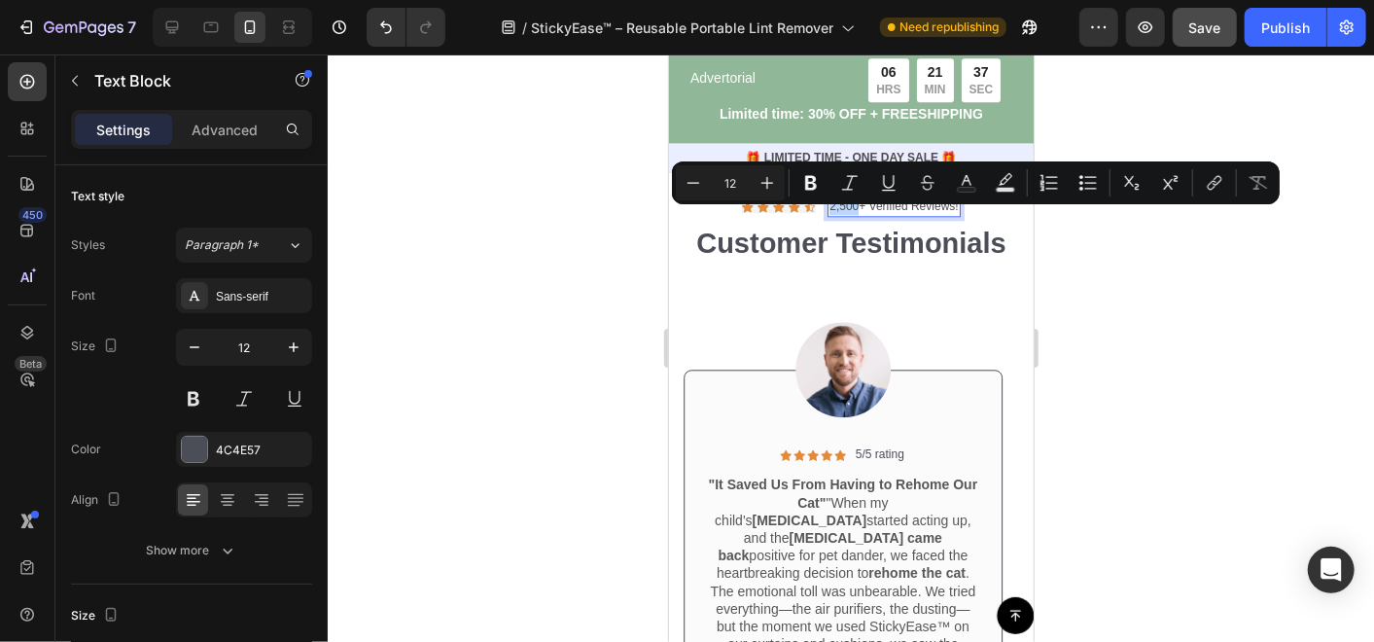
click at [828, 214] on p "2,500+ Verified Reviews!" at bounding box center [892, 206] width 128 height 16
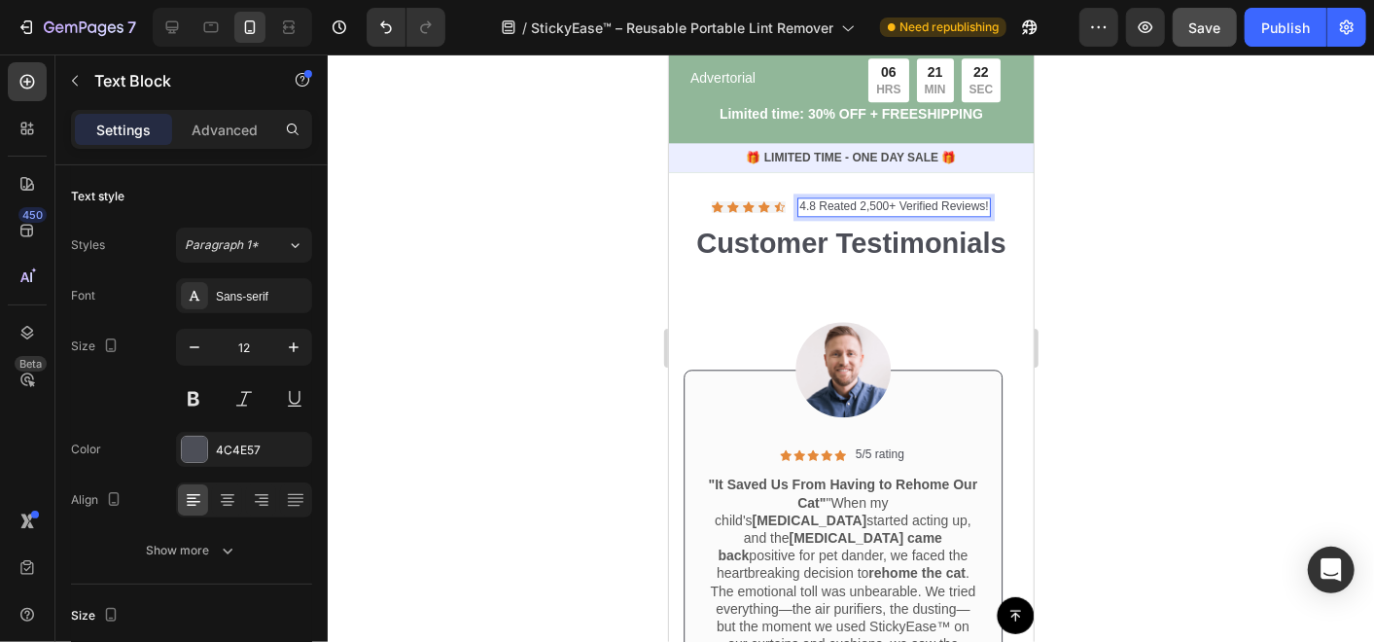
drag, startPoint x: 821, startPoint y: 218, endPoint x: 833, endPoint y: 204, distance: 17.9
click at [830, 203] on div "Icon Icon Icon Icon Icon Icon List 4.8 Reated 2,500+ Verified Reviews! Text Blo…" at bounding box center [850, 524] width 365 height 711
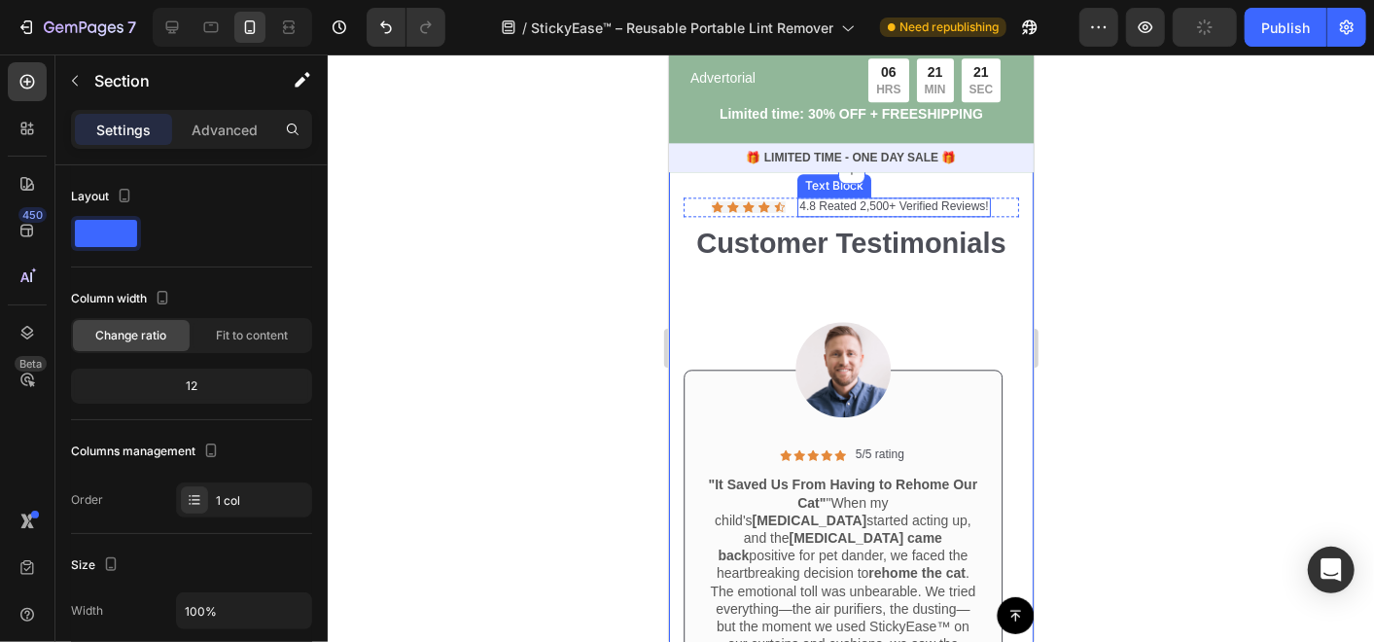
click at [827, 214] on p "4.8 Reated 2,500+ Verified Reviews!" at bounding box center [892, 206] width 189 height 16
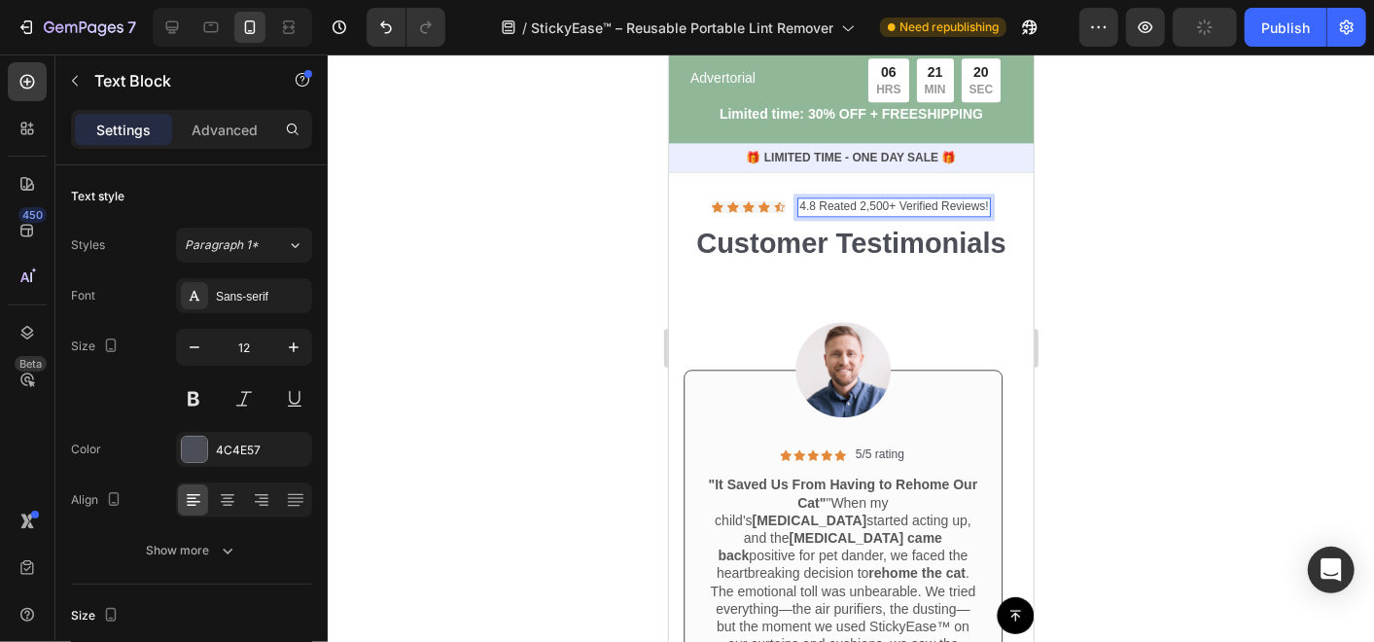
click at [823, 214] on p "4.8 Reated 2,500+ Verified Reviews!" at bounding box center [892, 206] width 189 height 16
click at [600, 294] on div at bounding box center [851, 347] width 1046 height 587
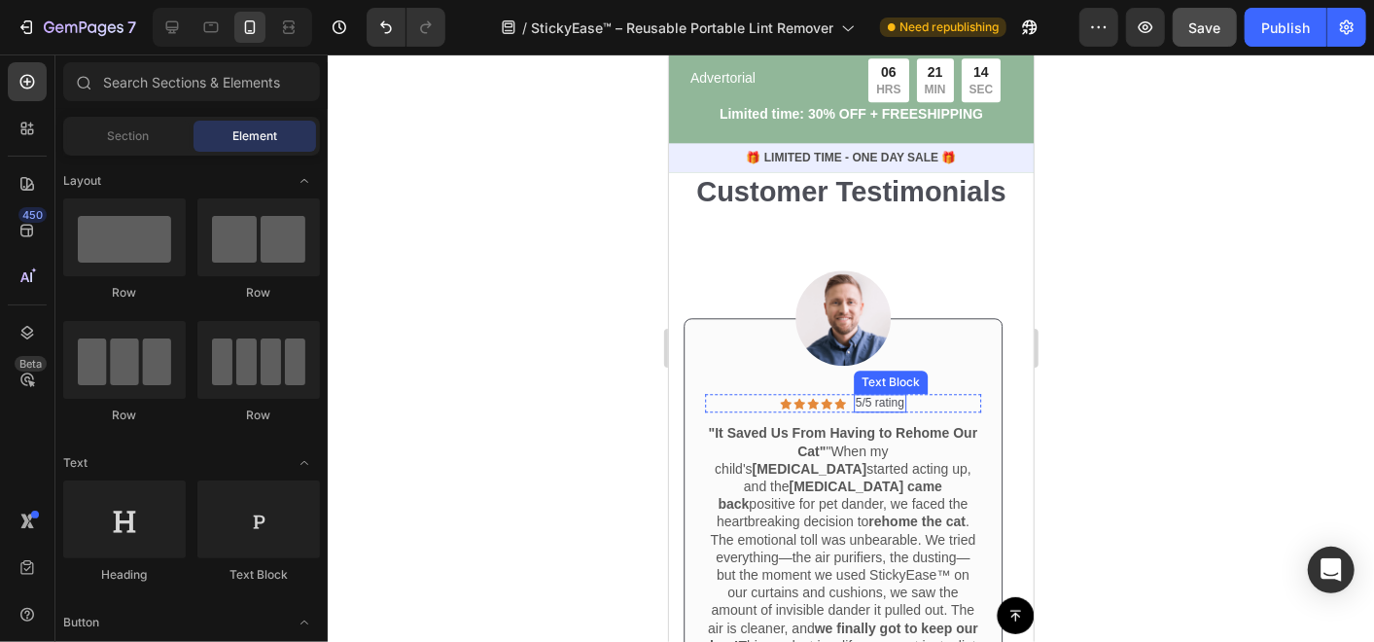
scroll to position [6912, 0]
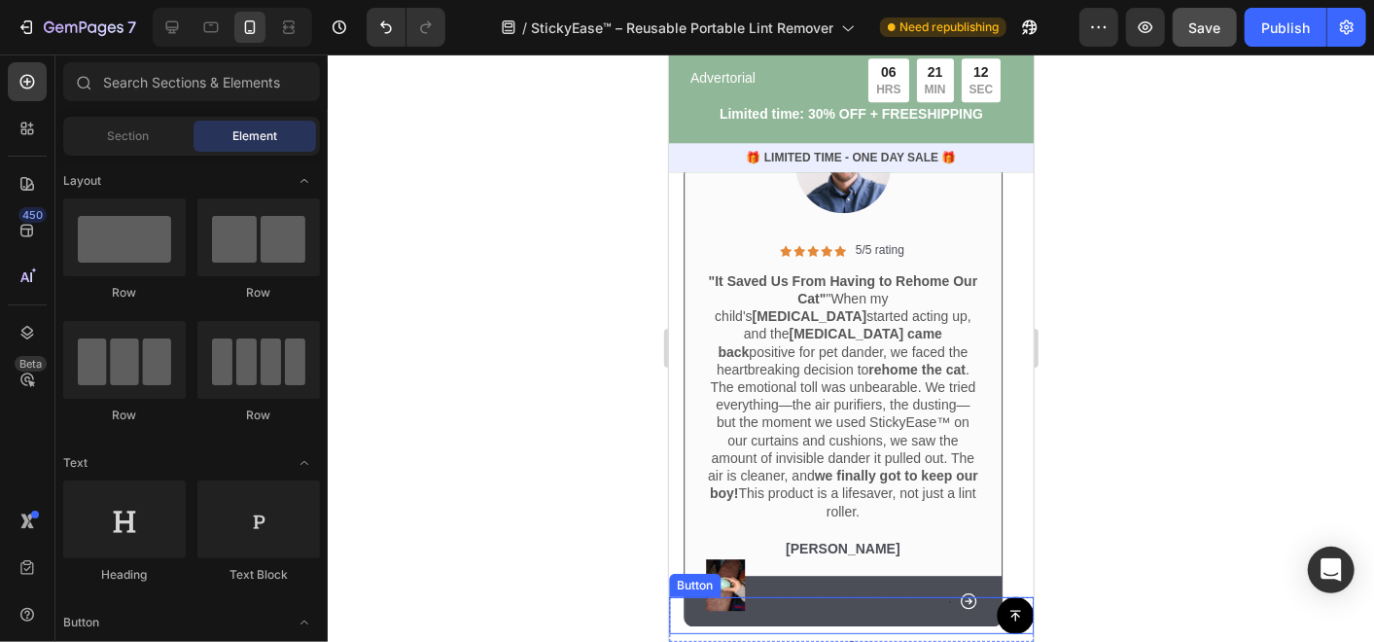
click at [859, 609] on div "Button" at bounding box center [850, 614] width 365 height 37
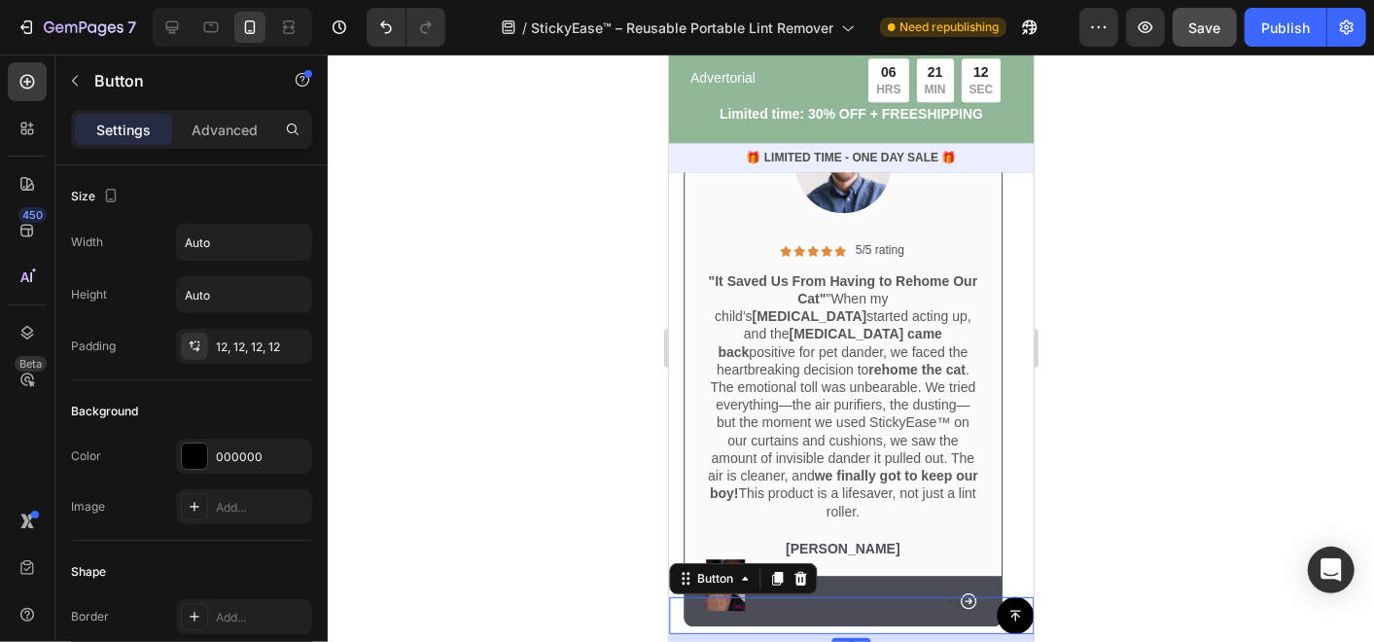
click at [859, 609] on div "Button 8" at bounding box center [850, 614] width 365 height 37
click at [858, 607] on div "Button 8" at bounding box center [850, 614] width 365 height 37
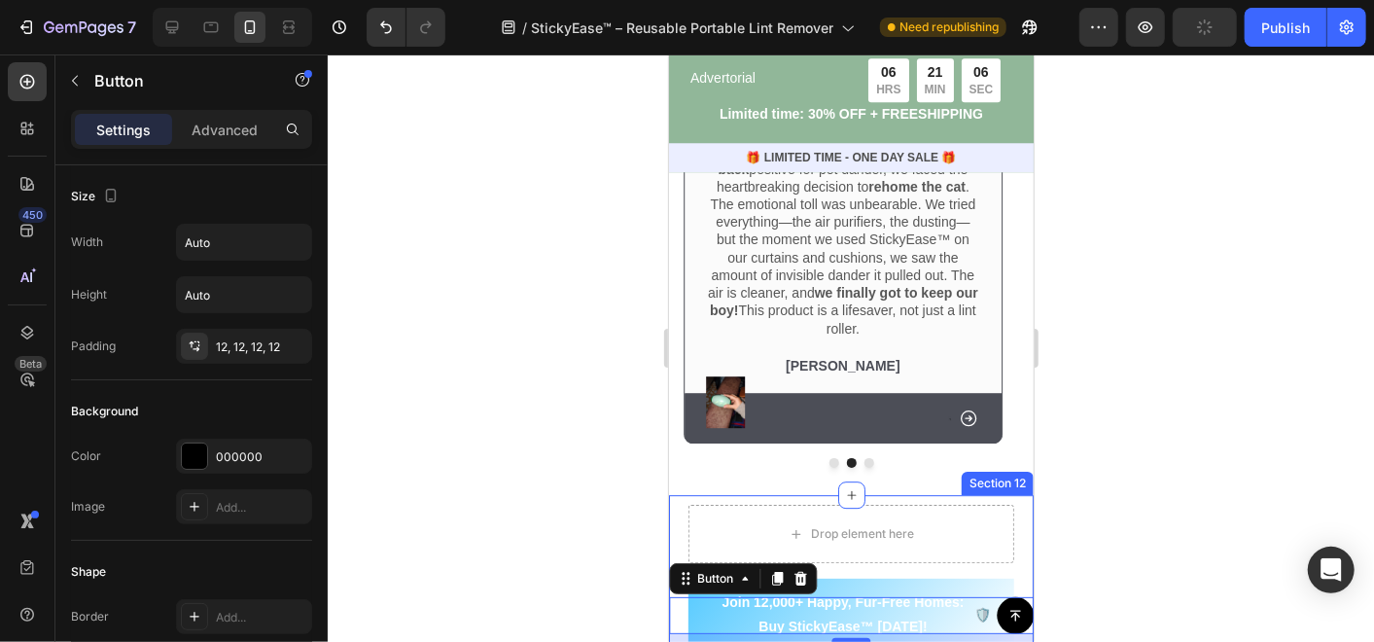
scroll to position [7128, 0]
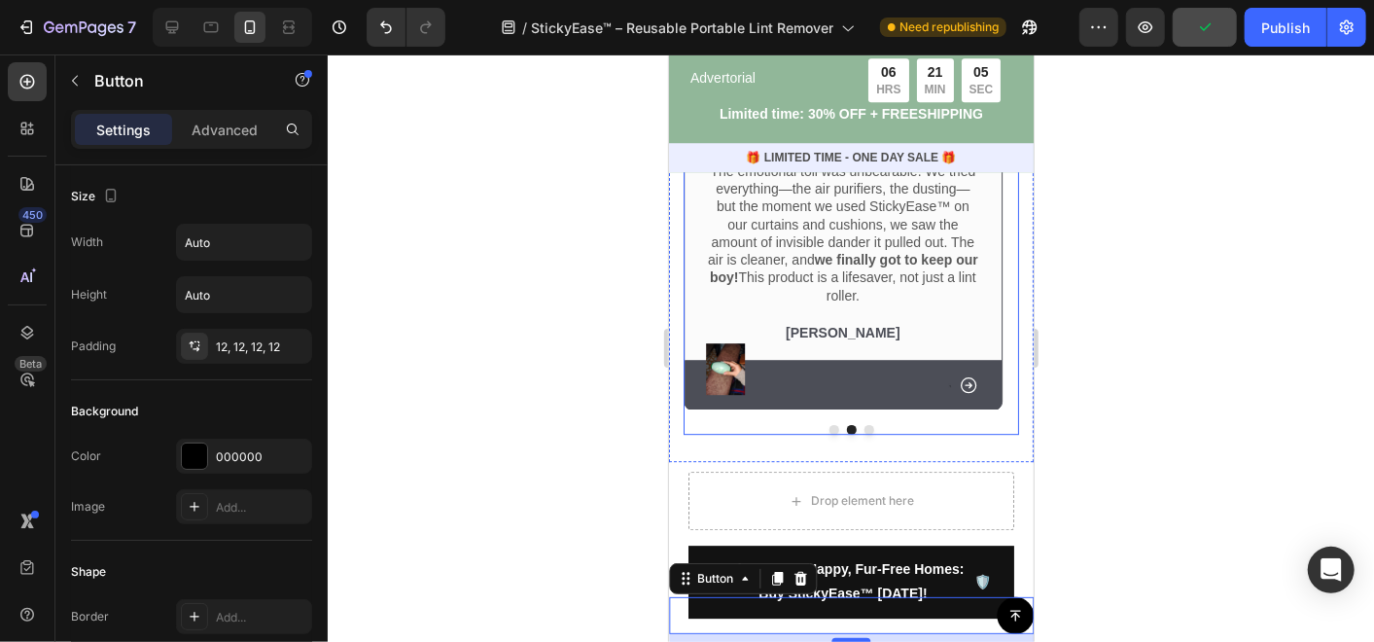
click at [863, 424] on button "Dot" at bounding box center [868, 429] width 10 height 10
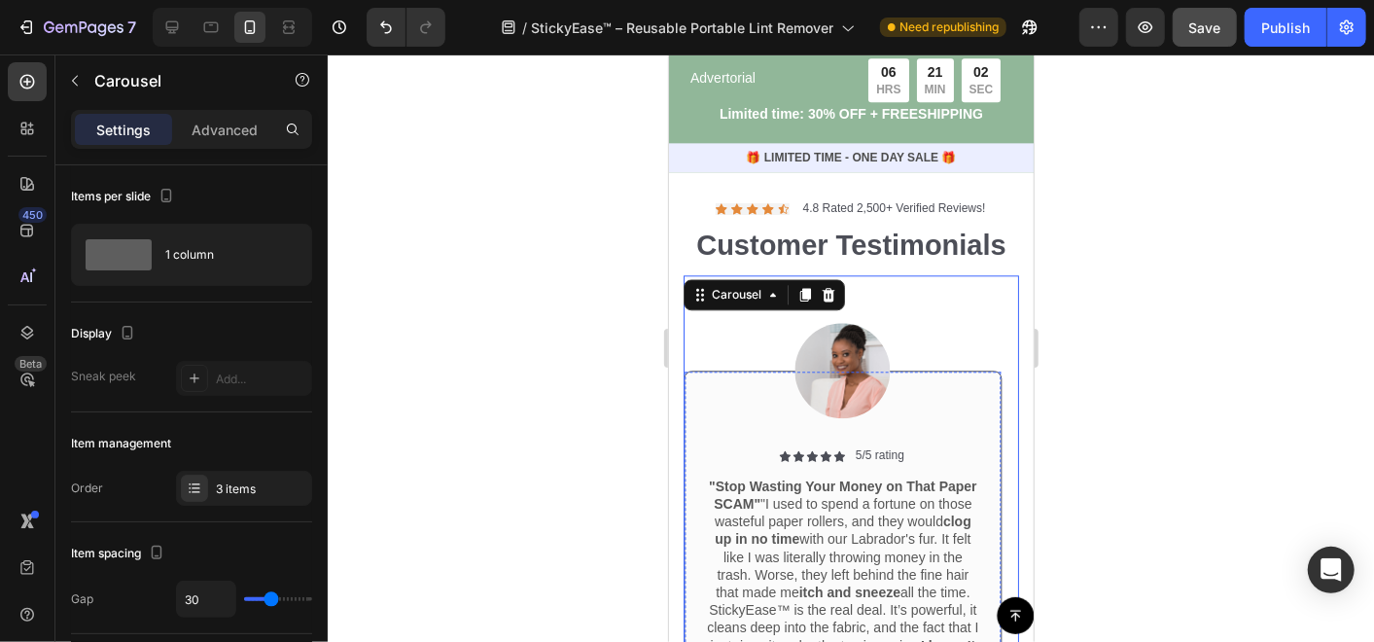
scroll to position [6696, 0]
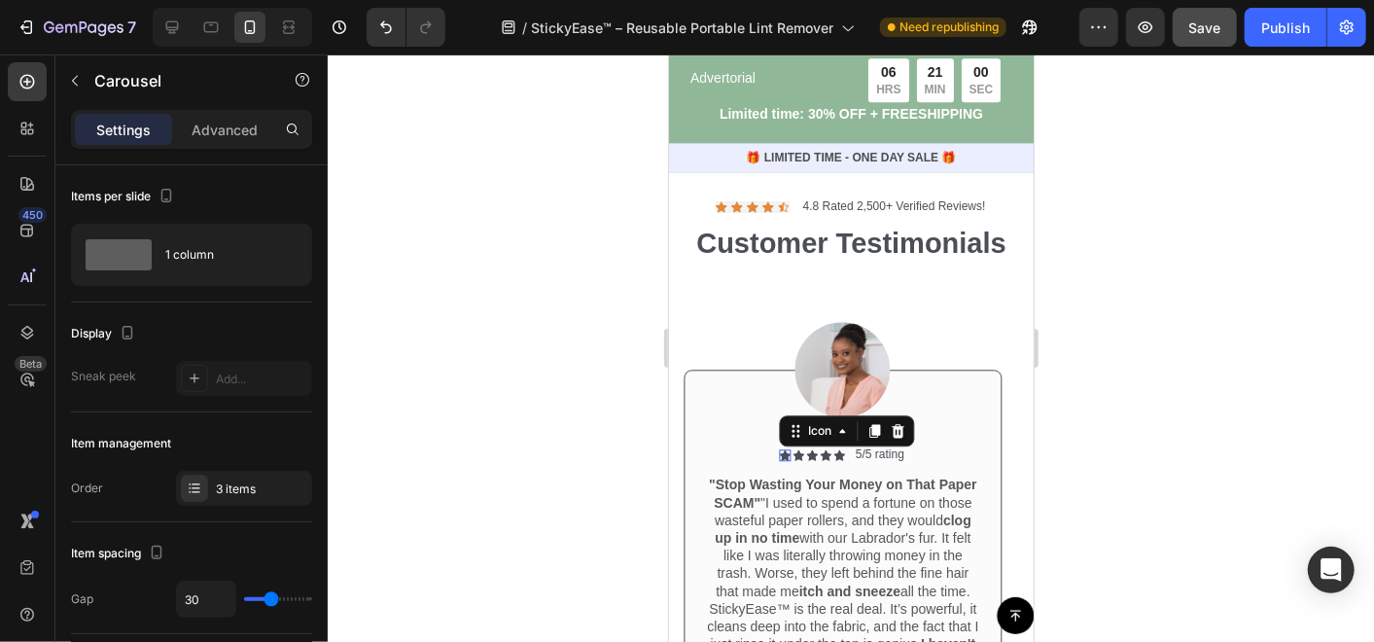
click at [780, 460] on div "Icon 0" at bounding box center [785, 454] width 12 height 12
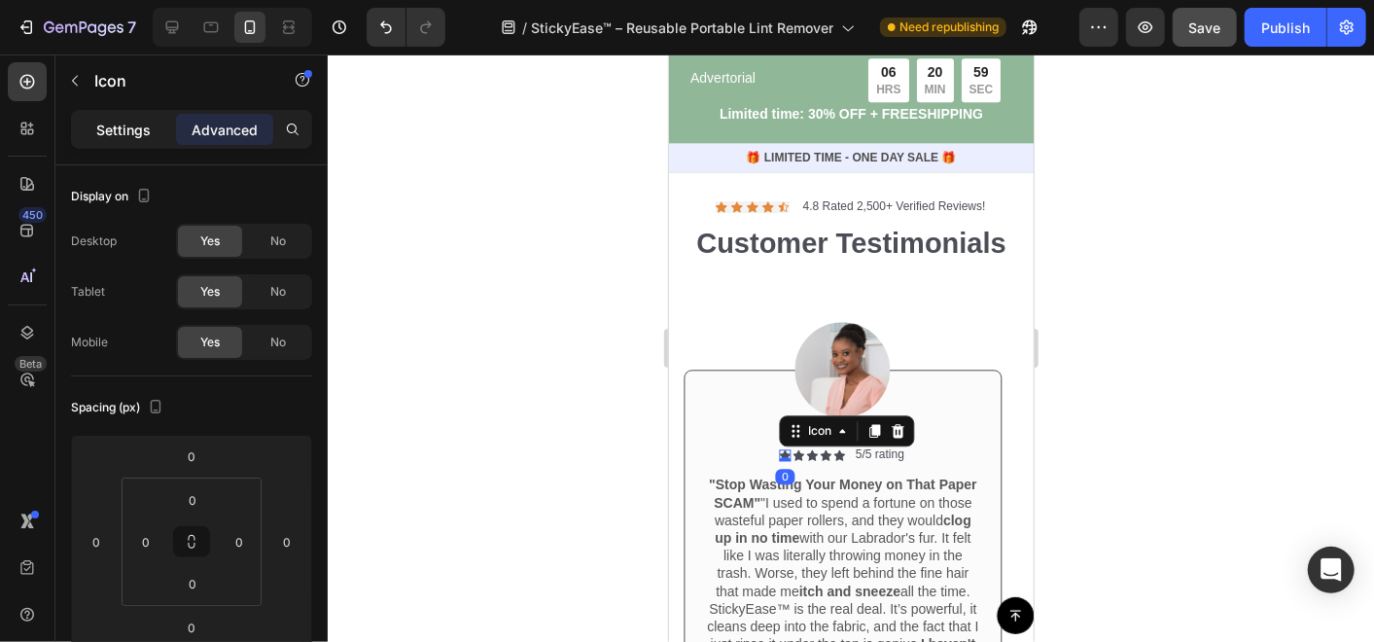
click at [121, 121] on p "Settings" at bounding box center [123, 130] width 54 height 20
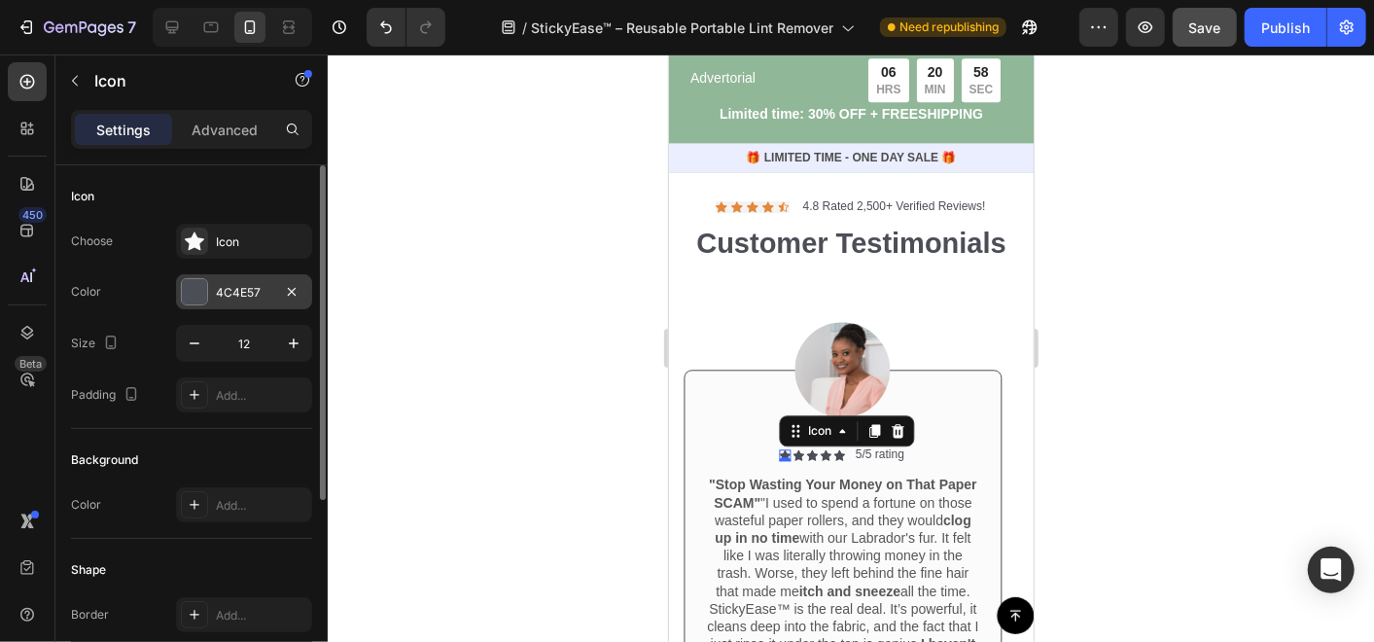
click at [216, 289] on div "4C4E57" at bounding box center [244, 292] width 56 height 17
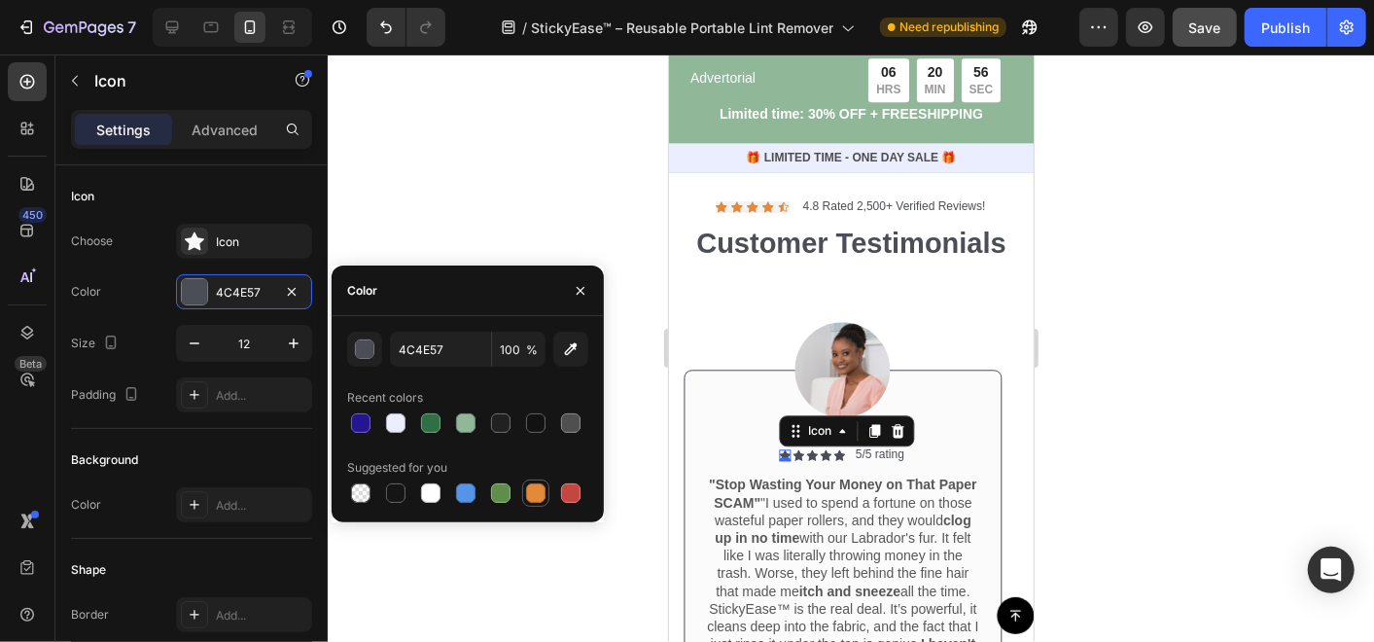
click at [544, 497] on div at bounding box center [535, 492] width 19 height 19
type input "E4893A"
click at [796, 460] on div "Icon" at bounding box center [798, 454] width 12 height 12
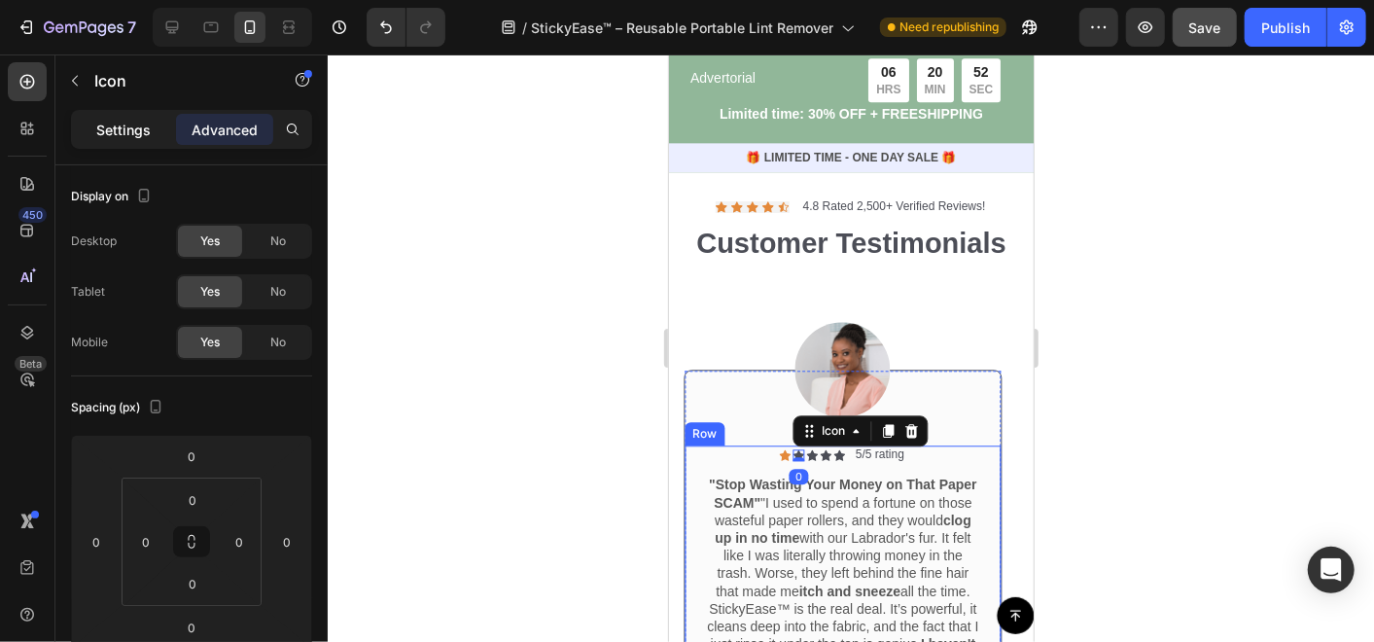
click at [137, 121] on p "Settings" at bounding box center [123, 130] width 54 height 20
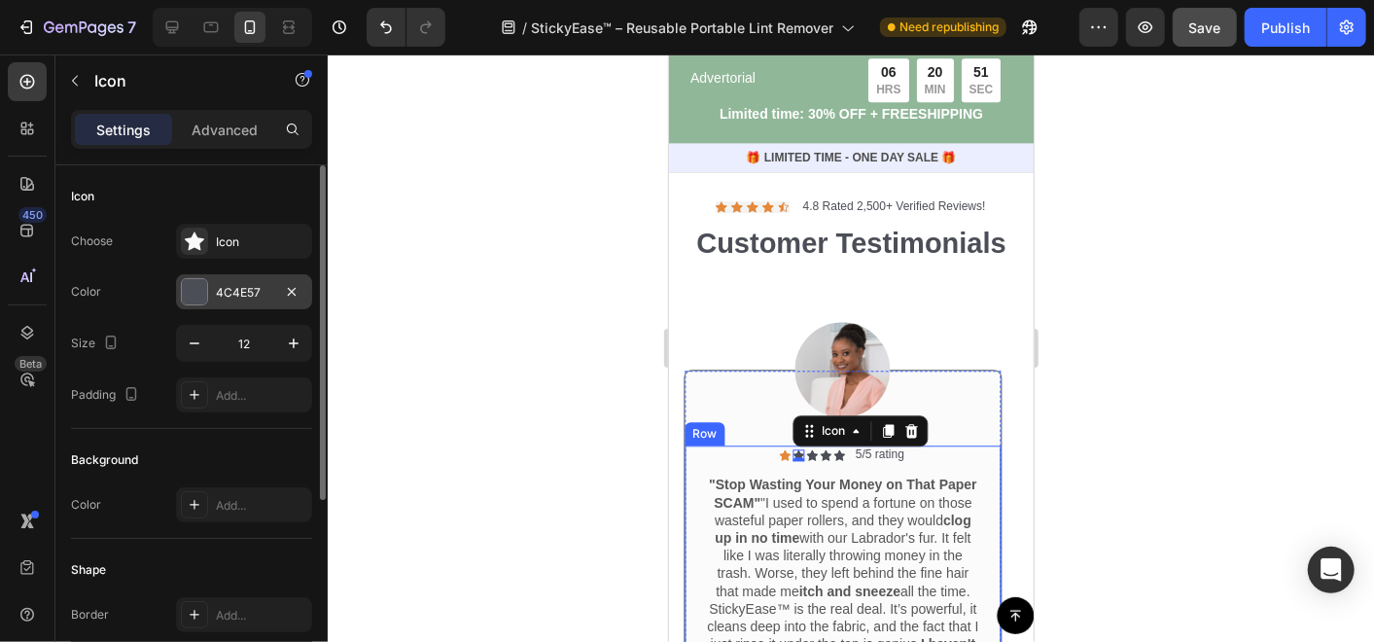
click at [230, 290] on div "4C4E57" at bounding box center [244, 292] width 56 height 17
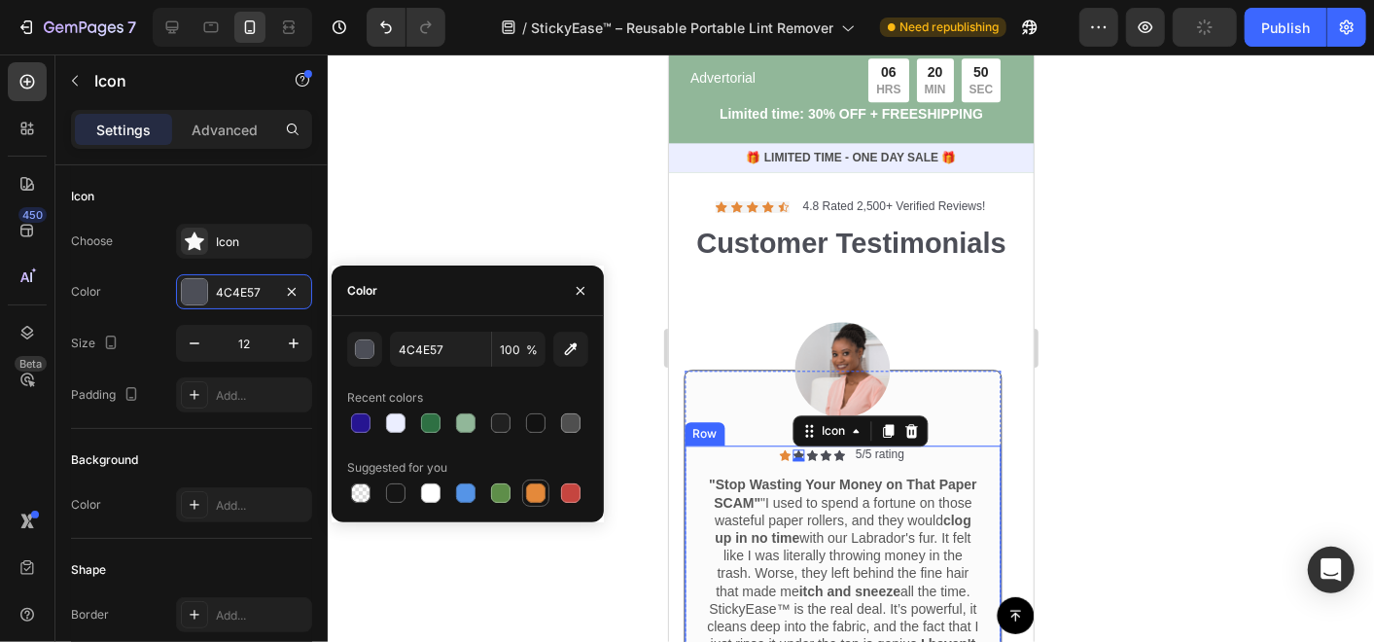
click at [534, 486] on div at bounding box center [535, 492] width 19 height 19
type input "E4893A"
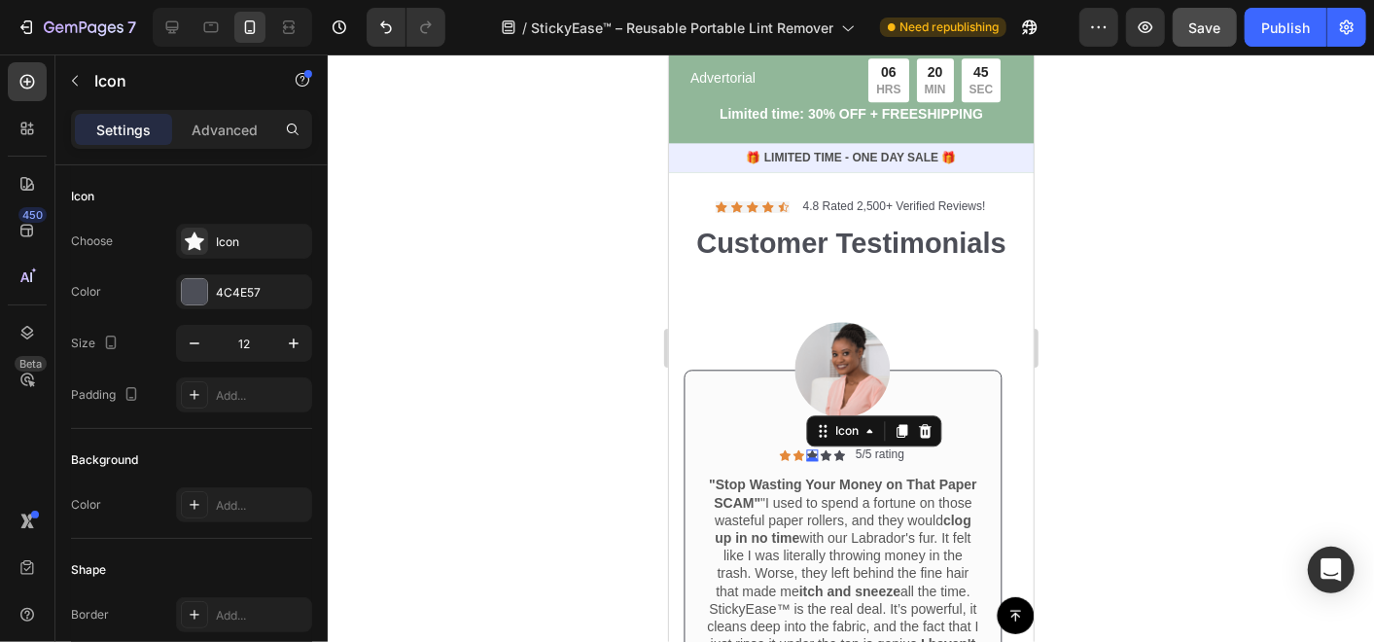
click at [811, 460] on div "Icon 0" at bounding box center [812, 454] width 12 height 12
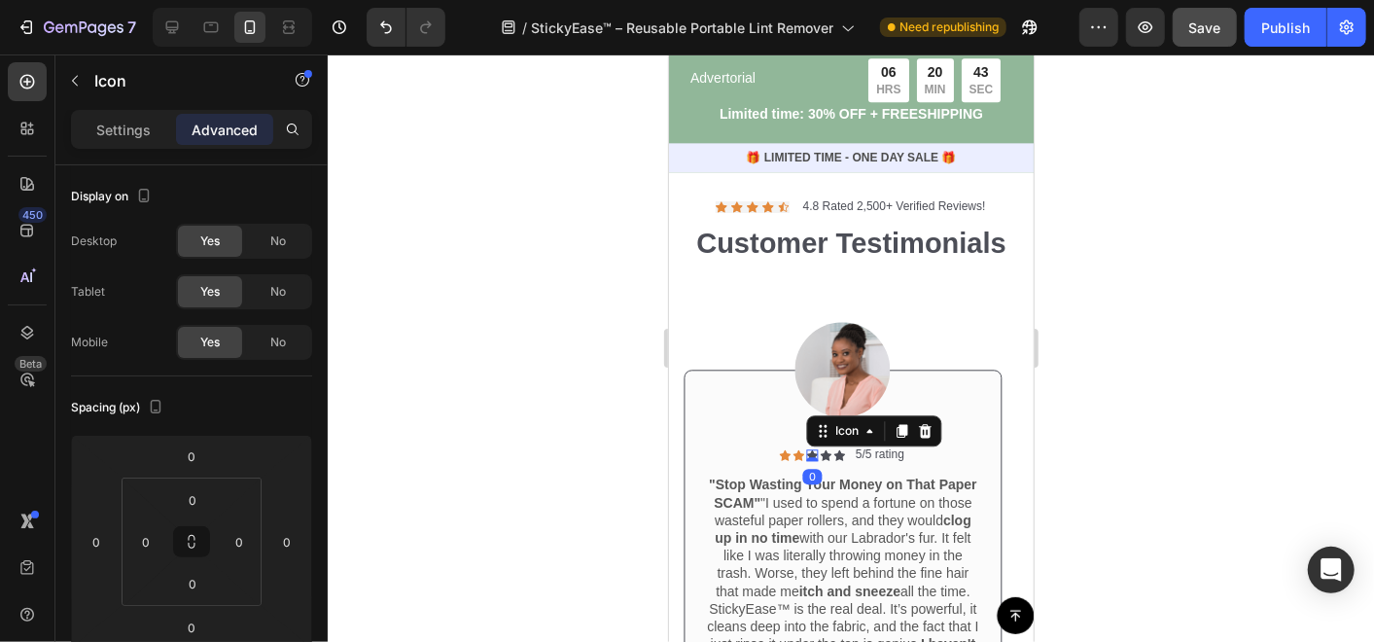
click at [238, 123] on p "Advanced" at bounding box center [225, 130] width 66 height 20
click at [142, 130] on p "Settings" at bounding box center [123, 130] width 54 height 20
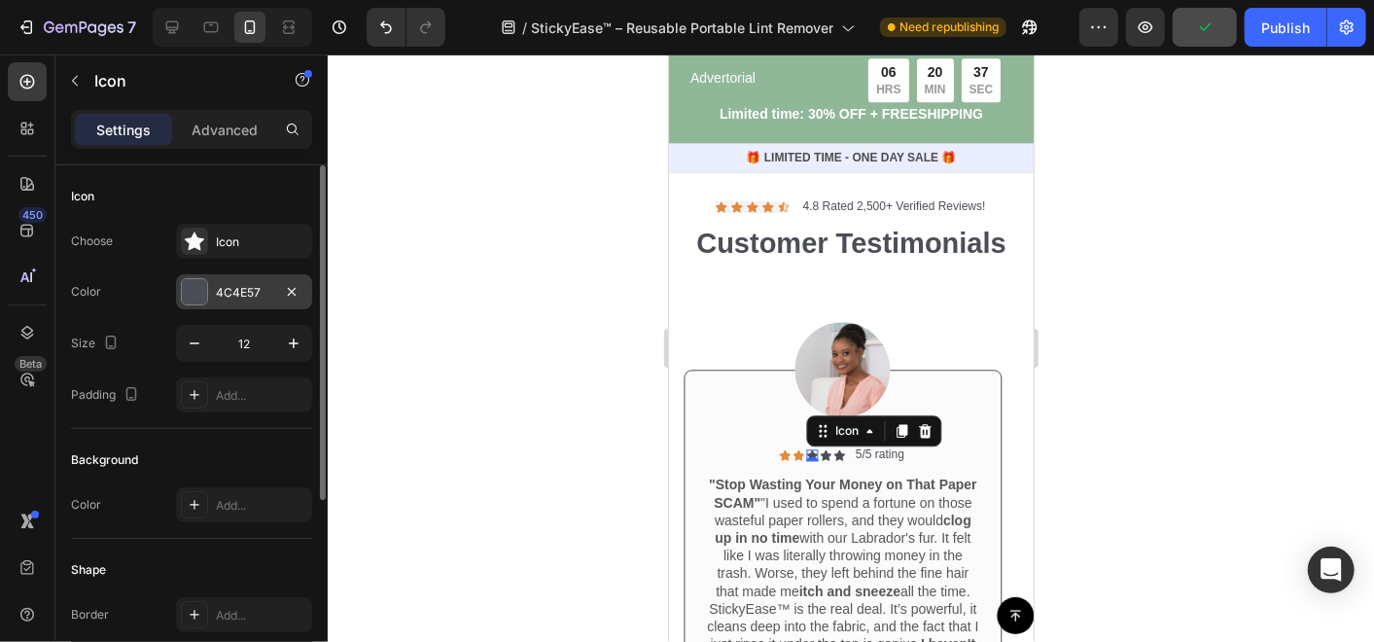
click at [228, 294] on div "4C4E57" at bounding box center [244, 292] width 56 height 17
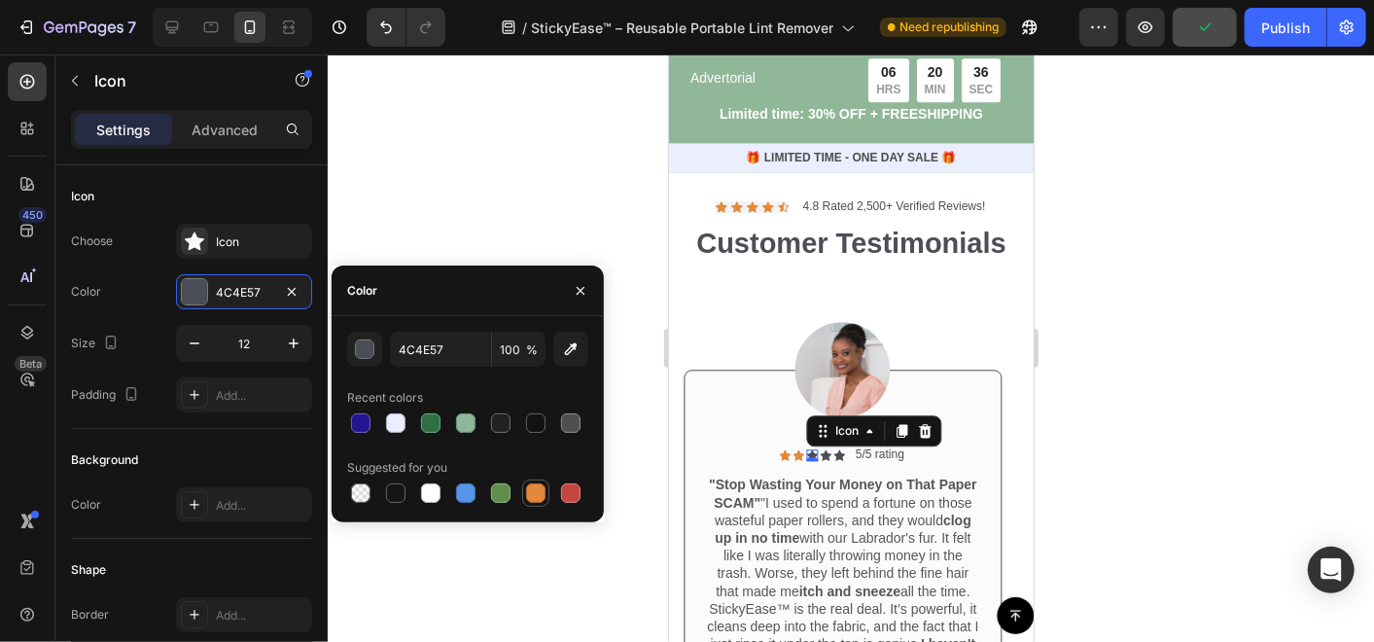
click at [543, 502] on div at bounding box center [535, 492] width 23 height 23
type input "E4893A"
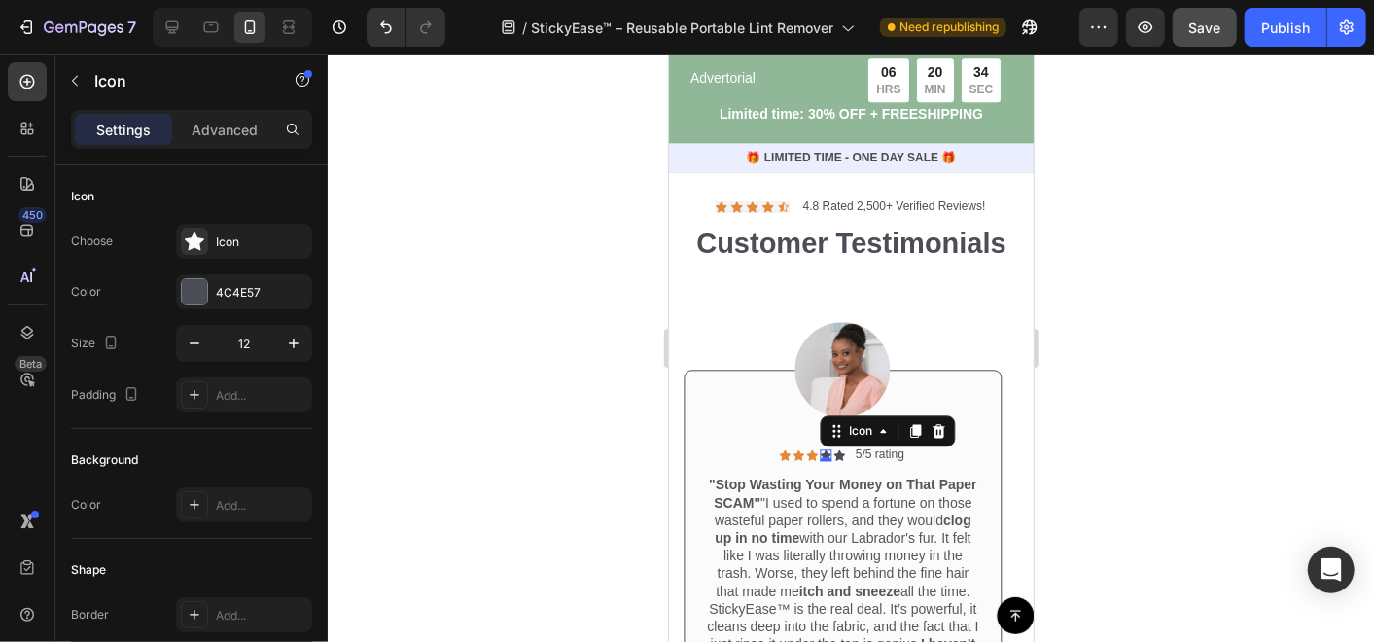
click at [823, 460] on div "Icon 0" at bounding box center [825, 454] width 12 height 12
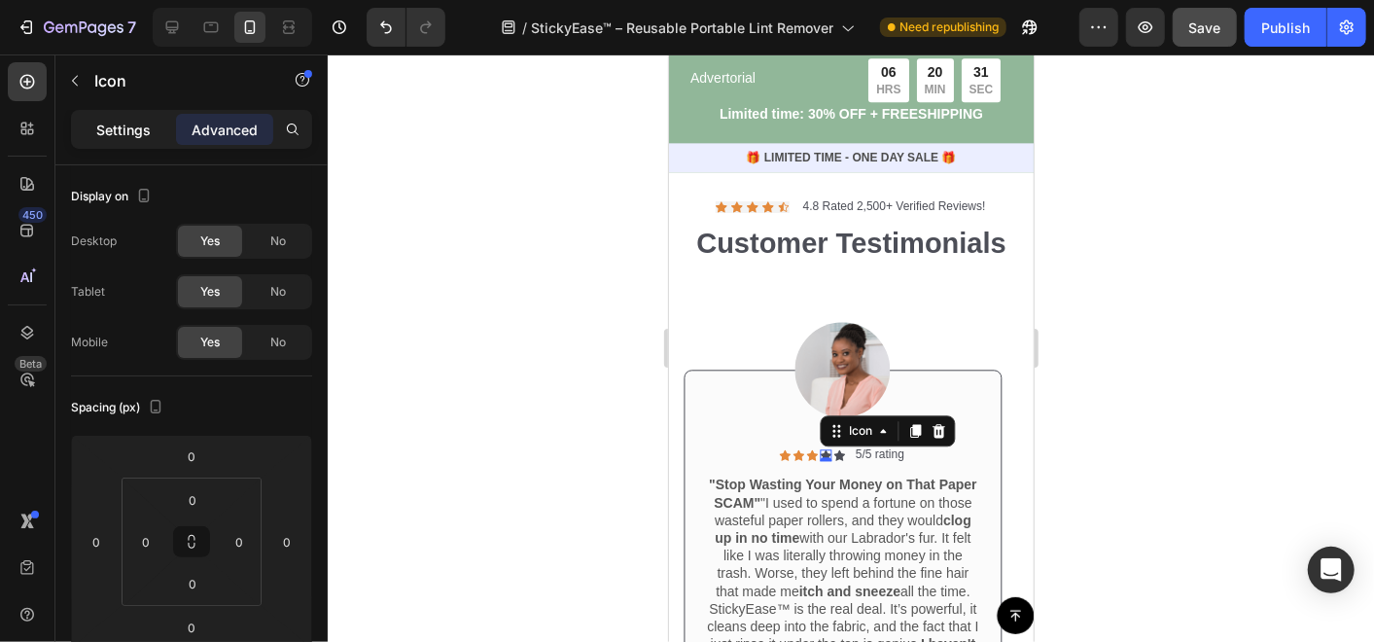
click at [146, 130] on p "Settings" at bounding box center [123, 130] width 54 height 20
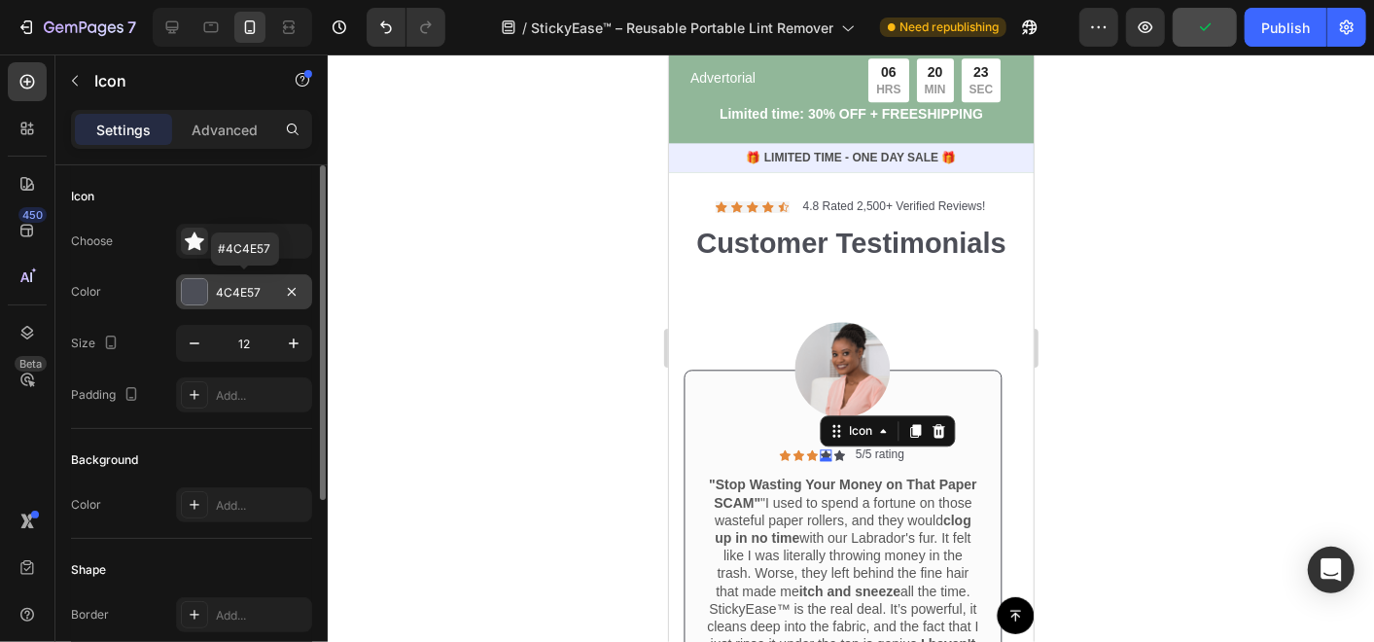
click at [244, 296] on div "4C4E57" at bounding box center [244, 292] width 56 height 17
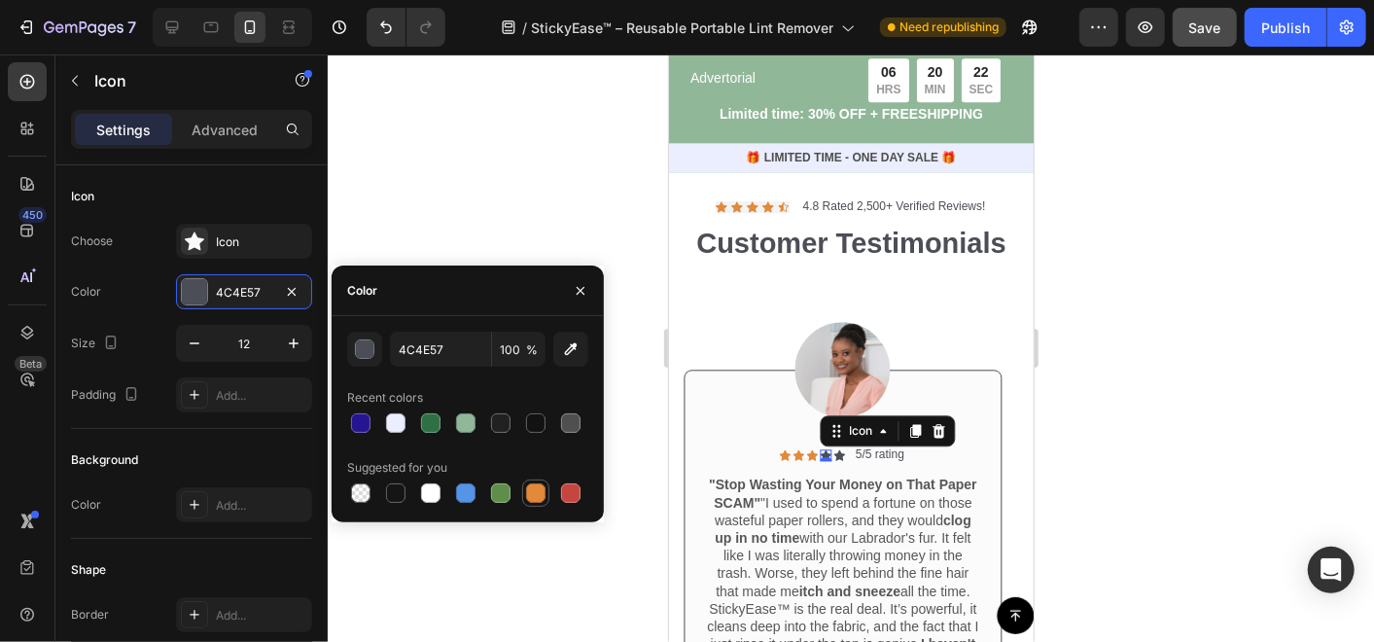
click at [536, 484] on div at bounding box center [535, 492] width 19 height 19
type input "E4893A"
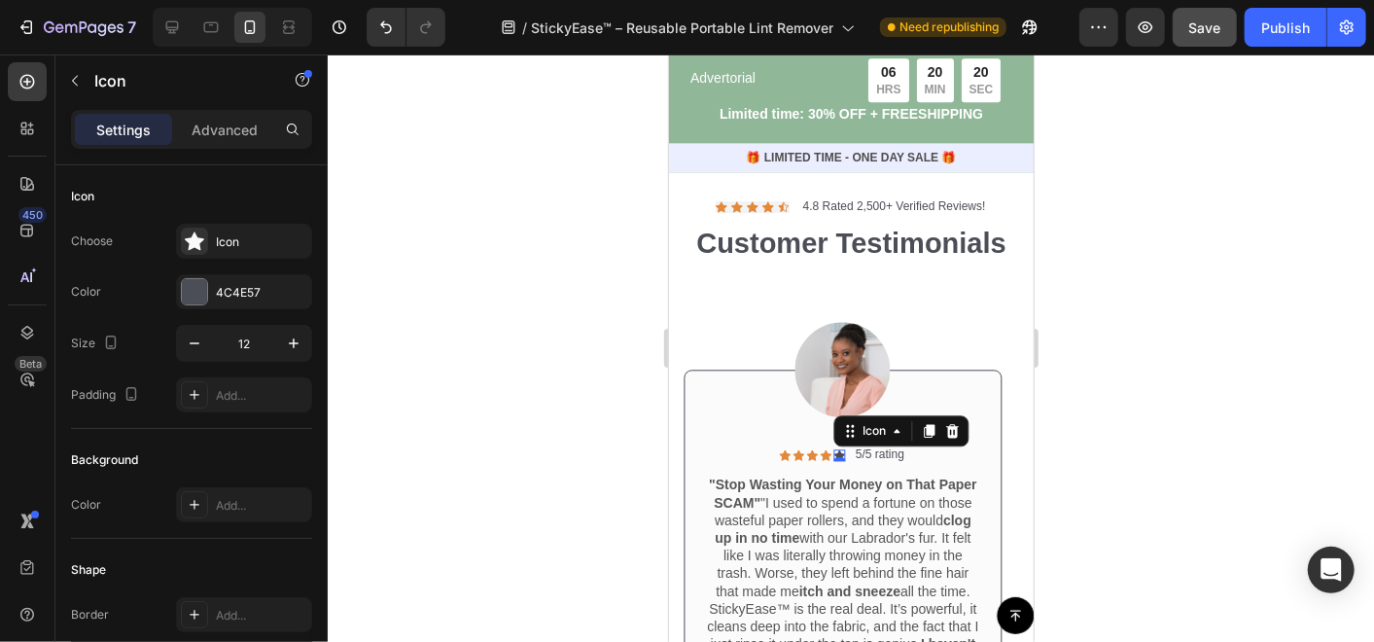
click at [839, 460] on div "Icon 0" at bounding box center [839, 454] width 12 height 12
click at [233, 249] on div "Icon" at bounding box center [261, 241] width 91 height 17
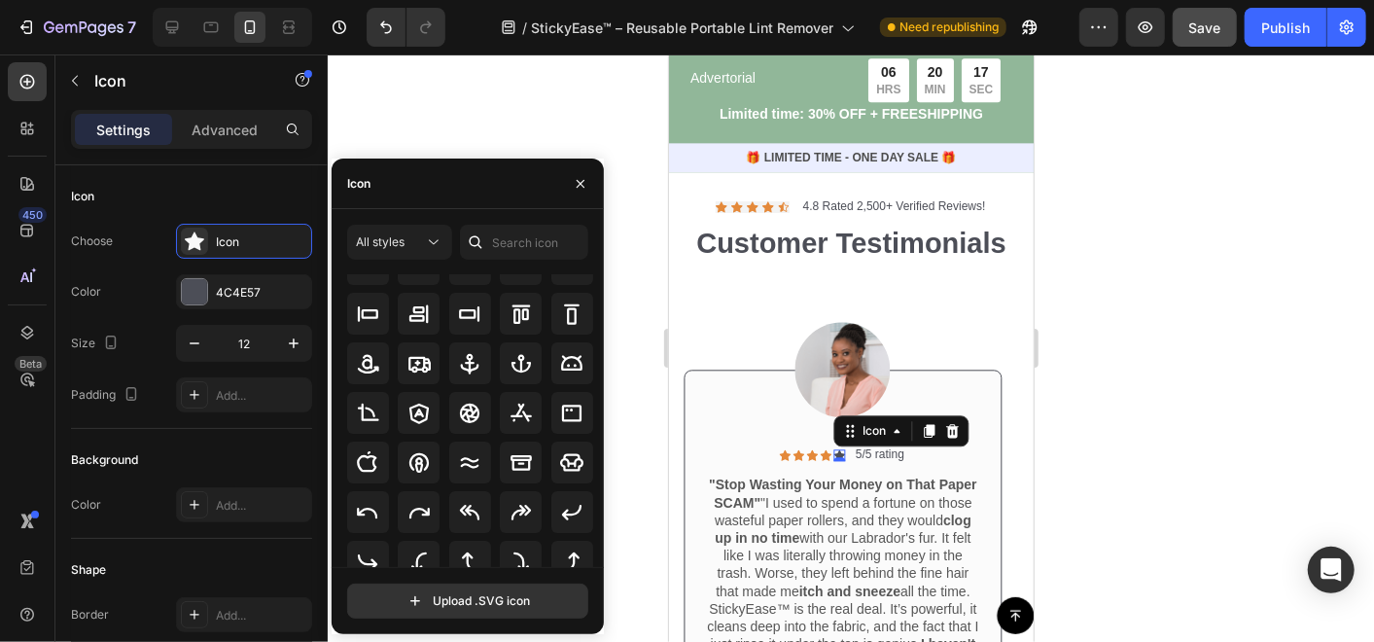
scroll to position [214, 0]
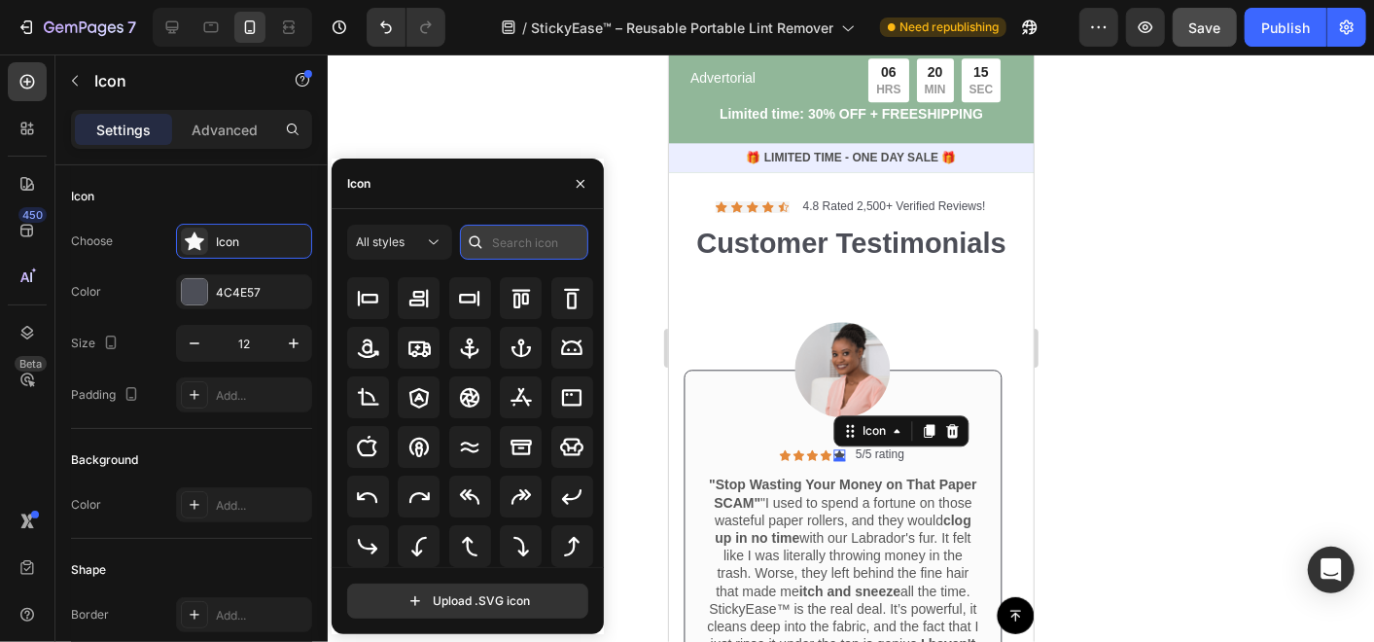
click at [498, 246] on input "text" at bounding box center [524, 242] width 128 height 35
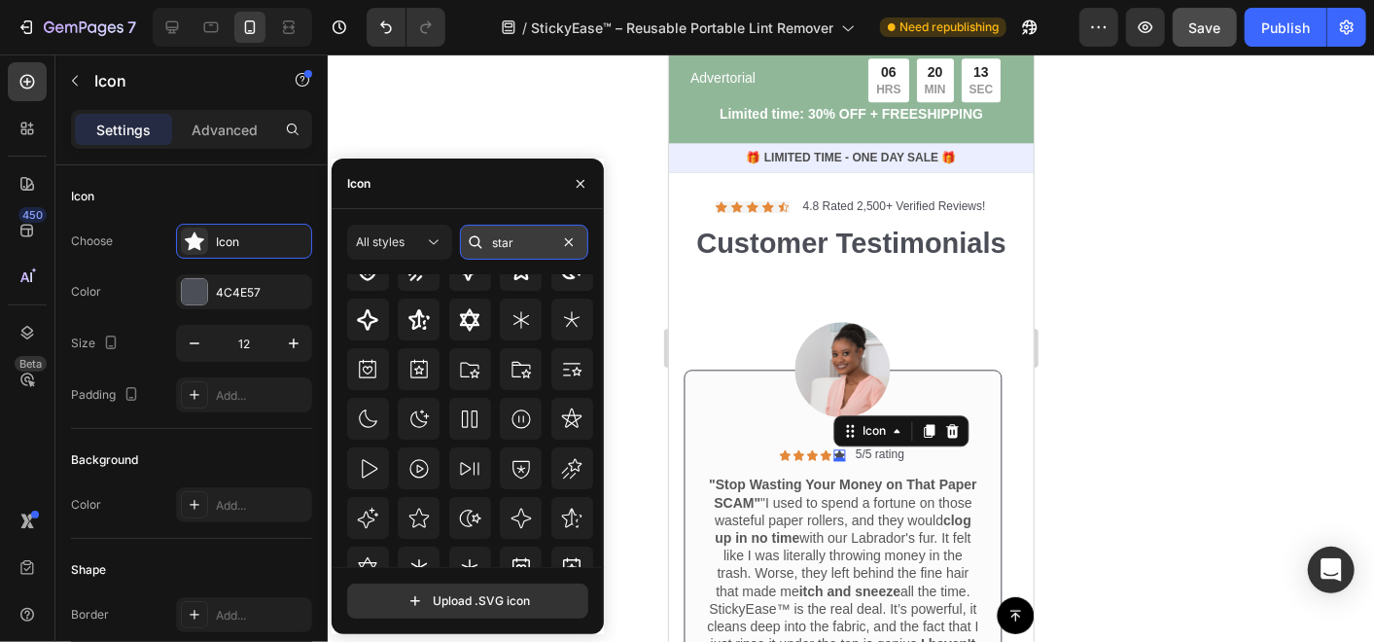
scroll to position [0, 0]
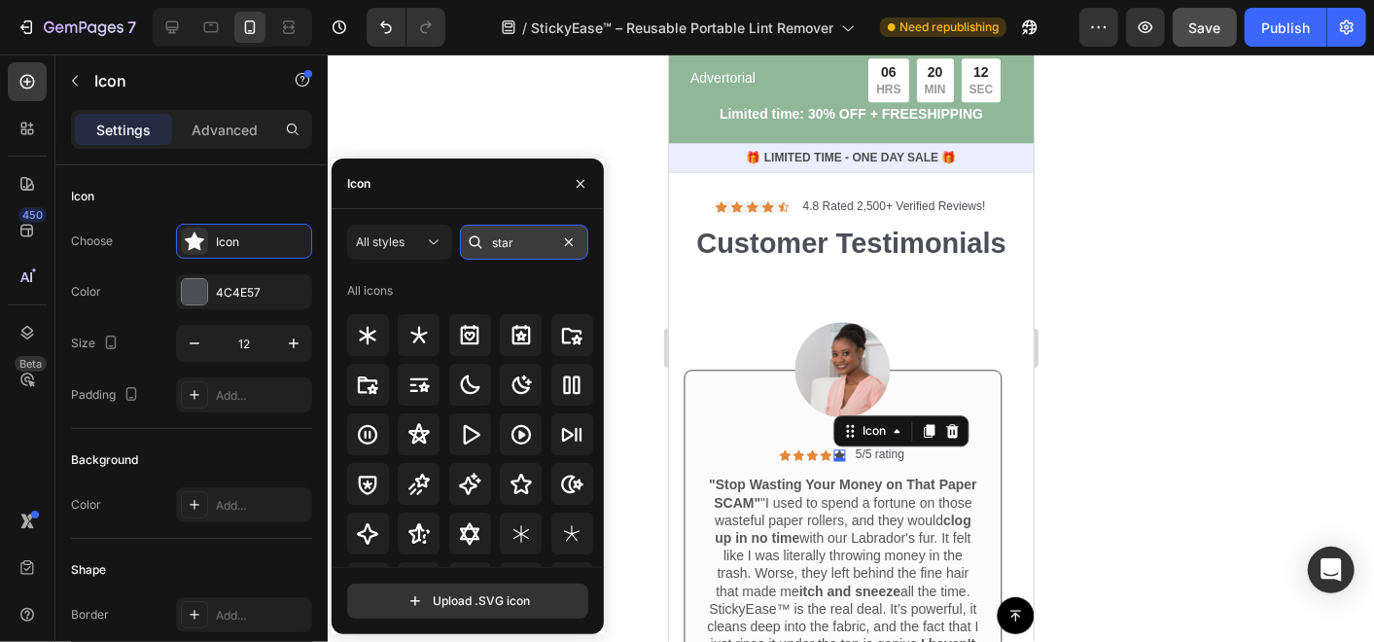
type input "star"
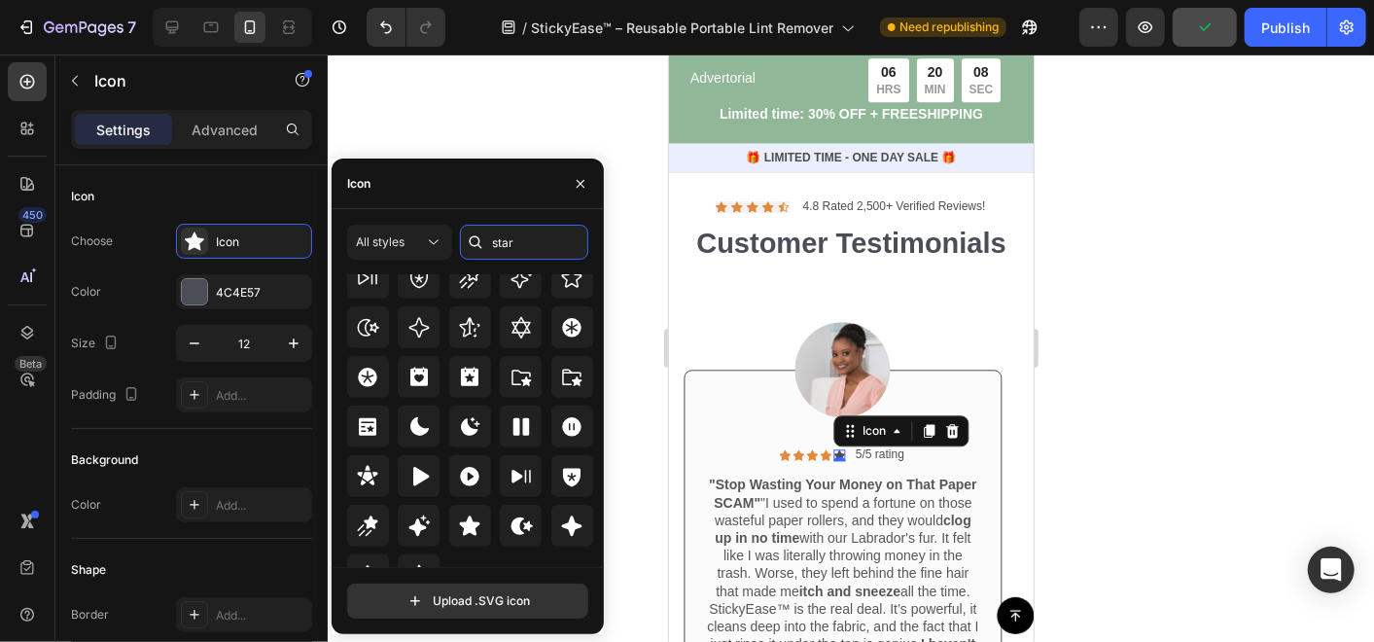
scroll to position [589, 0]
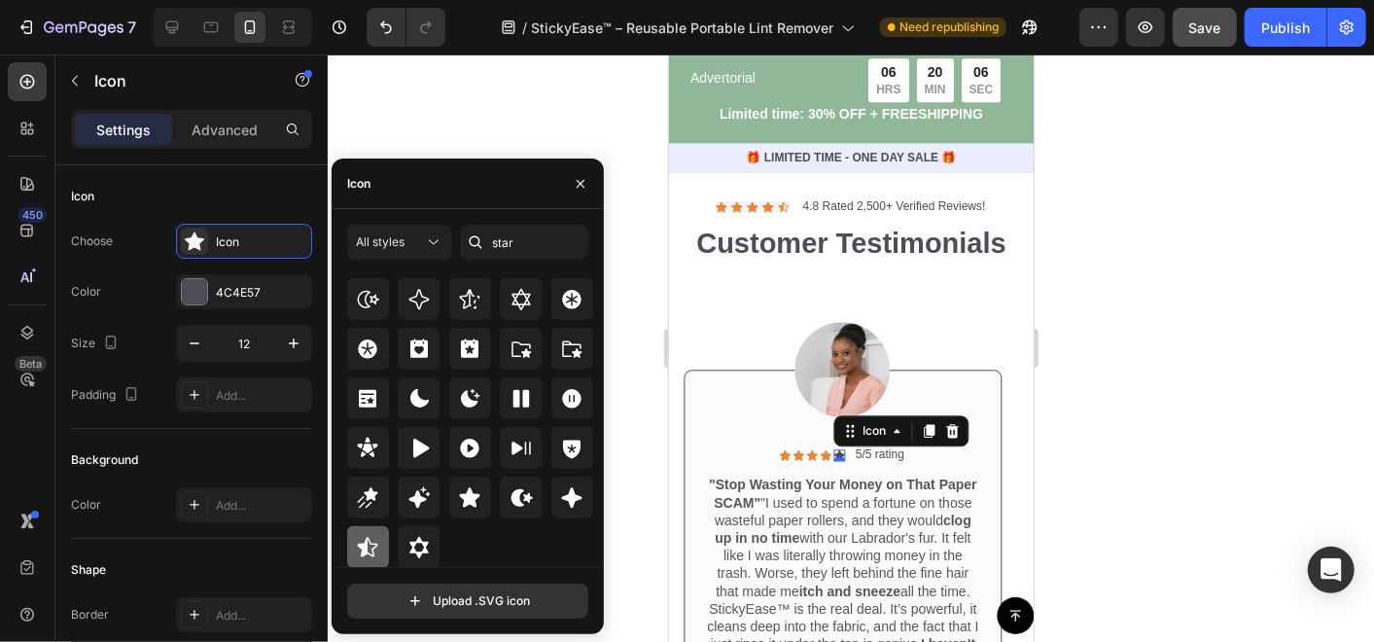
click at [371, 538] on icon at bounding box center [367, 547] width 23 height 23
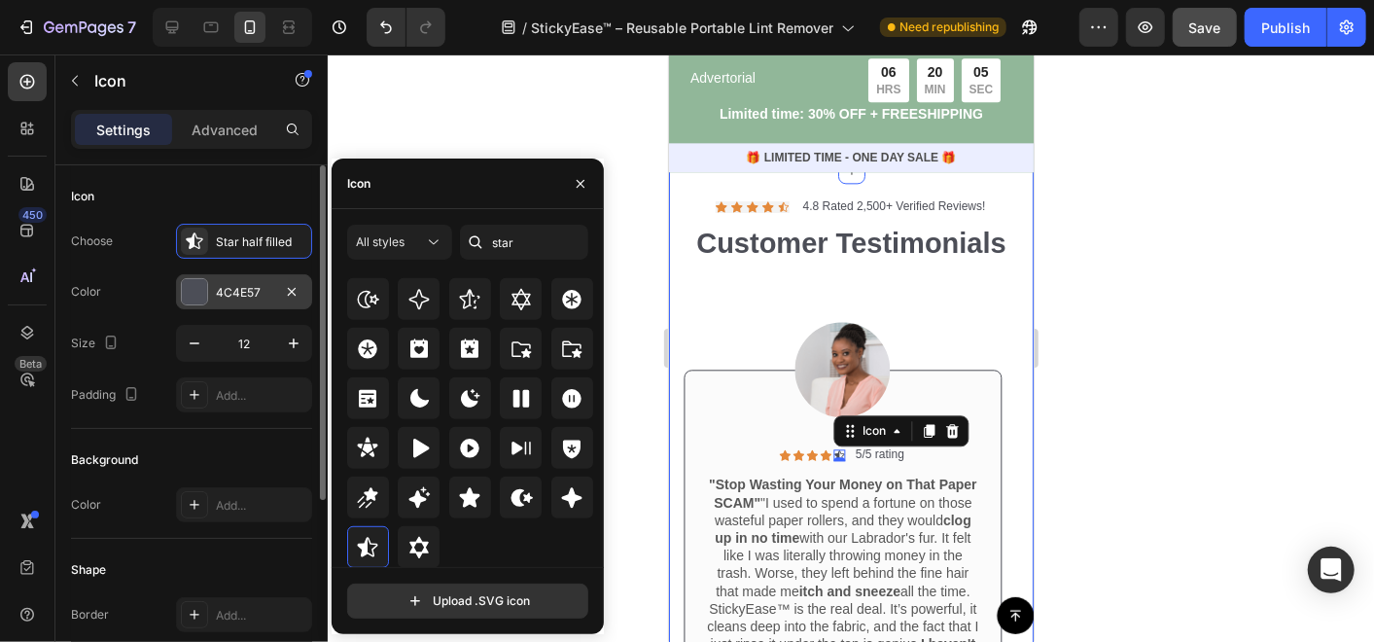
click at [219, 289] on div "4C4E57" at bounding box center [244, 292] width 56 height 17
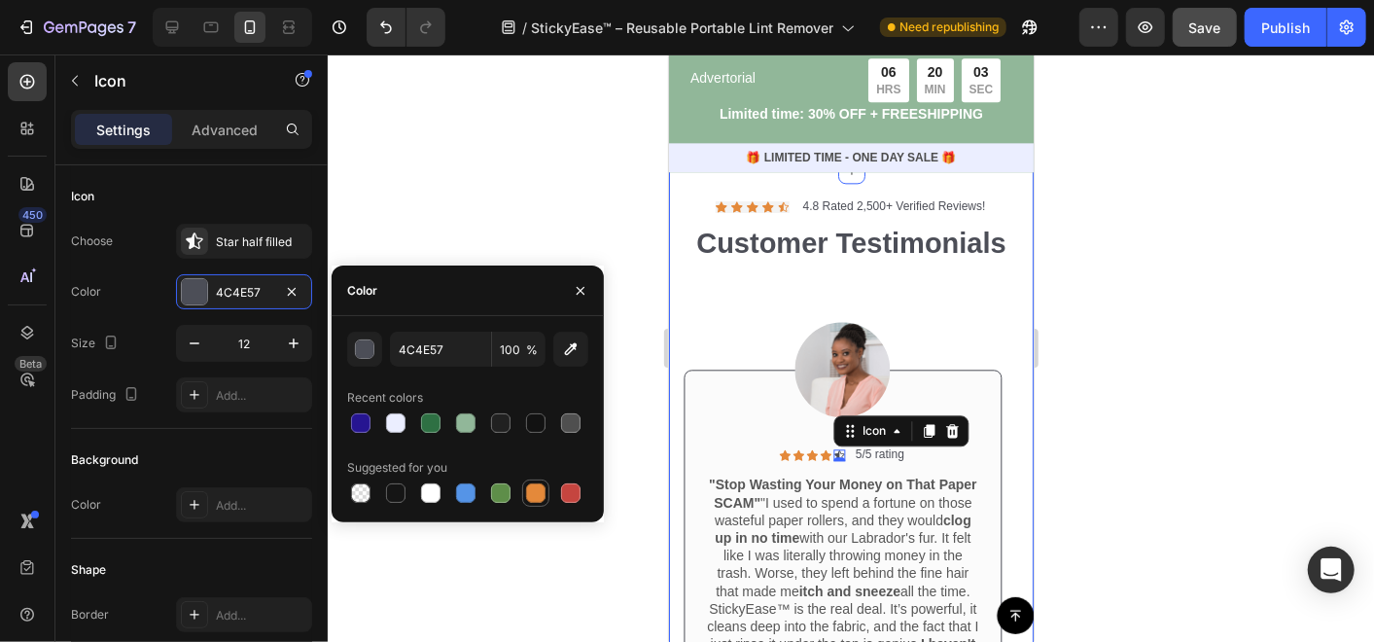
click at [539, 490] on div at bounding box center [535, 492] width 19 height 19
type input "E4893A"
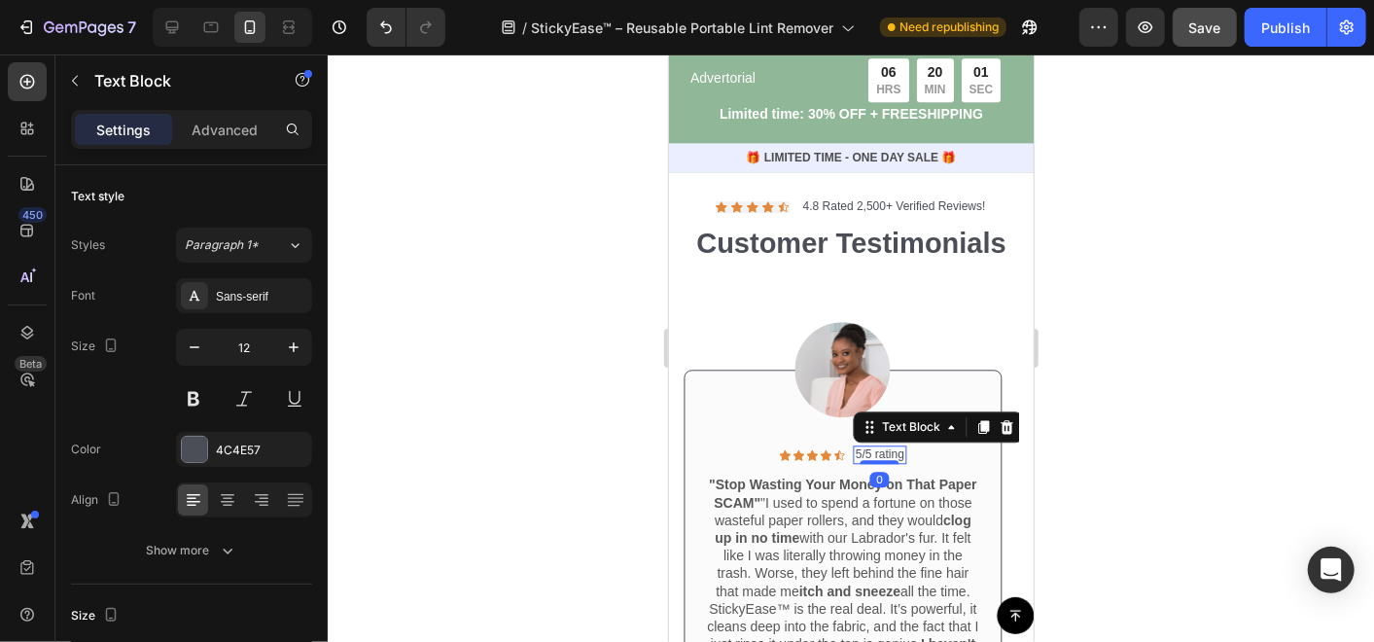
click at [858, 462] on p "5/5 rating" at bounding box center [878, 454] width 49 height 16
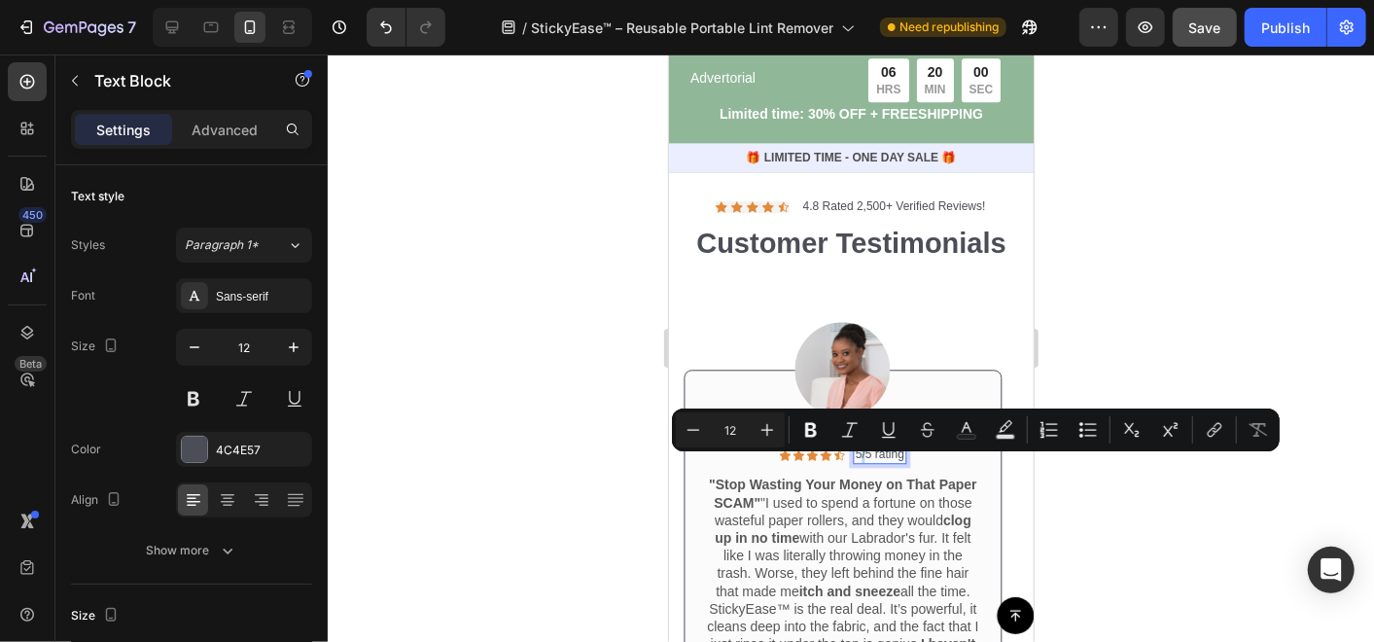
click at [858, 461] on p "5/5 rating" at bounding box center [878, 454] width 49 height 16
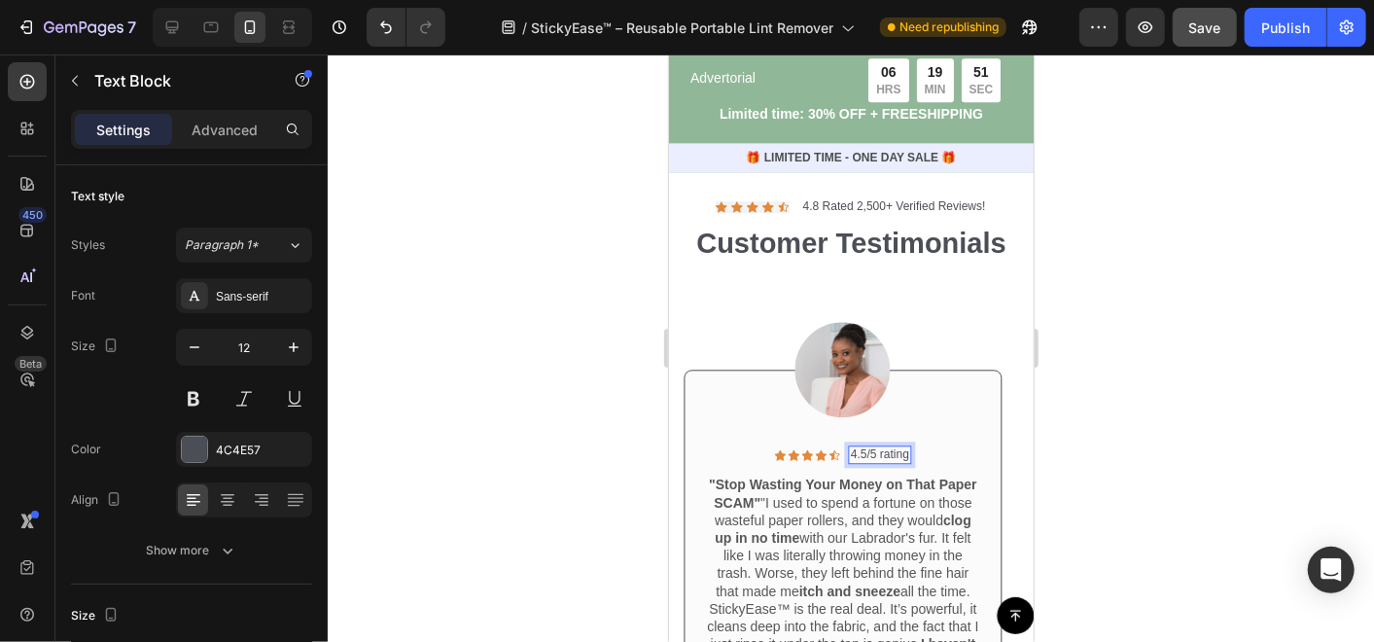
click at [497, 441] on div at bounding box center [851, 347] width 1046 height 587
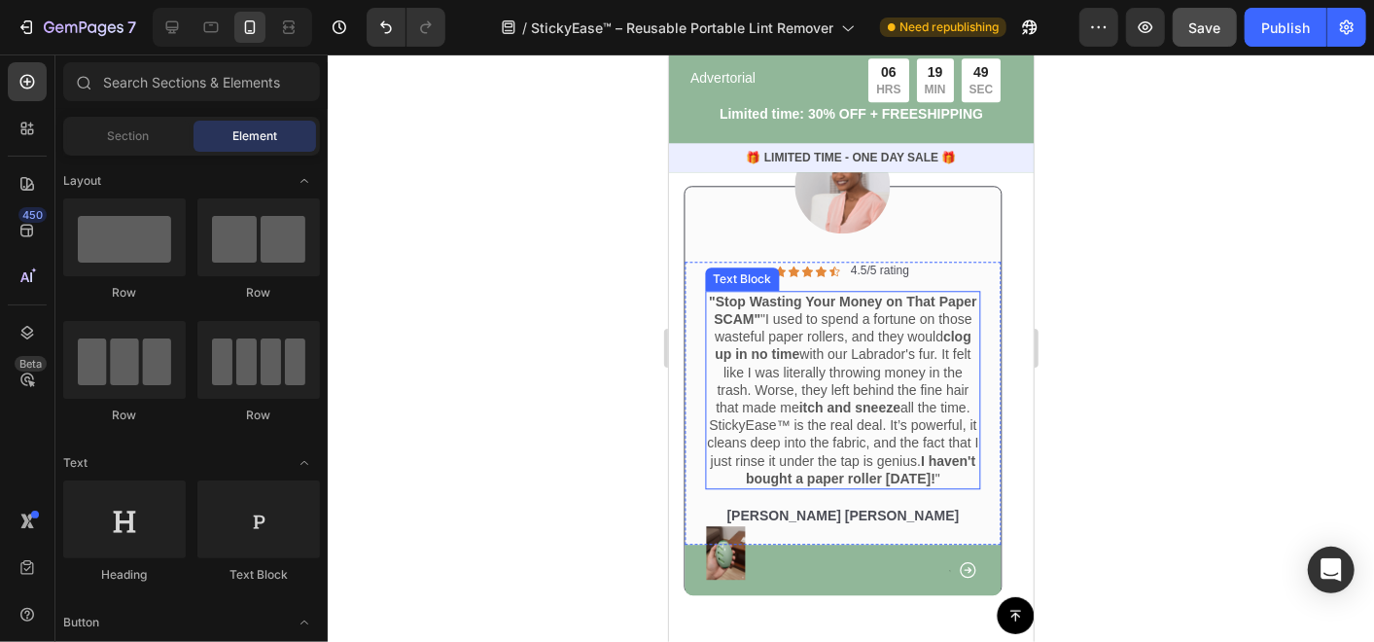
scroll to position [6912, 0]
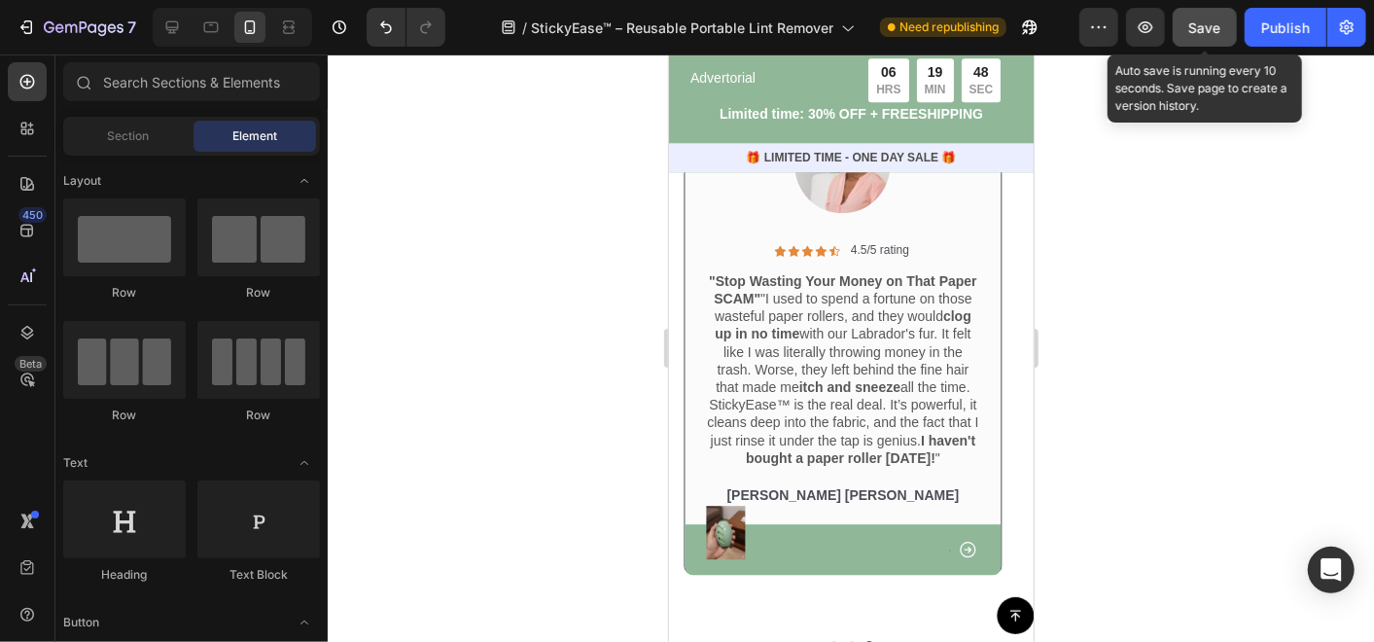
click at [1204, 22] on span "Save" at bounding box center [1205, 27] width 32 height 17
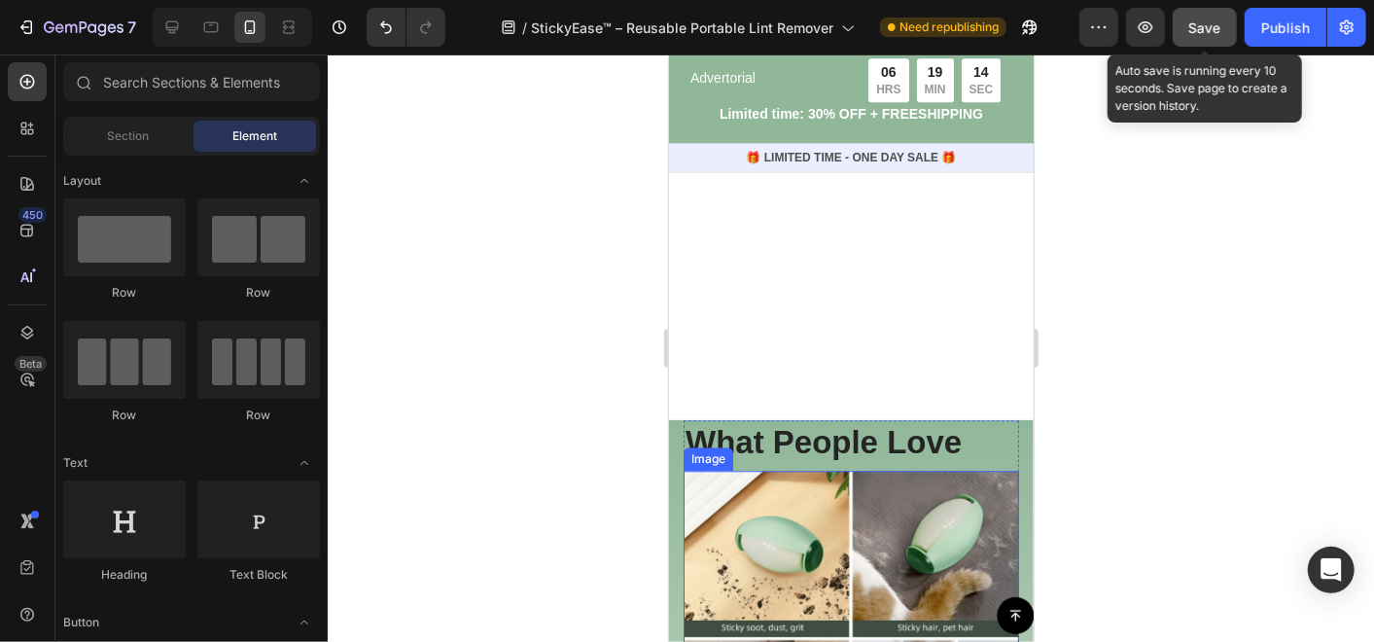
scroll to position [2412, 0]
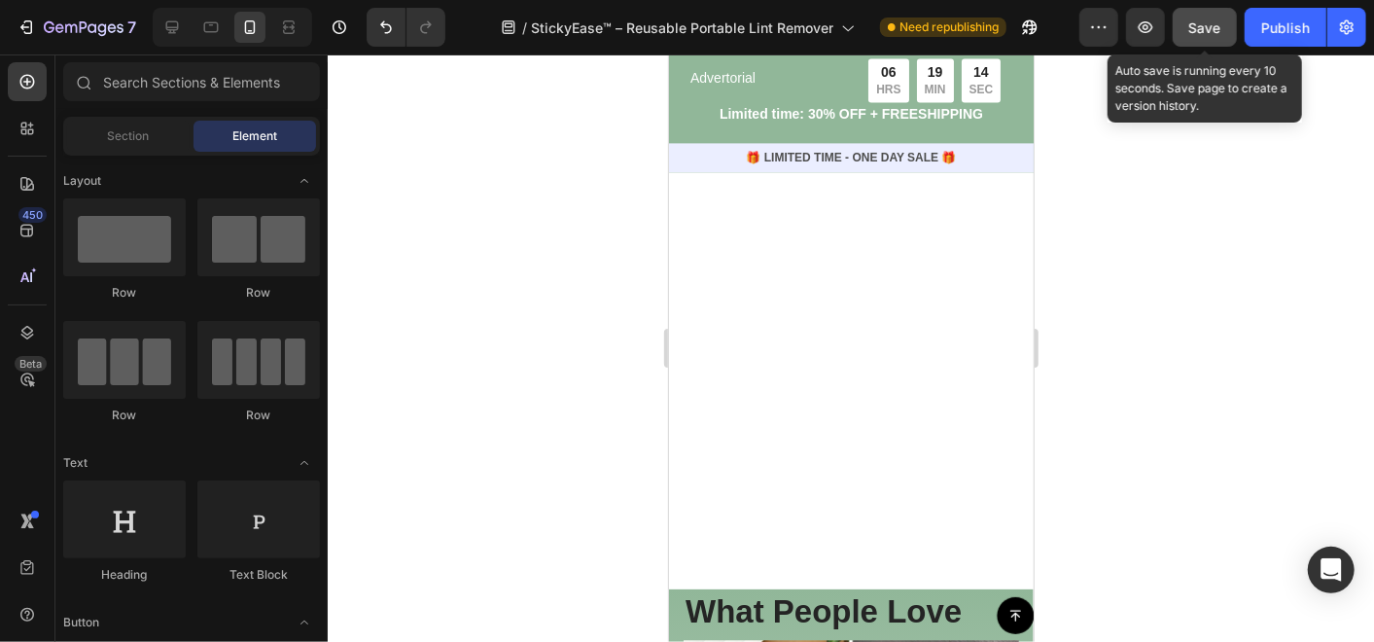
click at [1197, 21] on span "Save" at bounding box center [1205, 27] width 32 height 17
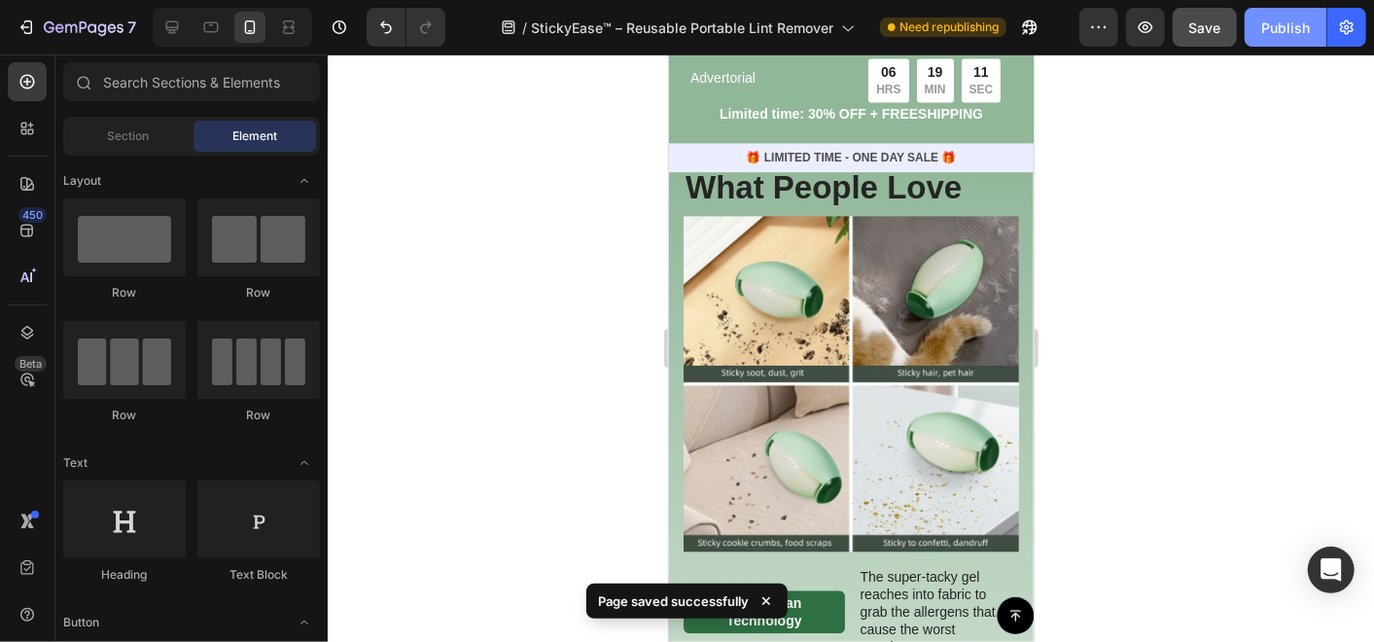
click at [1255, 32] on button "Publish" at bounding box center [1285, 27] width 82 height 39
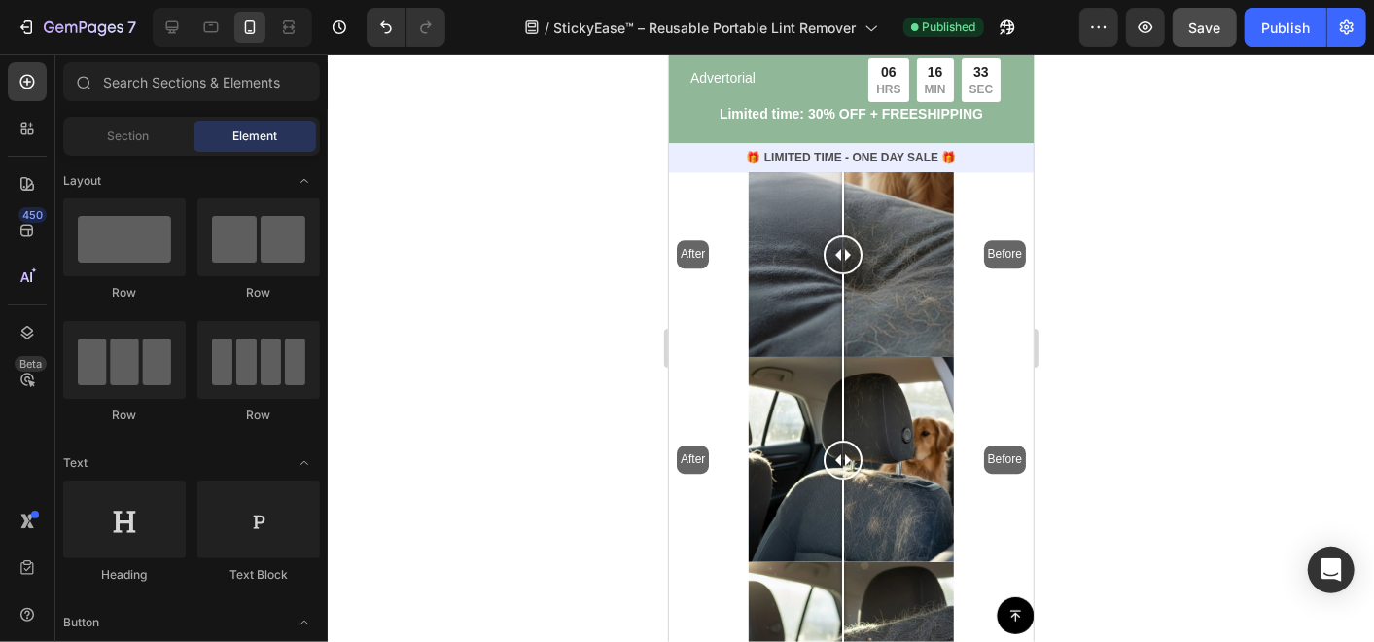
scroll to position [7777, 0]
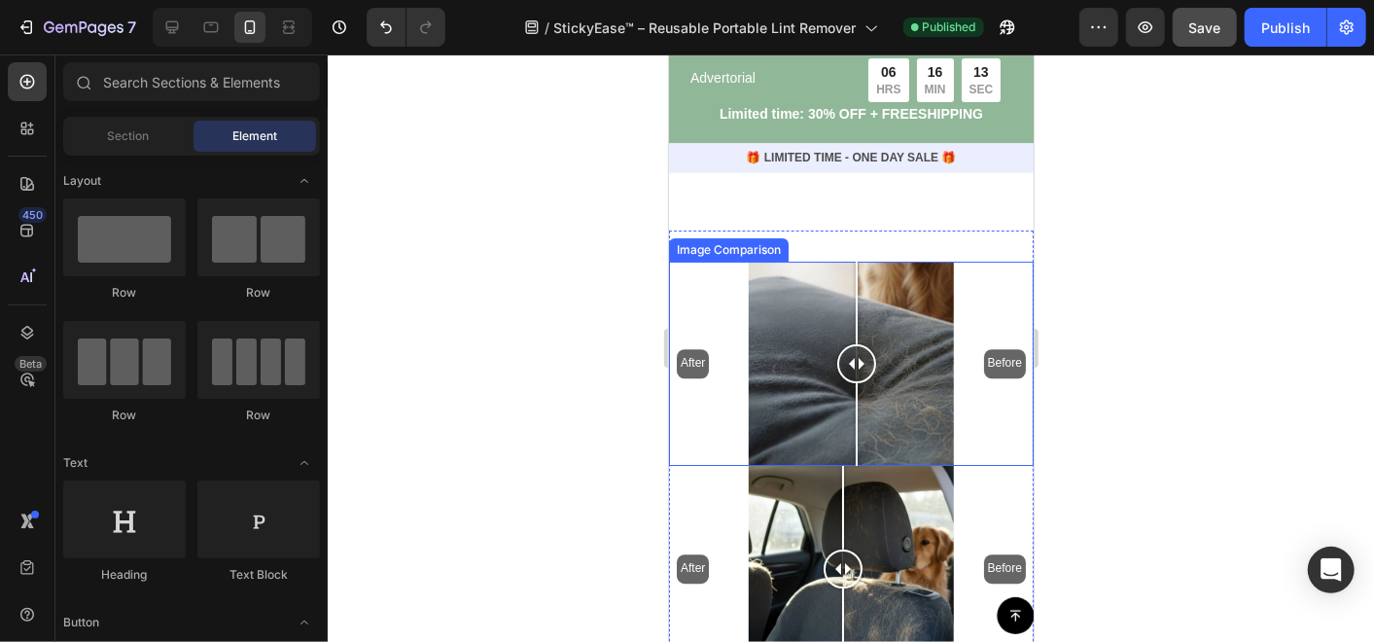
drag, startPoint x: 841, startPoint y: 354, endPoint x: 855, endPoint y: 446, distance: 93.5
click at [855, 446] on div at bounding box center [855, 363] width 39 height 205
drag, startPoint x: 855, startPoint y: 356, endPoint x: 835, endPoint y: 360, distance: 20.8
click at [835, 360] on div at bounding box center [835, 362] width 39 height 39
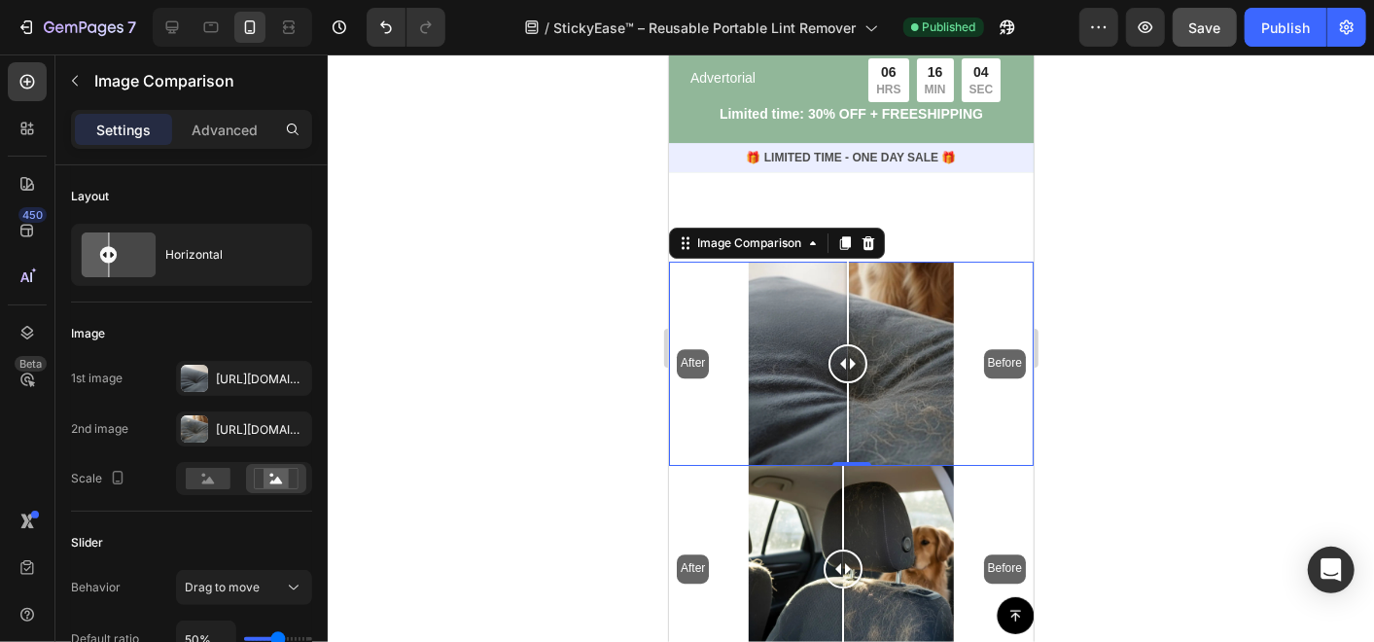
drag, startPoint x: 835, startPoint y: 360, endPoint x: 847, endPoint y: 363, distance: 12.0
click at [847, 363] on div at bounding box center [846, 362] width 39 height 39
